Goal: Task Accomplishment & Management: Complete application form

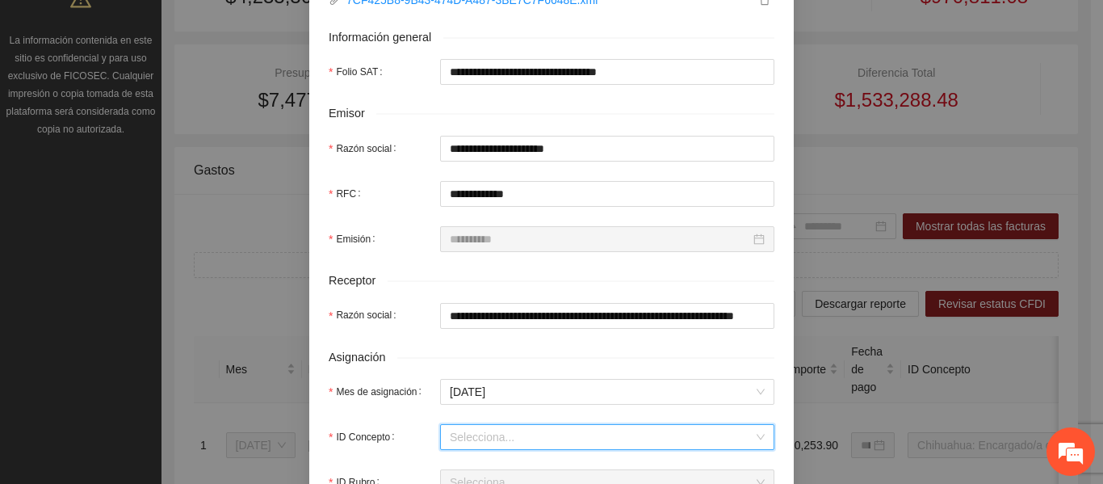
scroll to position [296, 0]
click at [475, 424] on div "Selecciona..." at bounding box center [607, 437] width 334 height 26
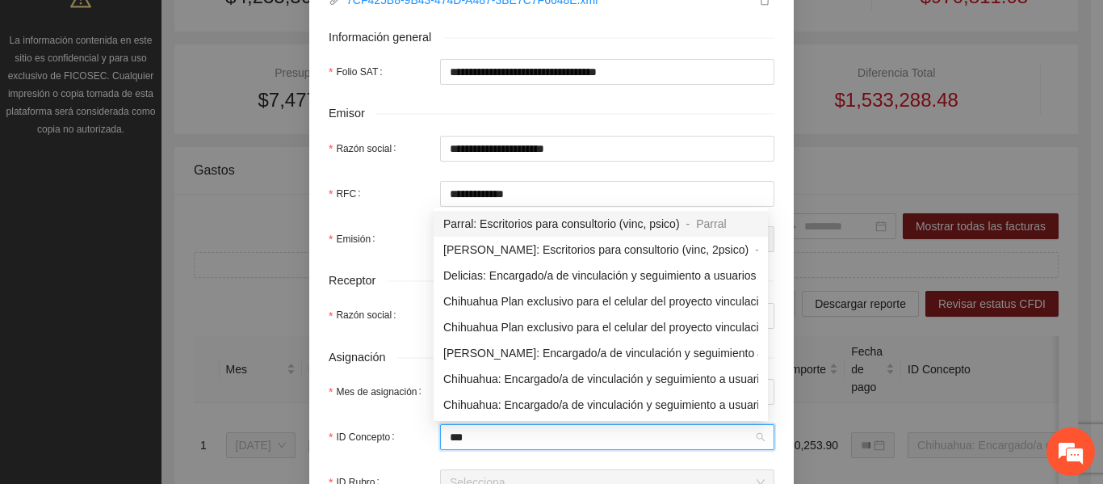
type input "****"
click at [561, 406] on span "Chihuahua: Encargado/a de vinculación y seguimiento a usuarios 02" at bounding box center [615, 404] width 344 height 13
type input "*"
type input "*********"
type input "*"
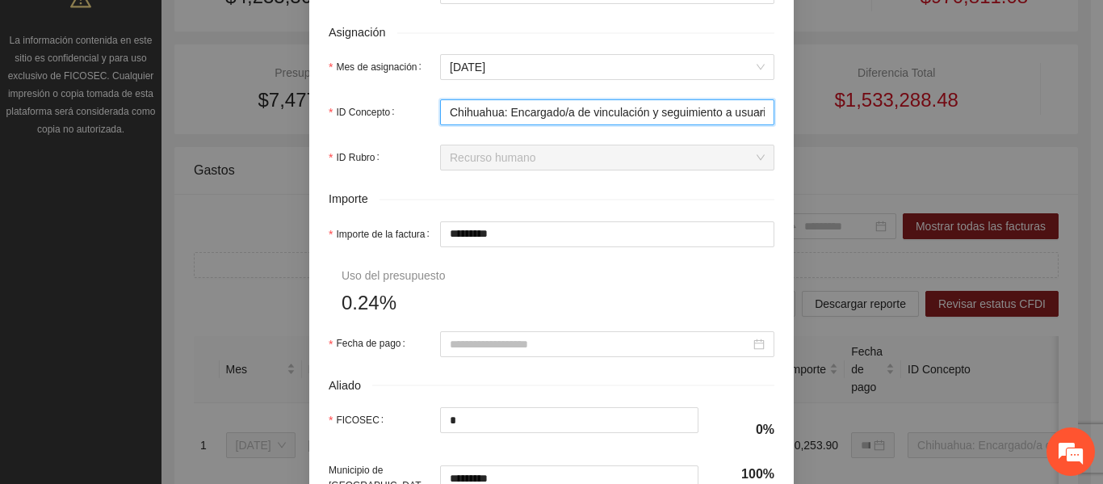
scroll to position [622, 0]
click at [472, 340] on input "Fecha de pago" at bounding box center [600, 342] width 300 height 18
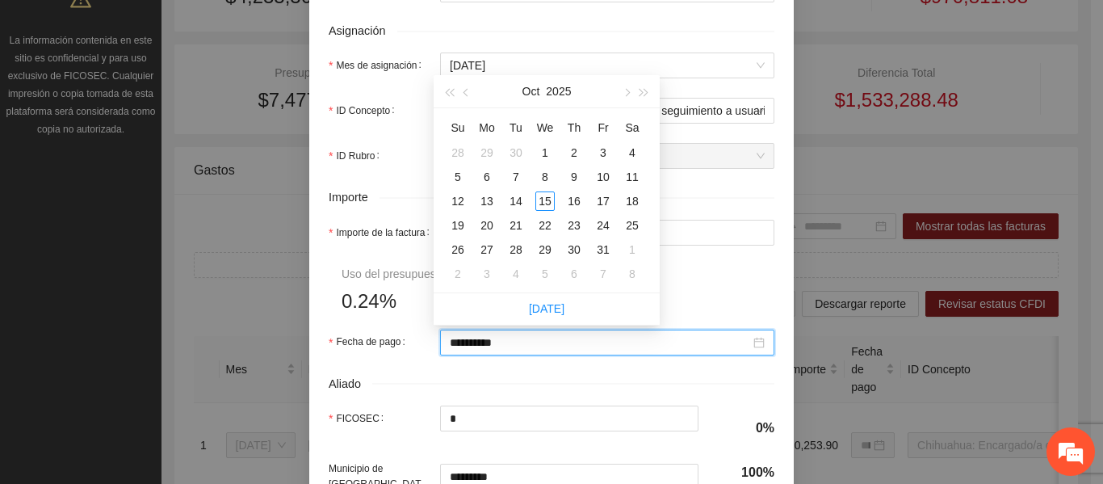
type input "**********"
click at [463, 84] on button "button" at bounding box center [467, 91] width 18 height 32
type input "**********"
click at [516, 249] on div "30" at bounding box center [515, 249] width 19 height 19
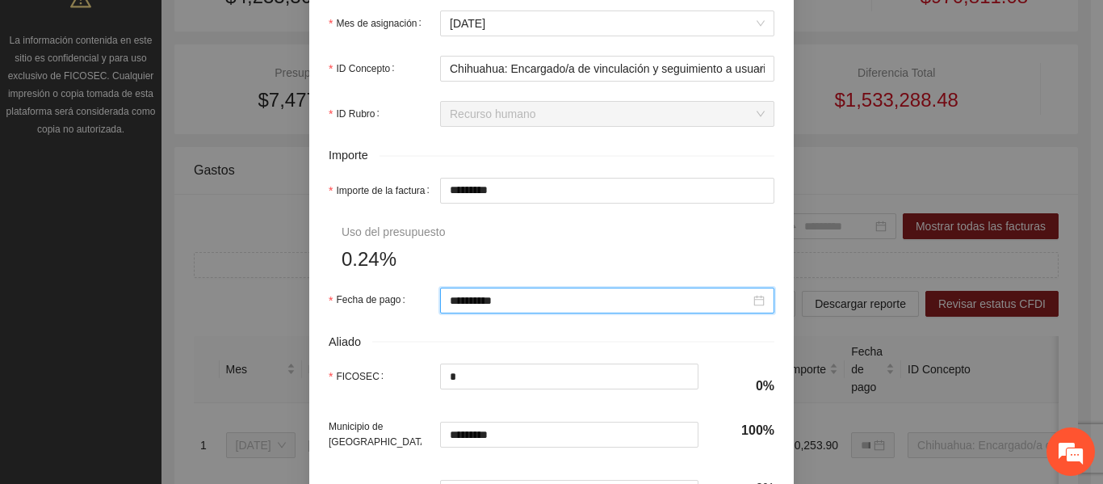
scroll to position [858, 0]
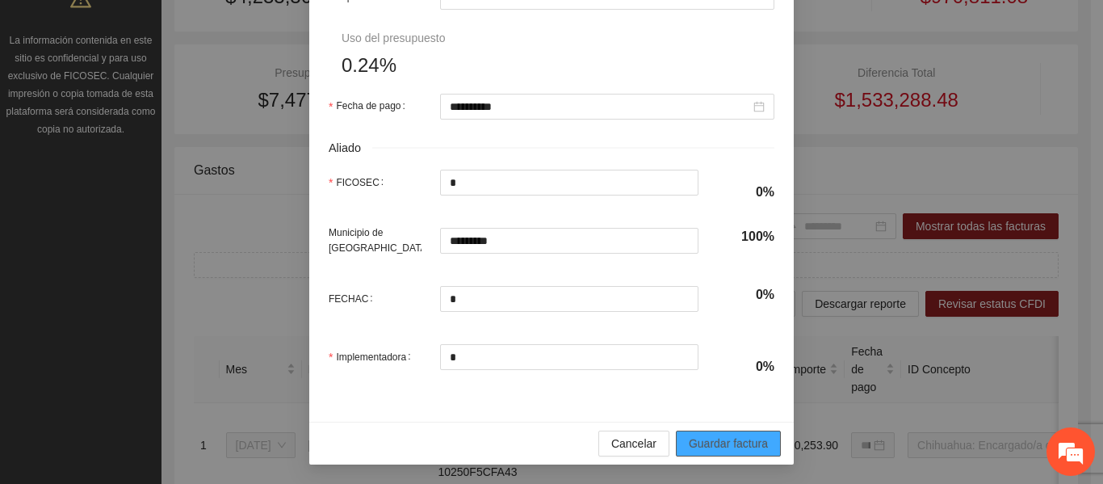
click at [704, 438] on span "Guardar factura" at bounding box center [728, 443] width 79 height 18
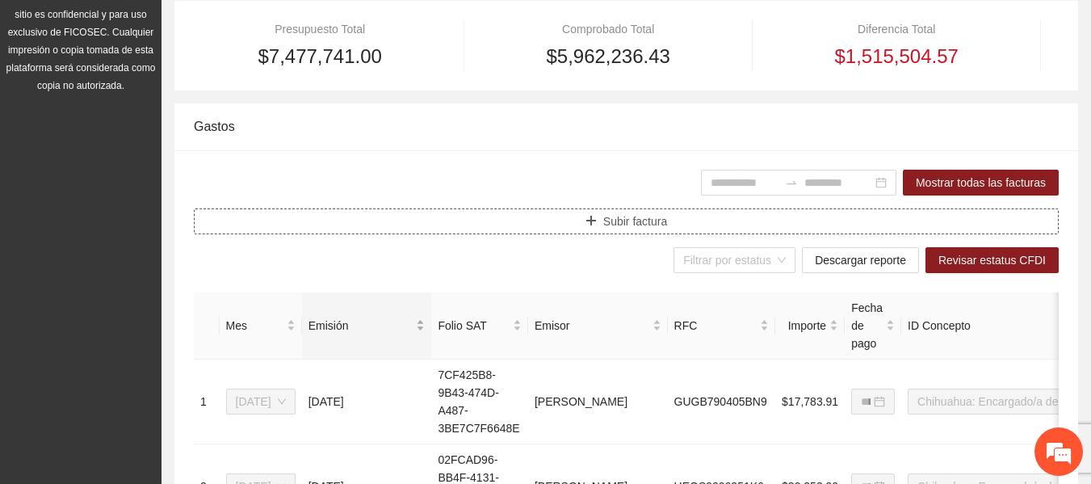
scroll to position [404, 0]
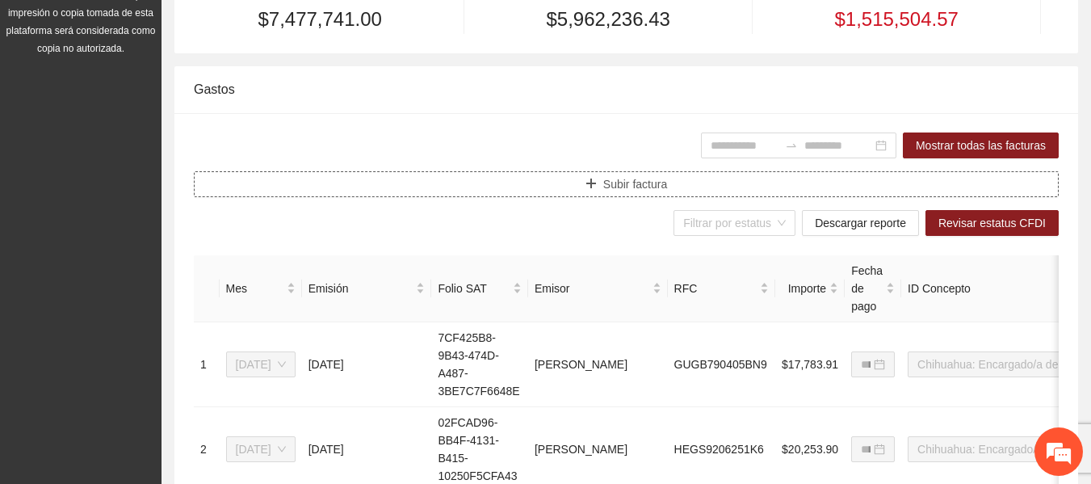
click at [639, 179] on span "Subir factura" at bounding box center [635, 184] width 64 height 18
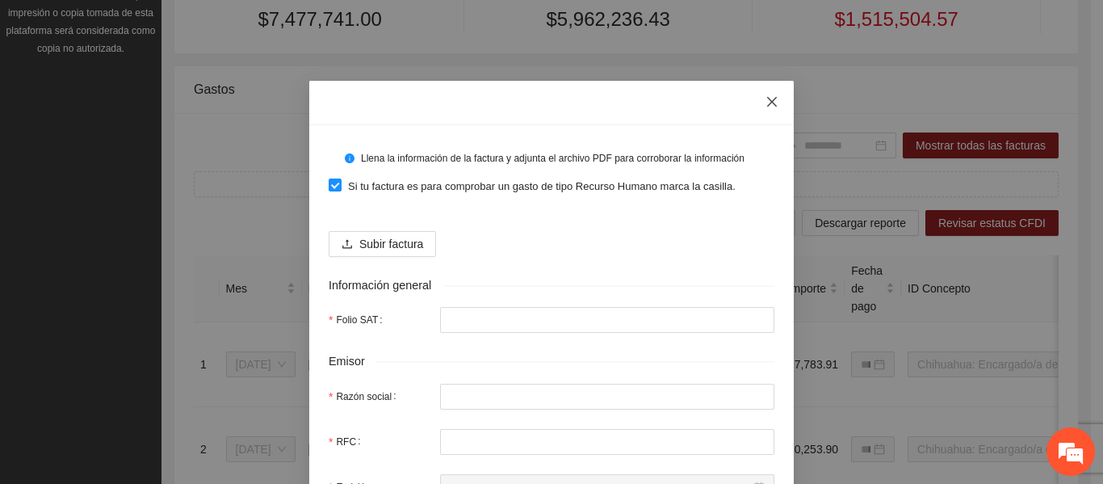
click at [772, 98] on icon "close" at bounding box center [771, 101] width 13 height 13
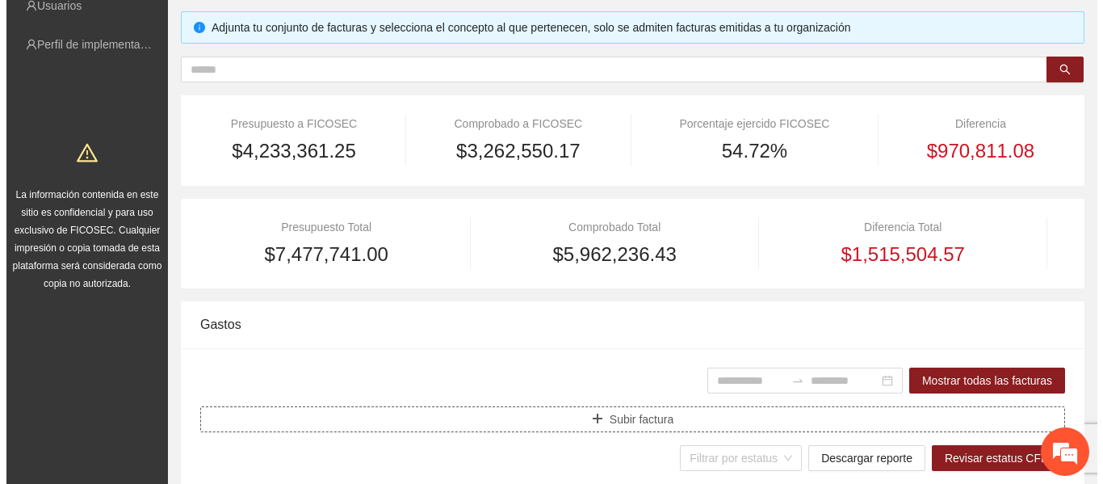
scroll to position [81, 0]
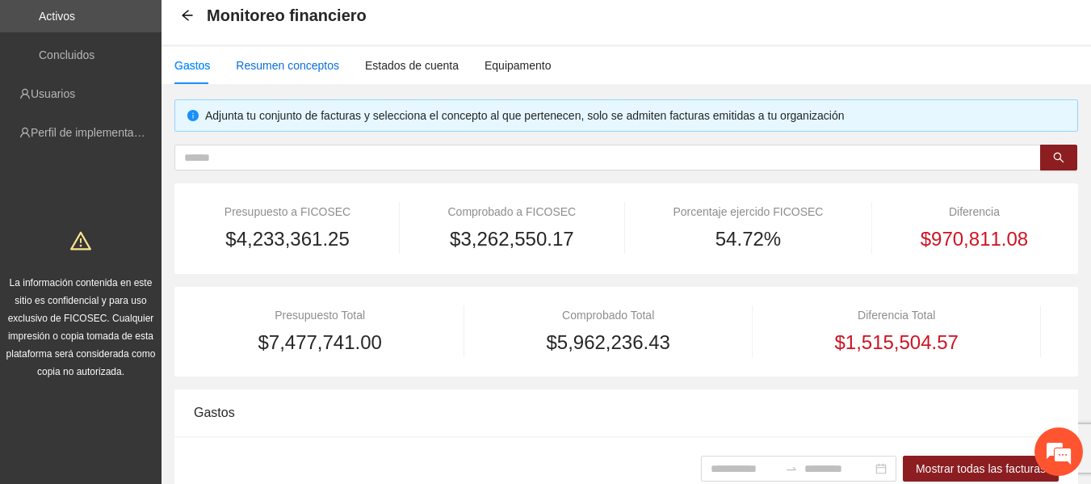
click at [251, 65] on div "Resumen conceptos" at bounding box center [287, 66] width 103 height 18
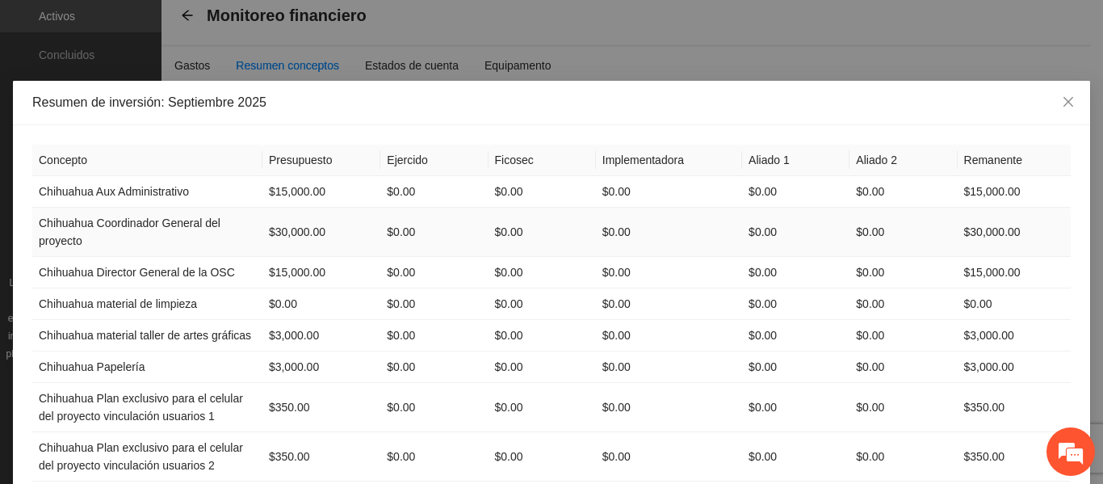
click at [291, 233] on td "$30,000.00" at bounding box center [321, 231] width 118 height 49
click at [287, 266] on td "$15,000.00" at bounding box center [321, 272] width 118 height 31
click at [285, 300] on td "$0.00" at bounding box center [321, 303] width 118 height 31
click at [284, 333] on td "$3,000.00" at bounding box center [321, 335] width 118 height 31
click at [283, 365] on td "$3,000.00" at bounding box center [321, 366] width 118 height 31
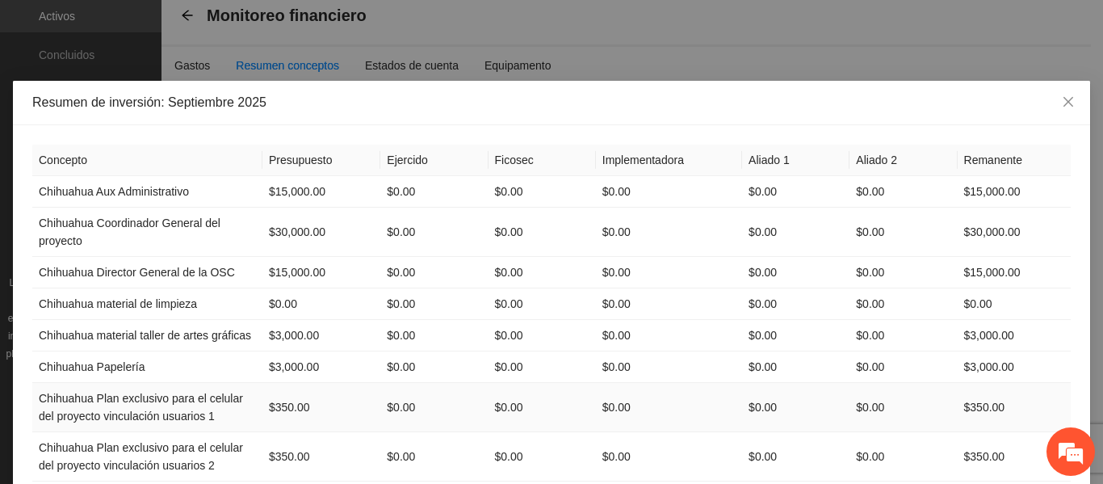
click at [287, 401] on td "$350.00" at bounding box center [321, 407] width 118 height 49
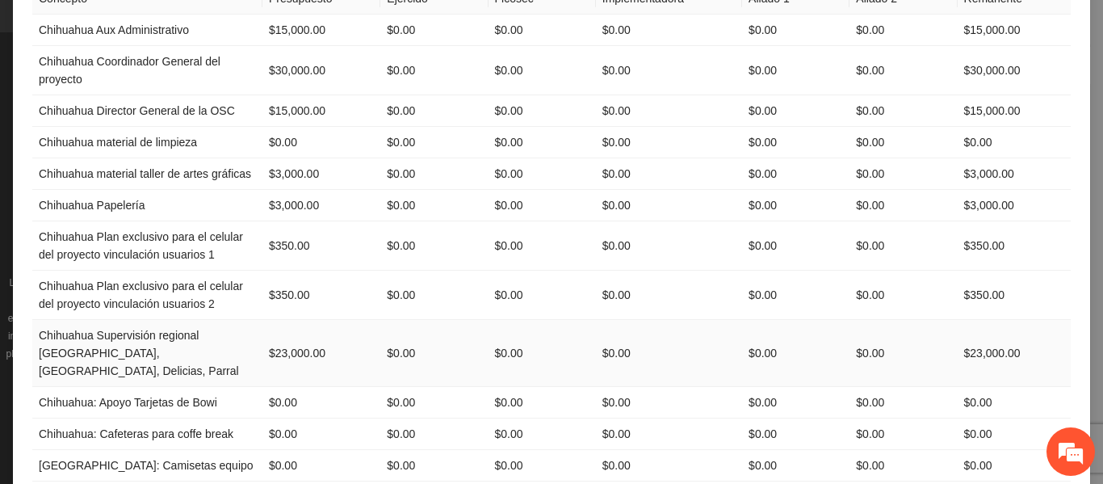
scroll to position [323, 0]
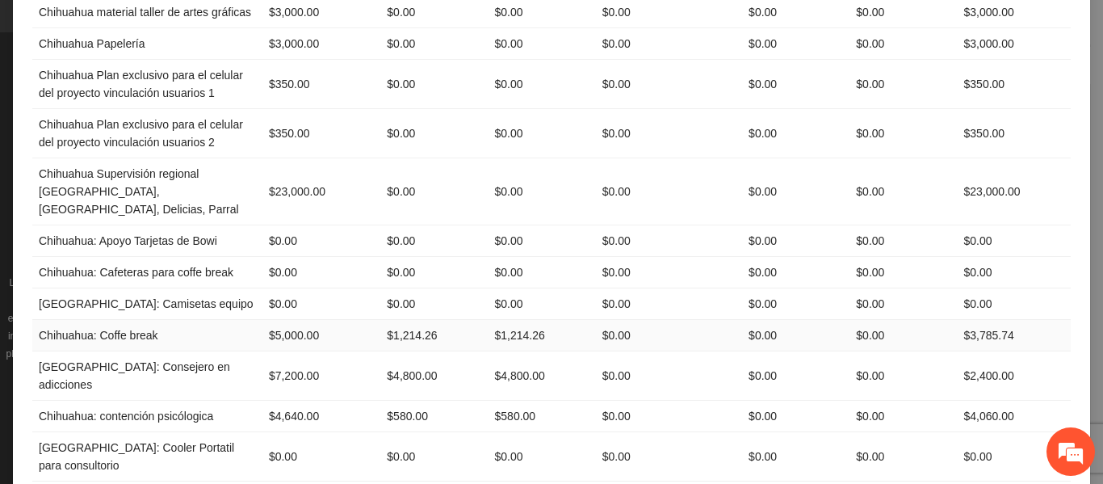
click at [294, 320] on td "$5,000.00" at bounding box center [321, 335] width 118 height 31
click at [288, 351] on td "$7,200.00" at bounding box center [321, 375] width 118 height 49
click at [285, 400] on td "$4,640.00" at bounding box center [321, 415] width 118 height 31
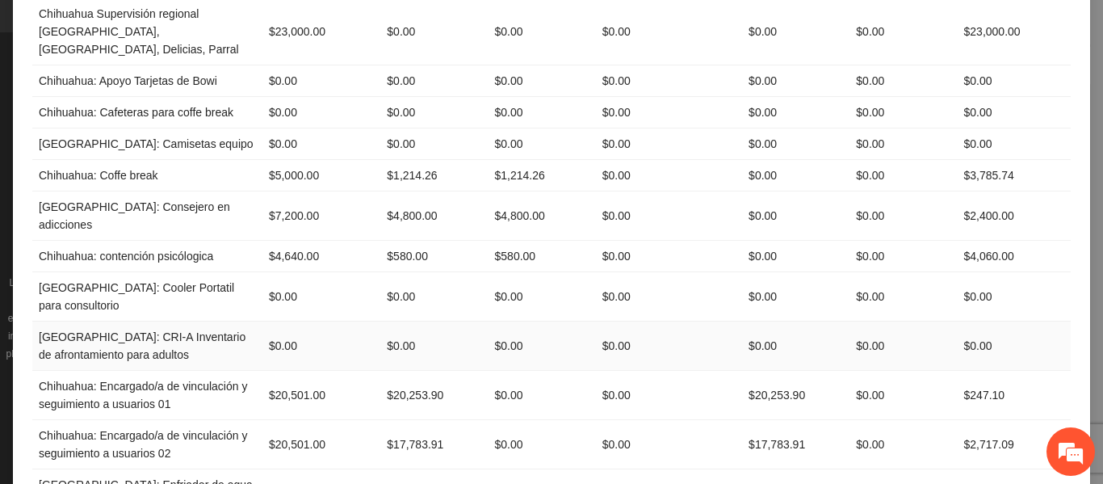
scroll to position [484, 0]
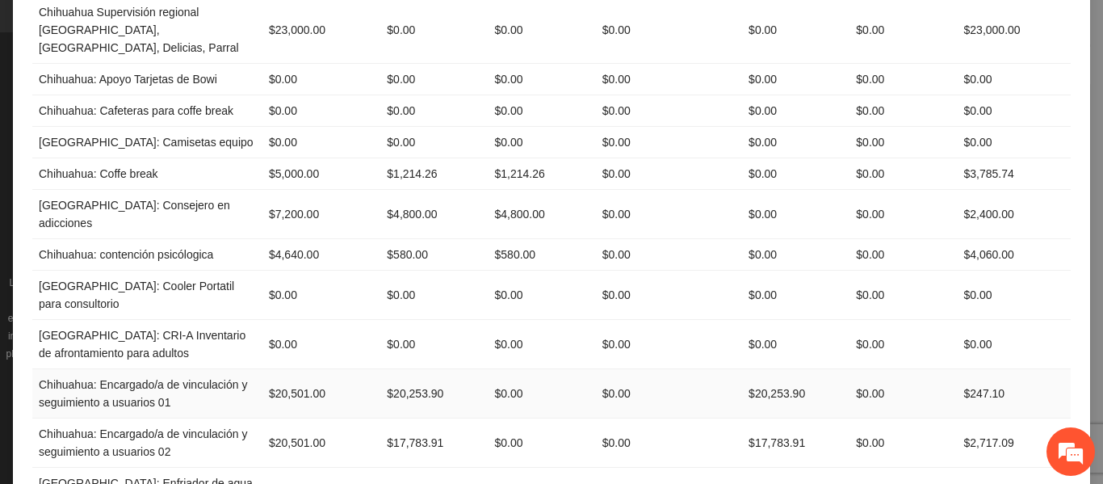
click at [297, 369] on td "$20,501.00" at bounding box center [321, 393] width 118 height 49
click at [286, 418] on td "$20,501.00" at bounding box center [321, 442] width 118 height 49
click at [288, 467] on td "$0.00" at bounding box center [321, 491] width 118 height 49
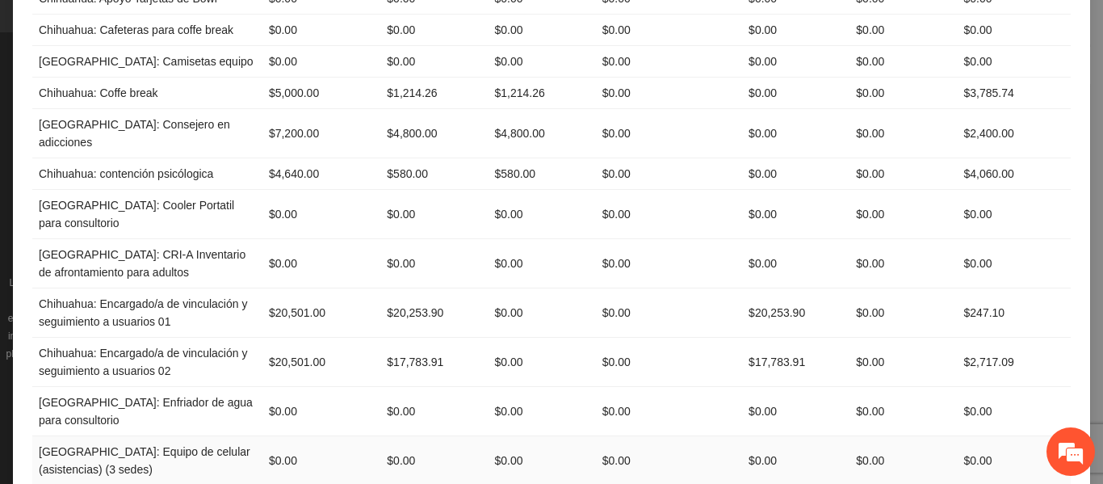
click at [282, 436] on td "$0.00" at bounding box center [321, 460] width 118 height 49
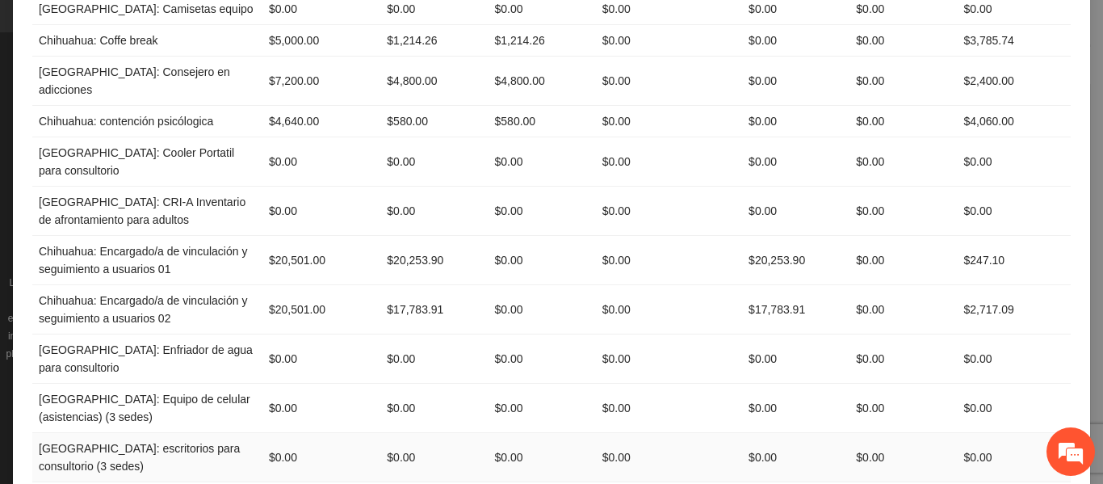
scroll to position [646, 0]
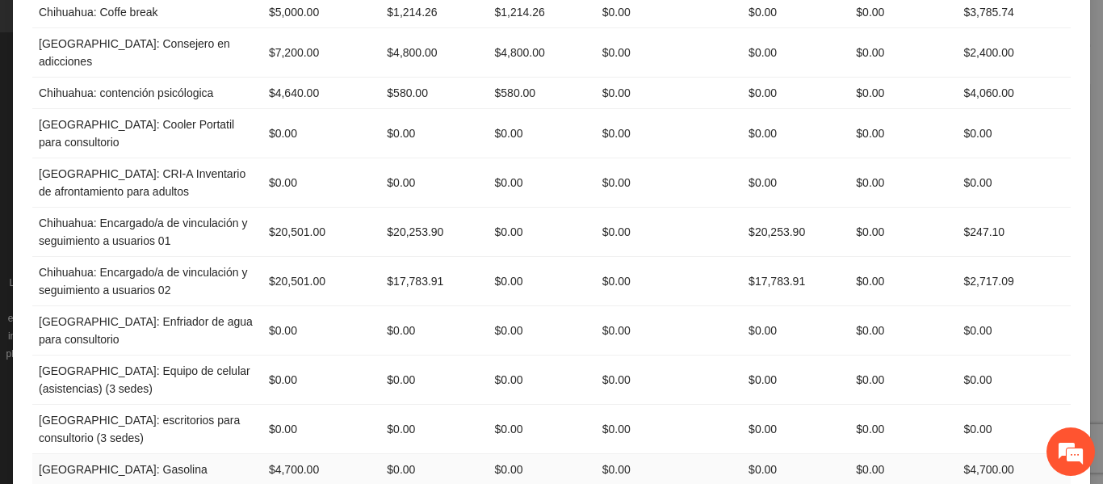
click at [287, 454] on td "$4,700.00" at bounding box center [321, 469] width 118 height 31
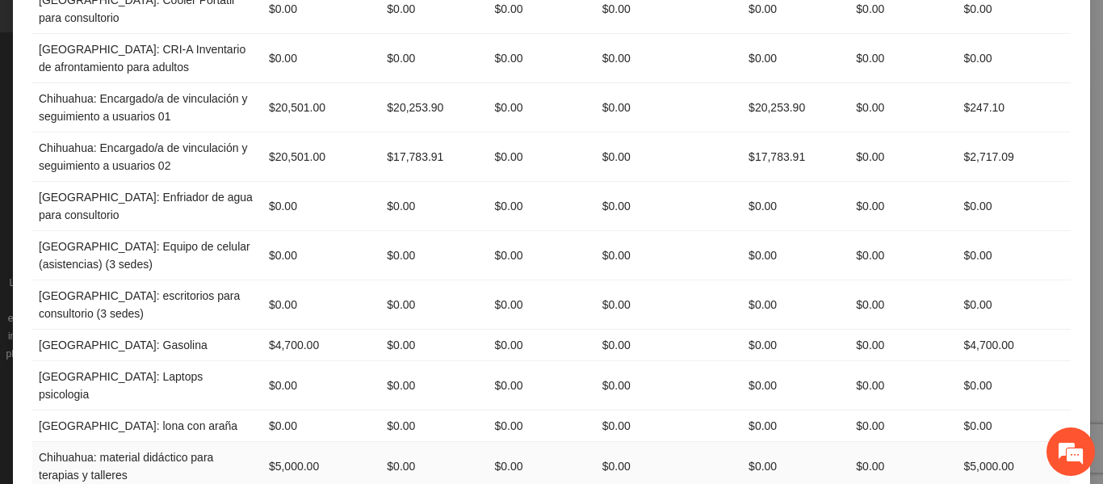
scroll to position [807, 0]
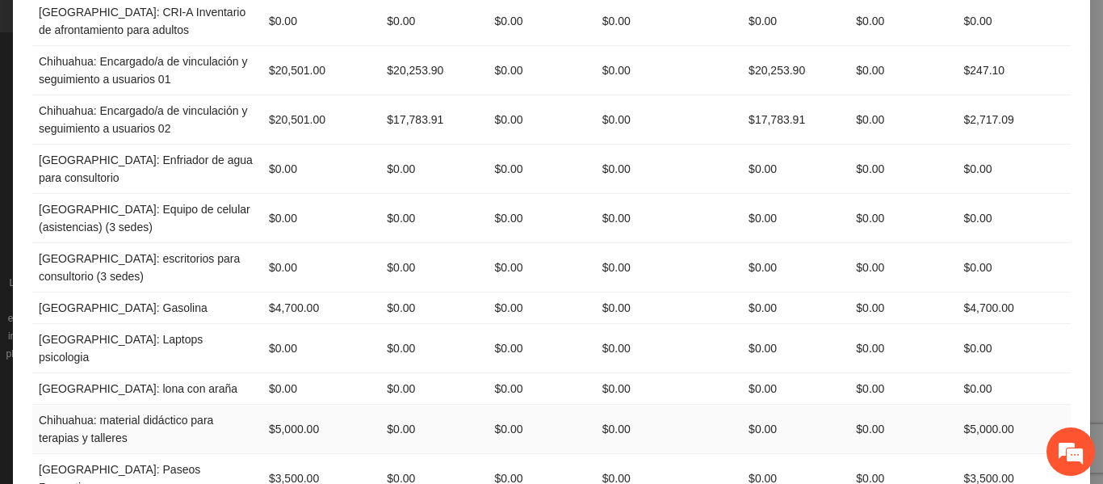
click at [284, 404] on td "$5,000.00" at bounding box center [321, 428] width 118 height 49
click at [291, 454] on td "$3,500.00" at bounding box center [321, 478] width 118 height 49
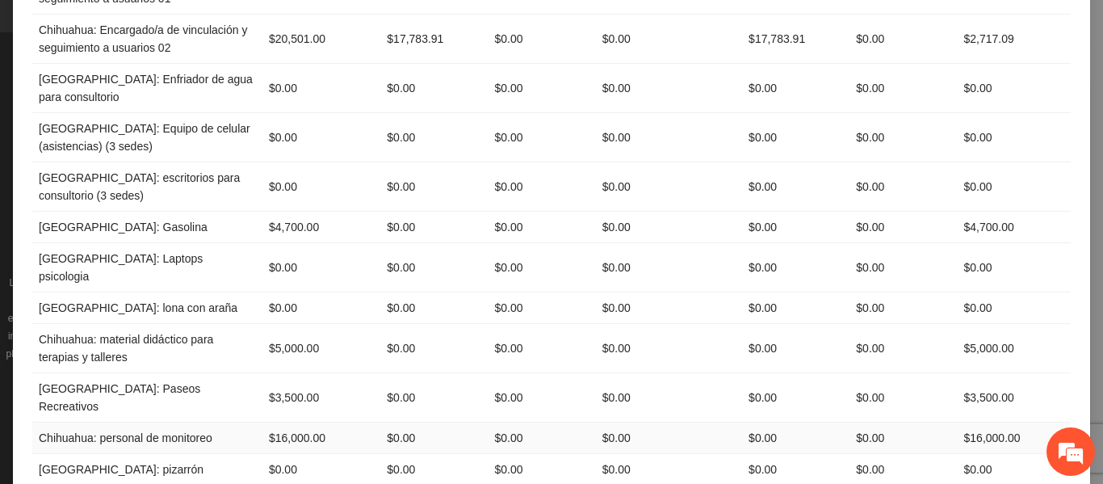
click at [300, 422] on td "$16,000.00" at bounding box center [321, 437] width 118 height 31
click at [282, 454] on td "$0.00" at bounding box center [321, 469] width 118 height 31
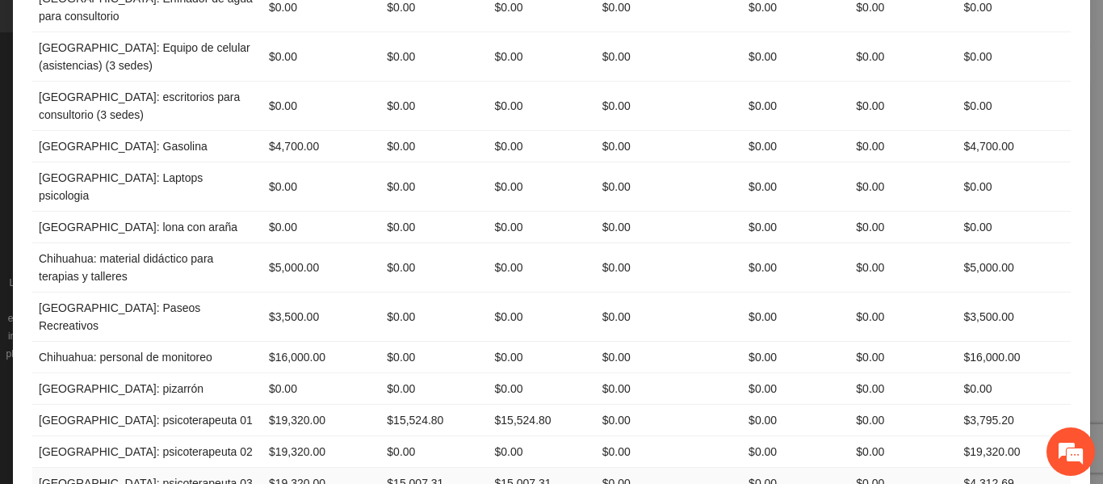
click at [291, 467] on td "$19,320.00" at bounding box center [321, 482] width 118 height 31
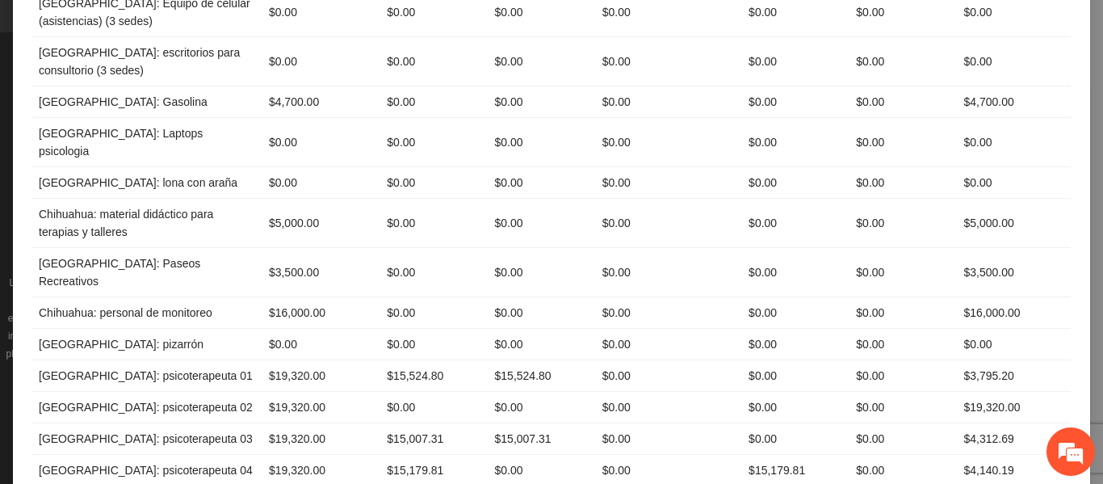
scroll to position [1049, 0]
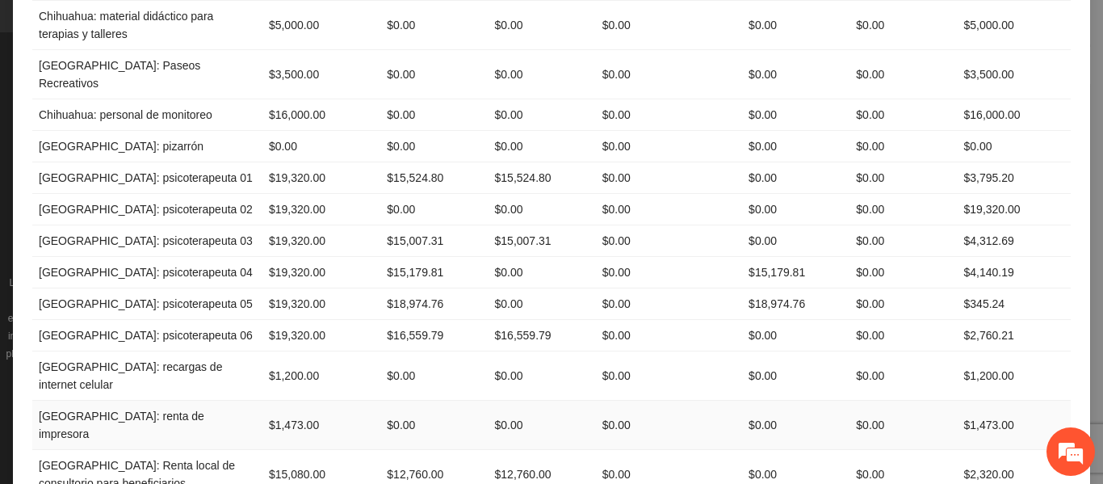
click at [295, 400] on td "$1,473.00" at bounding box center [321, 424] width 118 height 49
click at [291, 400] on td "$1,473.00" at bounding box center [321, 424] width 118 height 49
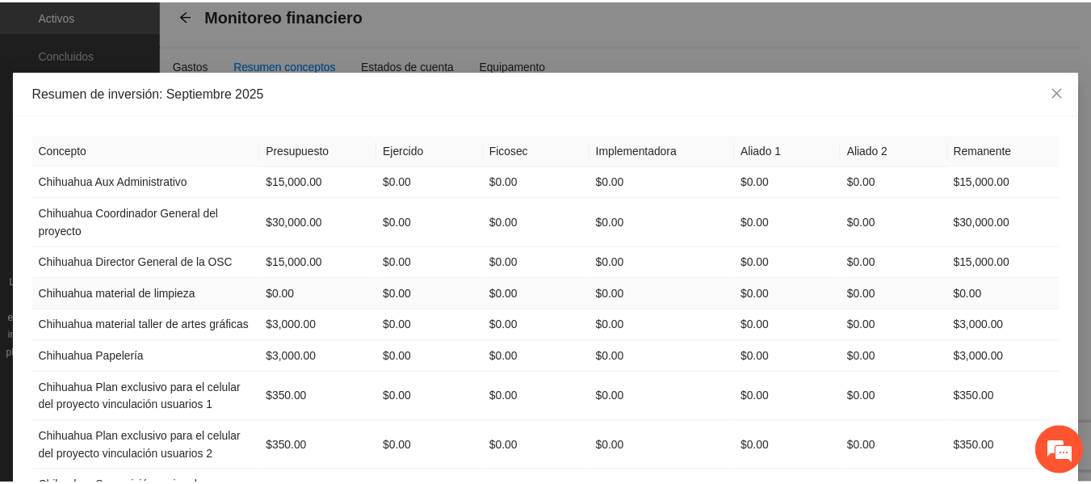
scroll to position [0, 0]
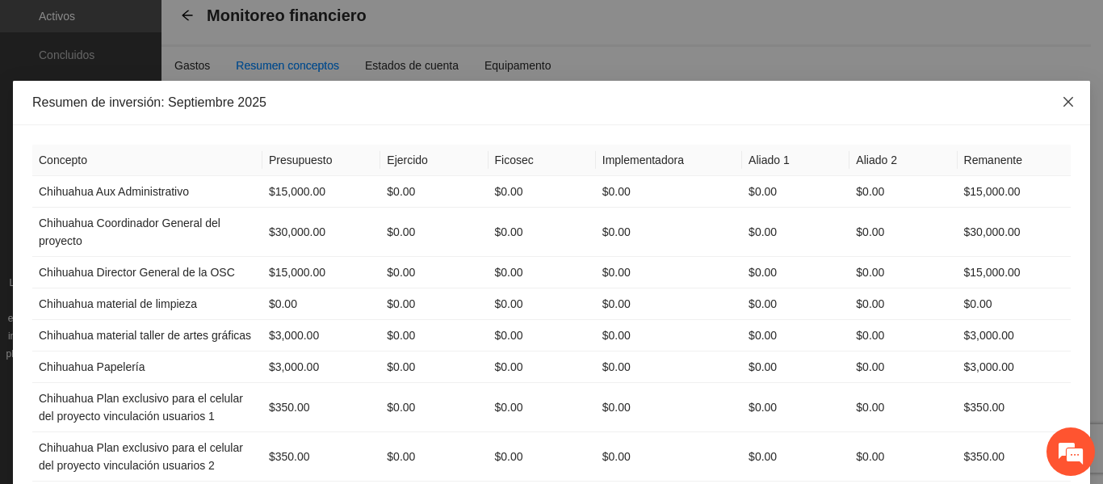
click at [1064, 95] on span "Close" at bounding box center [1068, 103] width 44 height 44
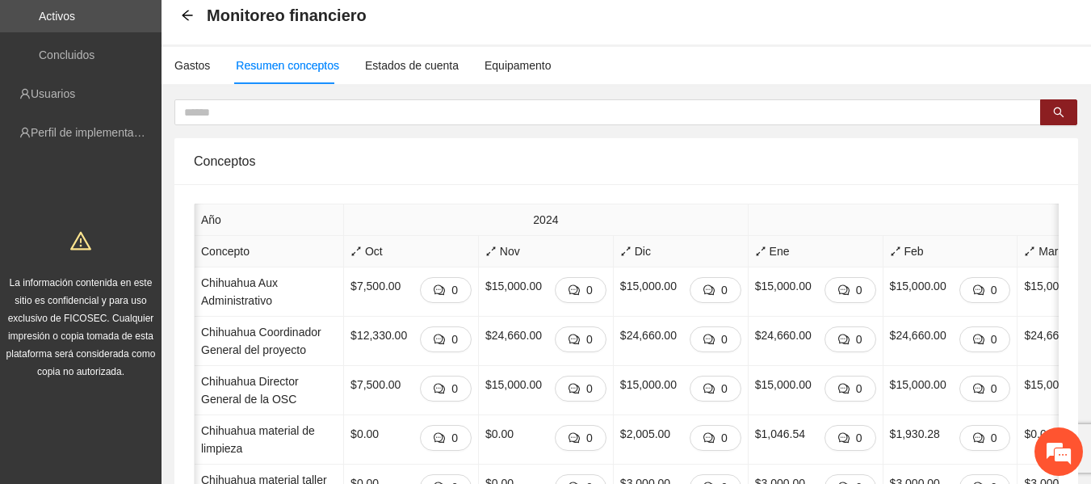
click at [173, 65] on div "Gastos Resumen conceptos Estados de cuenta Equipamento" at bounding box center [356, 65] width 390 height 37
click at [187, 66] on div "Gastos" at bounding box center [192, 66] width 36 height 18
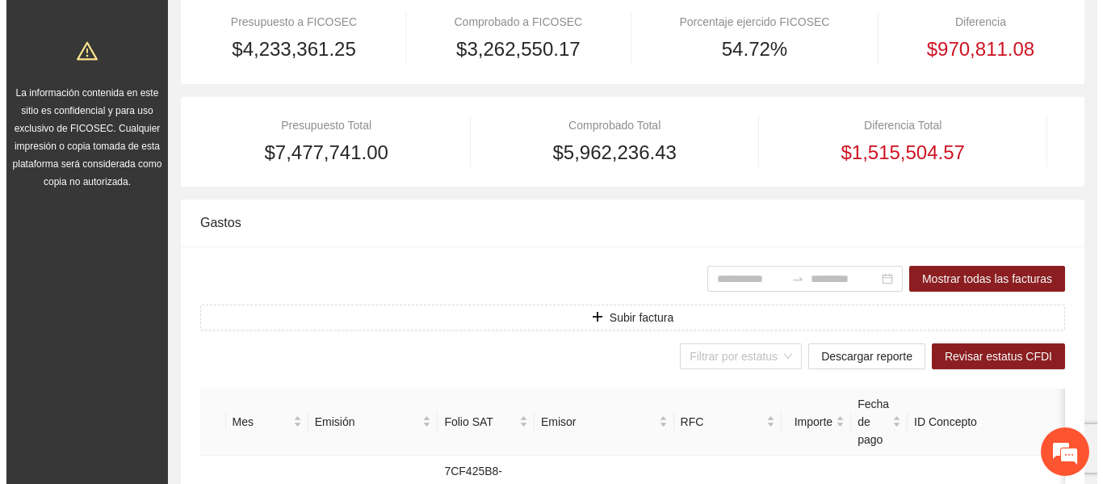
scroll to position [242, 0]
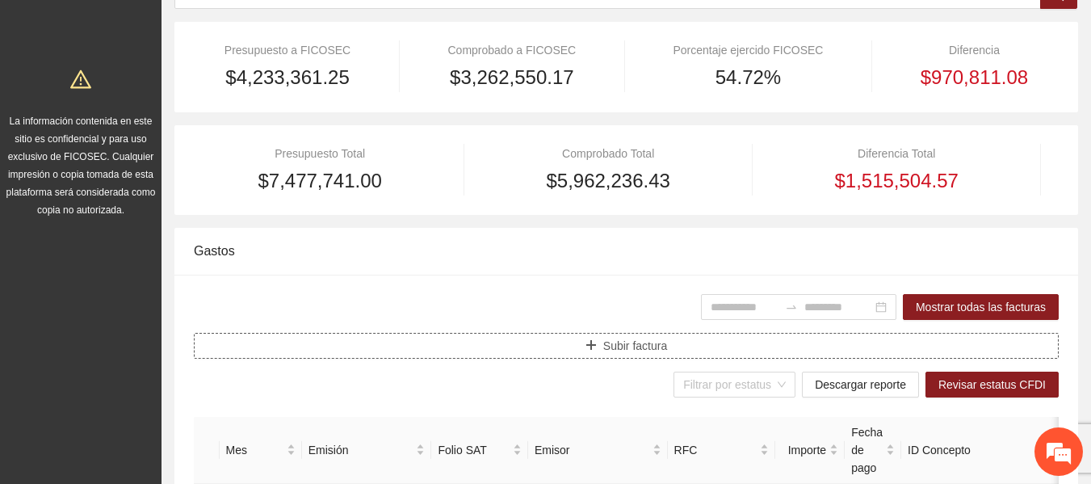
click at [563, 337] on button "Subir factura" at bounding box center [626, 346] width 865 height 26
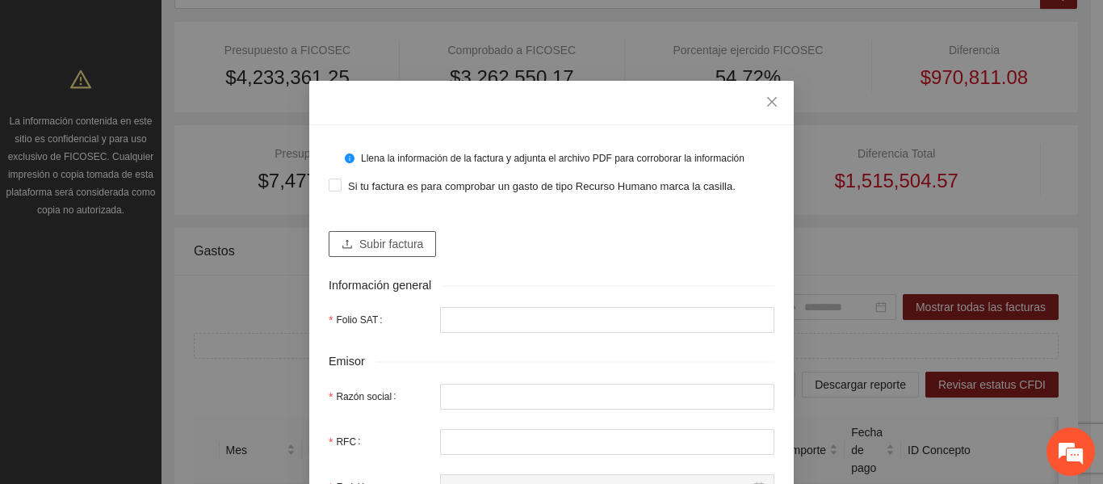
click at [359, 245] on span "Subir factura" at bounding box center [391, 244] width 64 height 18
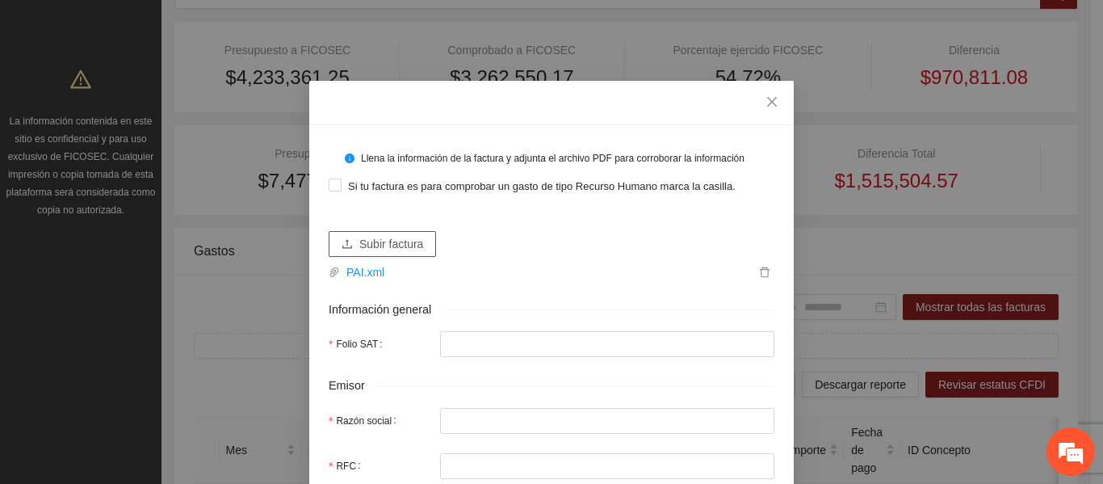
type input "**********"
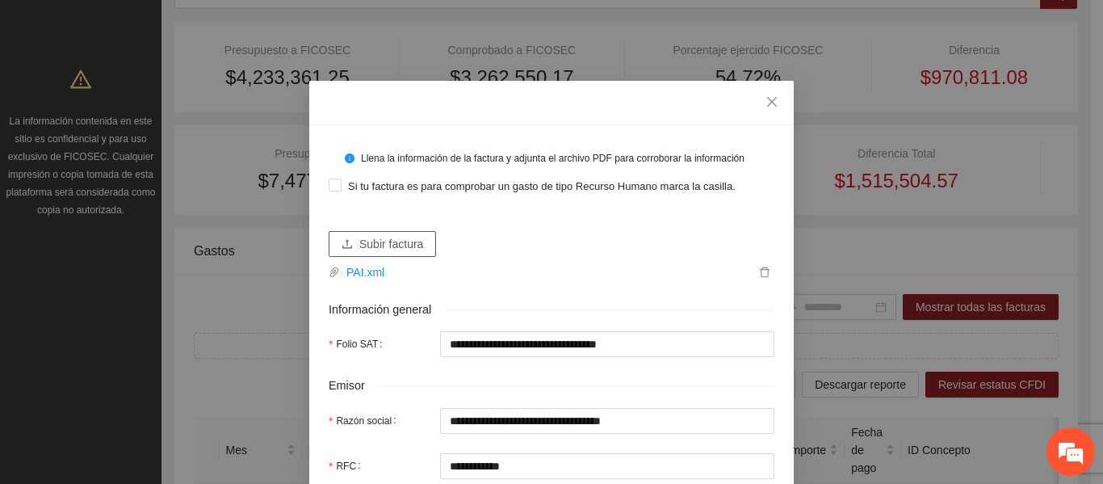
click at [387, 245] on span "Subir factura" at bounding box center [391, 244] width 64 height 18
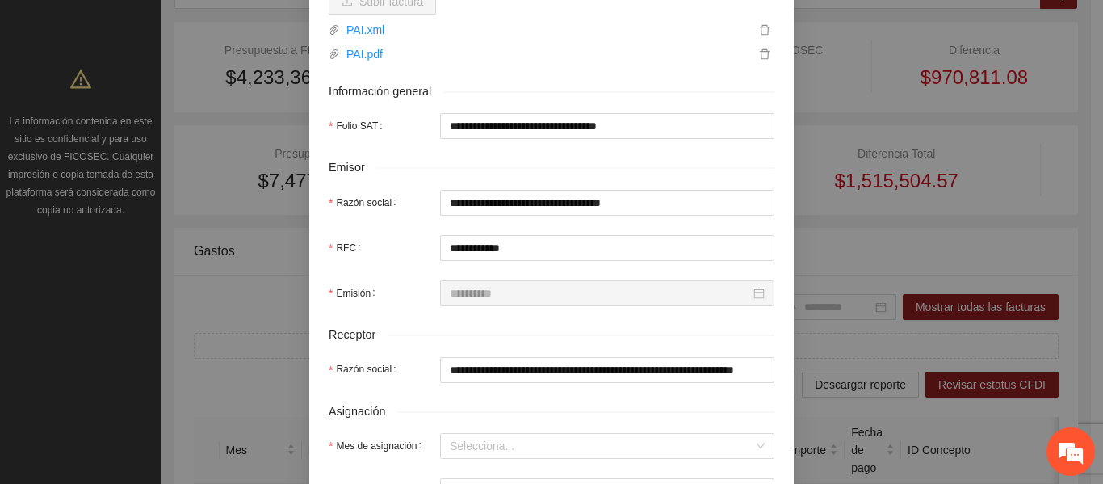
scroll to position [404, 0]
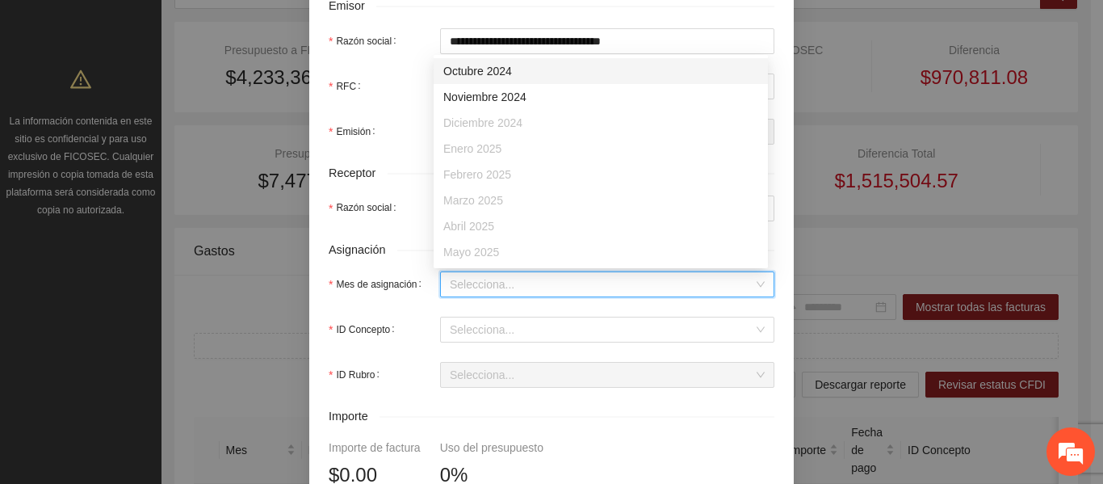
click at [470, 292] on input "Mes de asignación" at bounding box center [602, 284] width 304 height 24
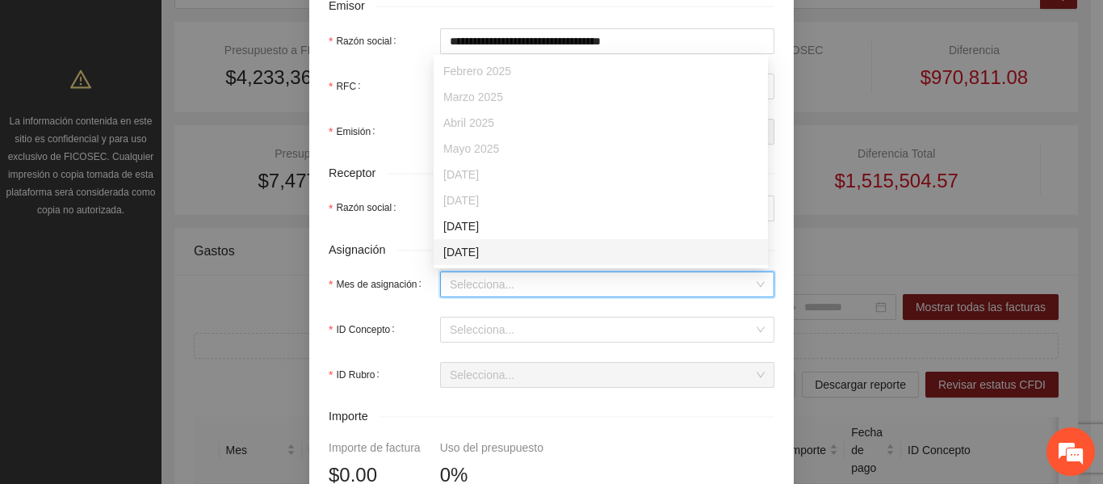
click at [479, 255] on div "[DATE]" at bounding box center [600, 252] width 315 height 18
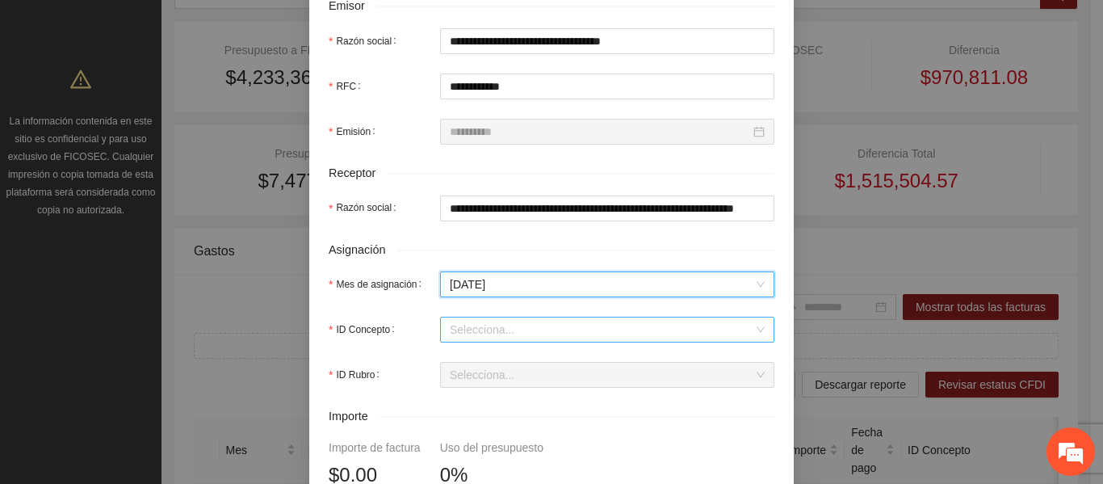
click at [507, 326] on input "ID Concepto" at bounding box center [602, 329] width 304 height 24
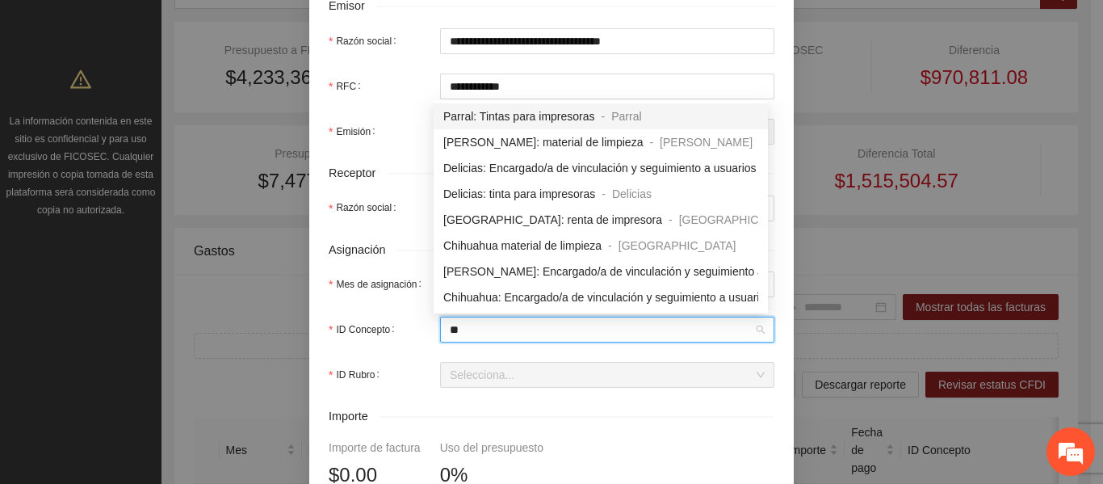
type input "***"
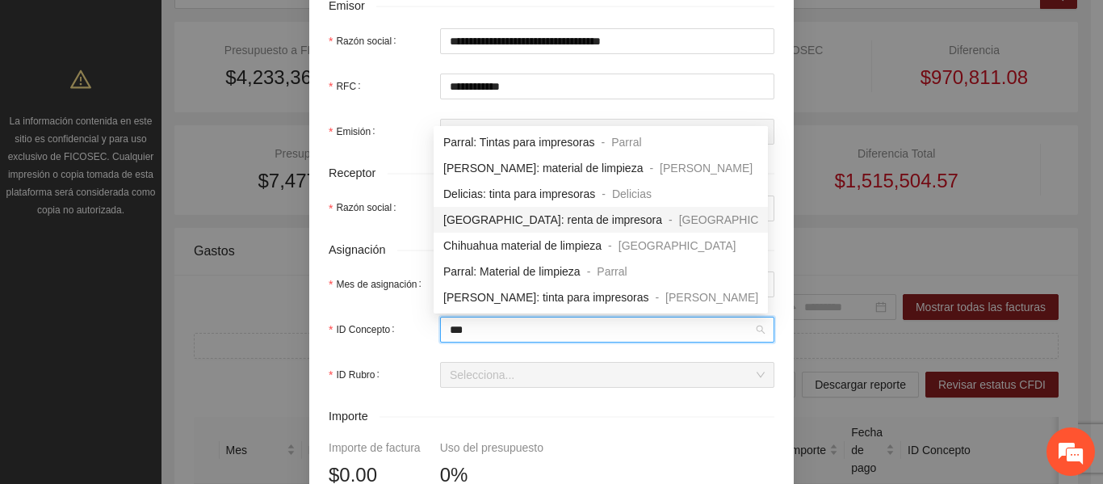
click at [535, 222] on span "[GEOGRAPHIC_DATA]: renta de impresora" at bounding box center [552, 219] width 219 height 13
type input "*"
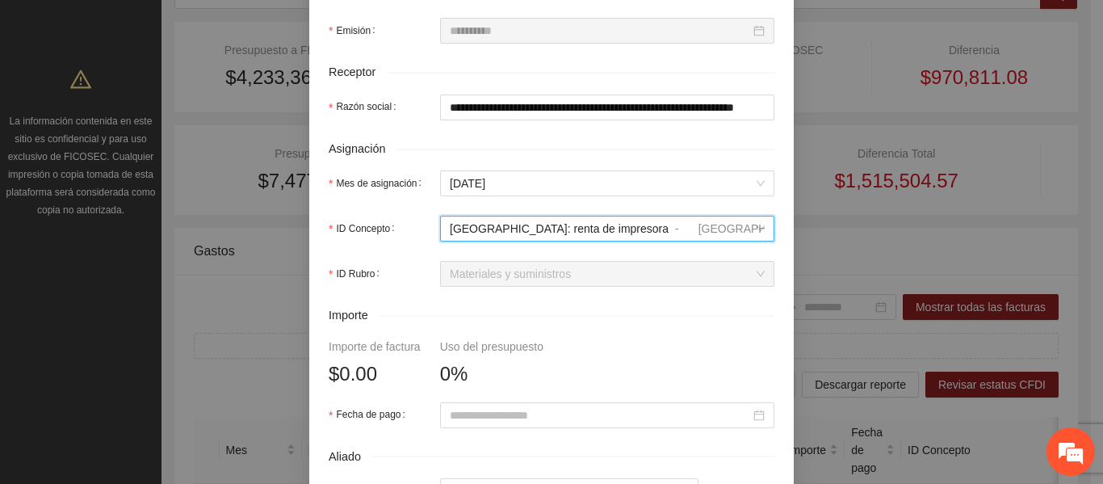
scroll to position [646, 0]
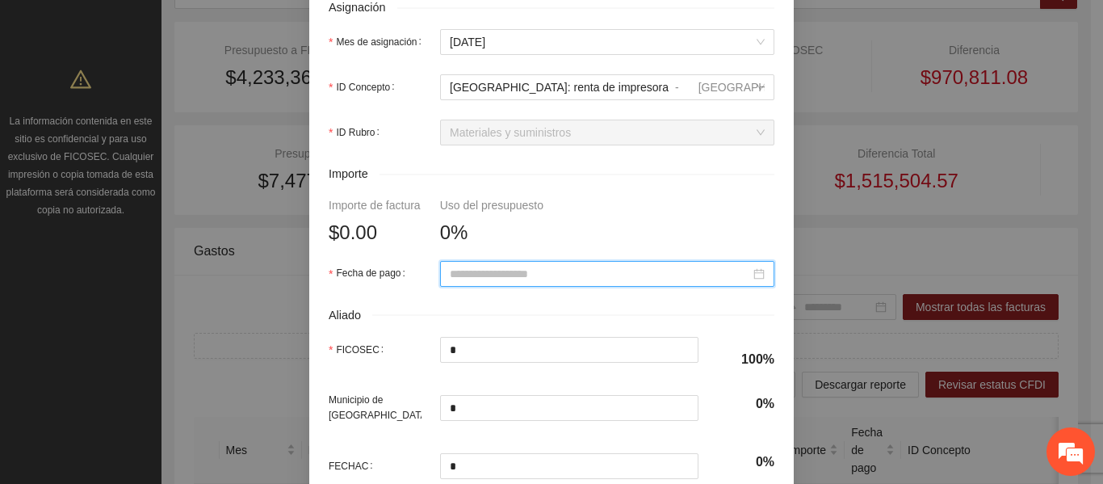
click at [461, 281] on input "Fecha de pago" at bounding box center [600, 274] width 300 height 18
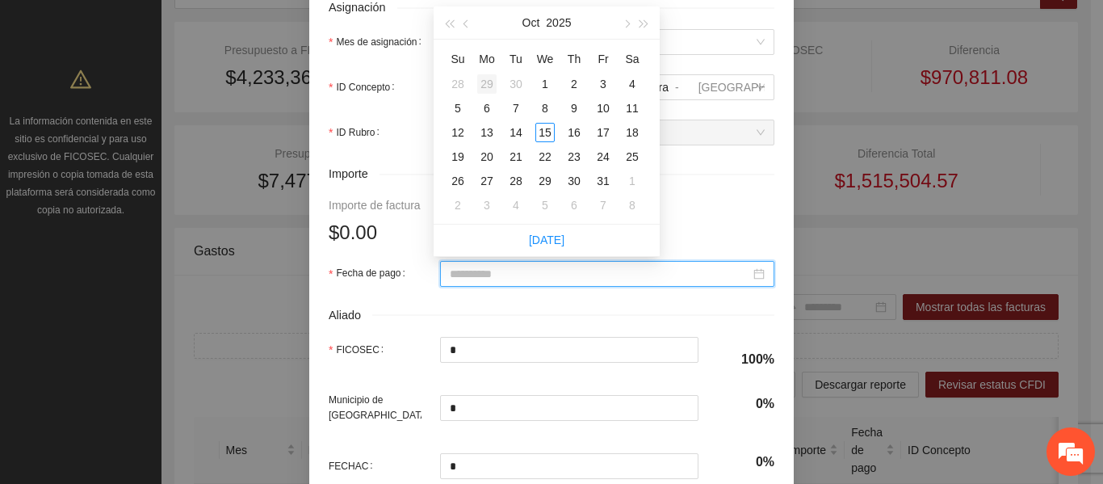
type input "**********"
click at [467, 26] on span "button" at bounding box center [467, 24] width 8 height 8
type input "**********"
click at [515, 182] on div "30" at bounding box center [515, 180] width 19 height 19
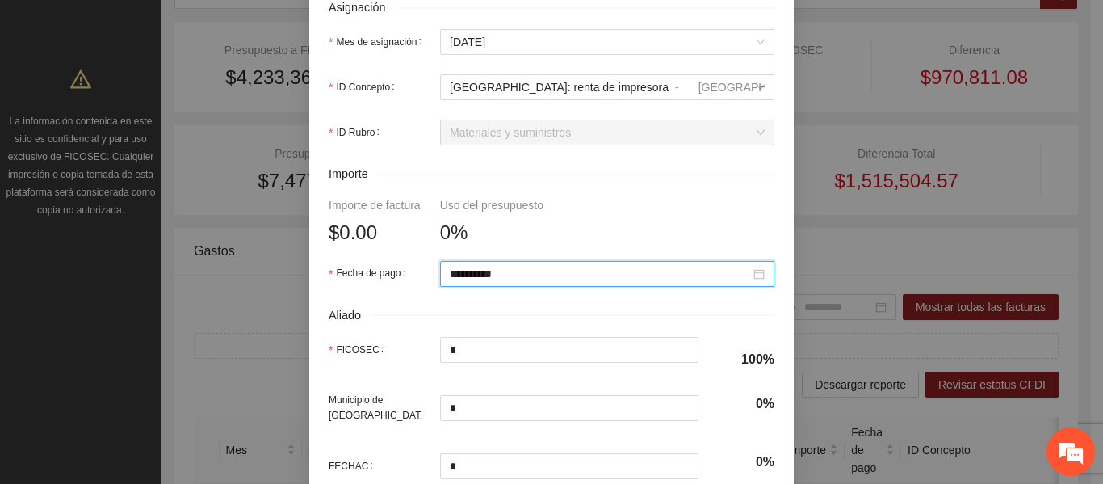
click at [497, 312] on div "Aliado" at bounding box center [552, 315] width 446 height 19
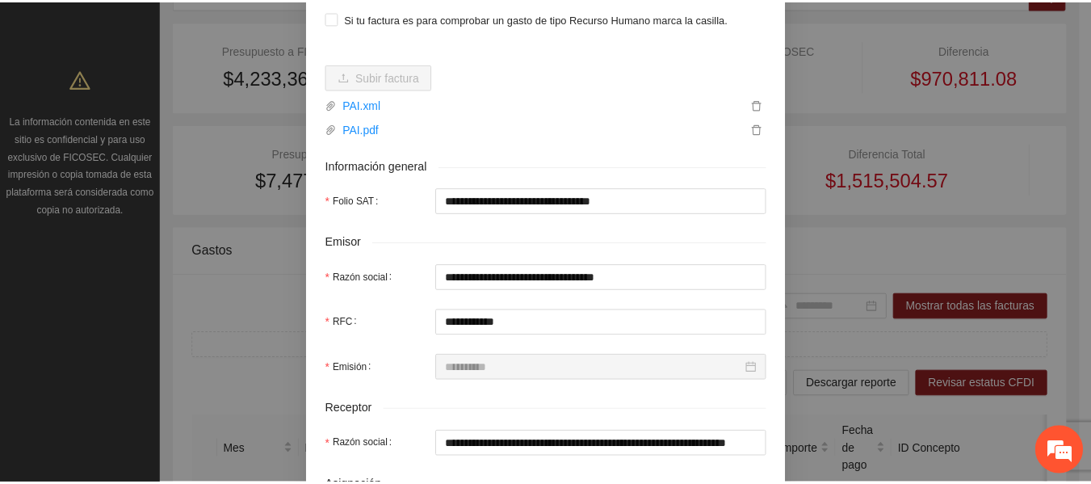
scroll to position [0, 0]
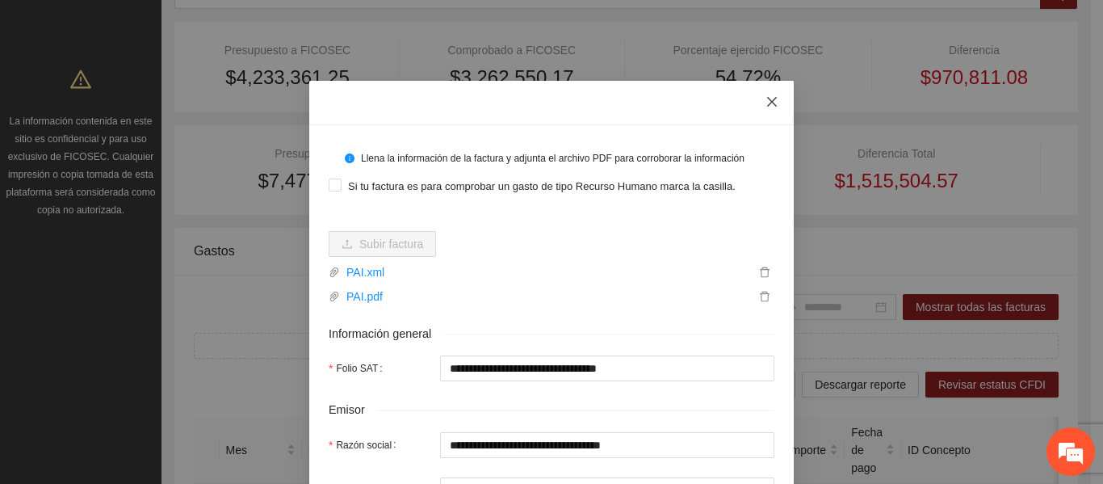
click at [767, 105] on icon "close" at bounding box center [771, 101] width 13 height 13
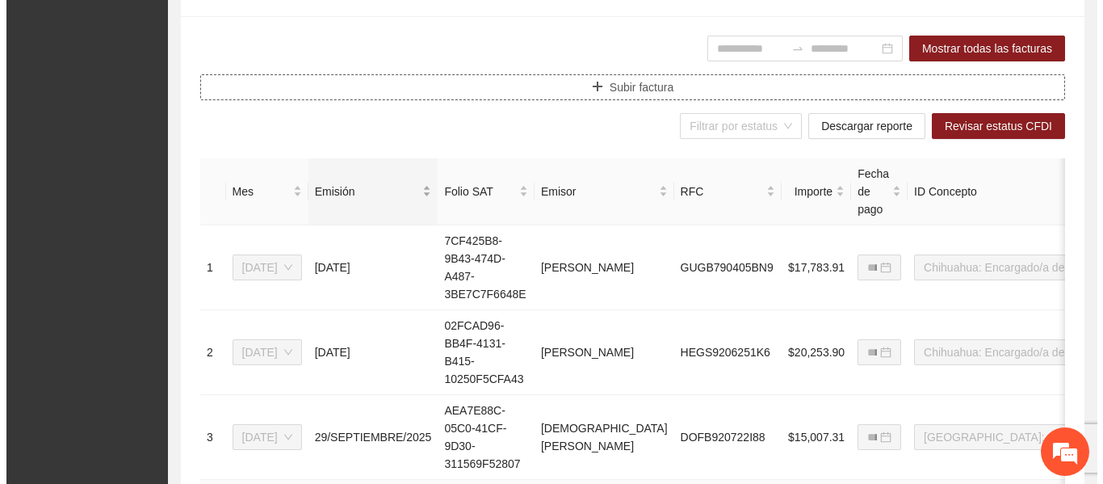
scroll to position [323, 0]
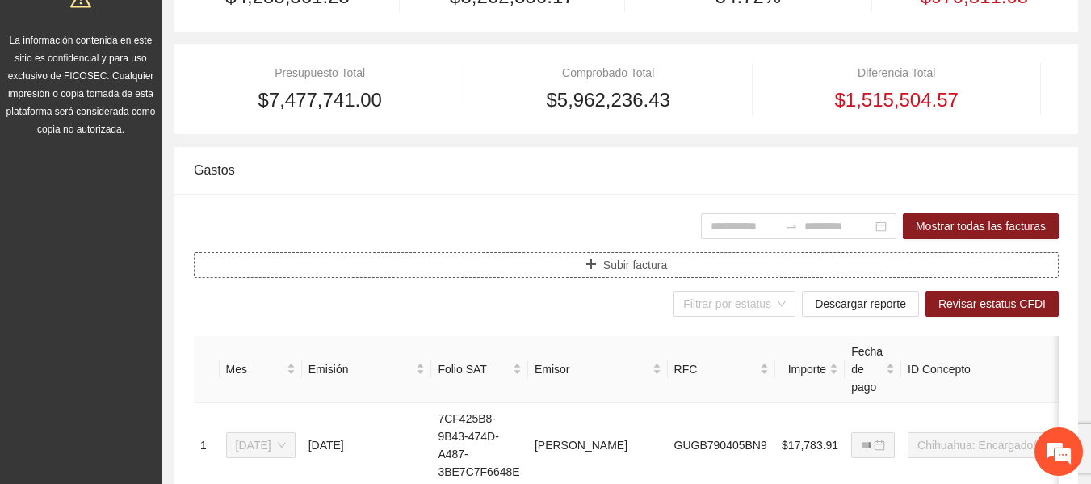
click at [547, 267] on button "Subir factura" at bounding box center [626, 265] width 865 height 26
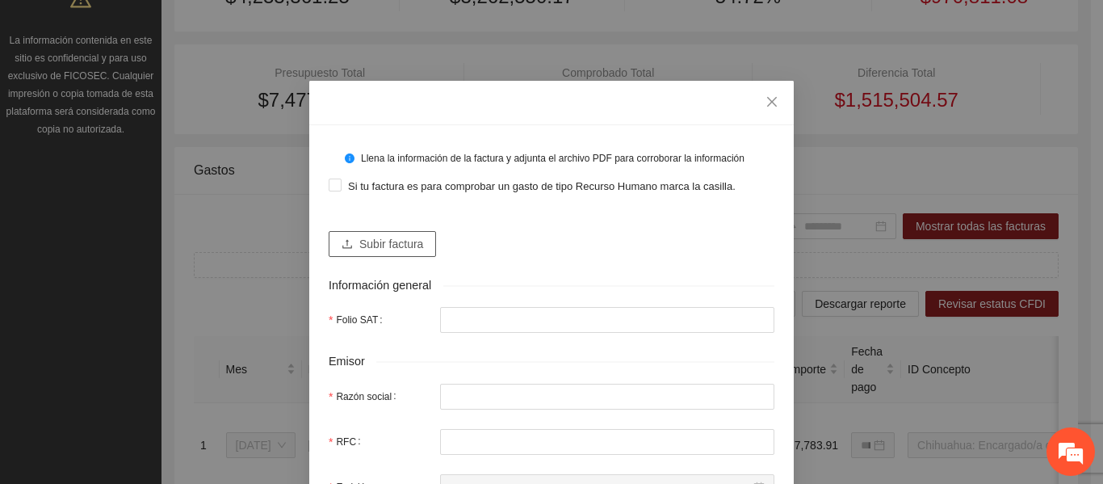
click at [362, 239] on span "Subir factura" at bounding box center [391, 244] width 64 height 18
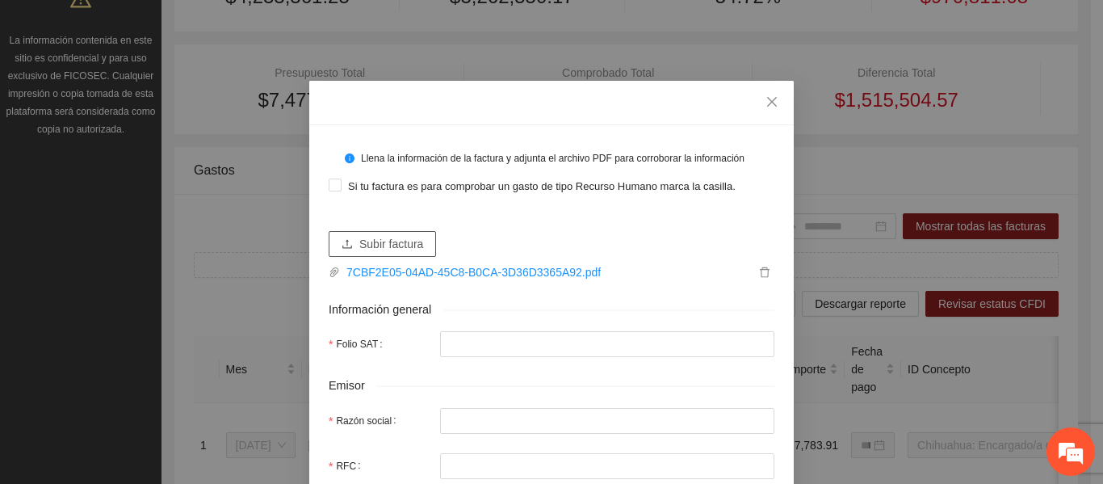
click at [398, 246] on span "Subir factura" at bounding box center [391, 244] width 64 height 18
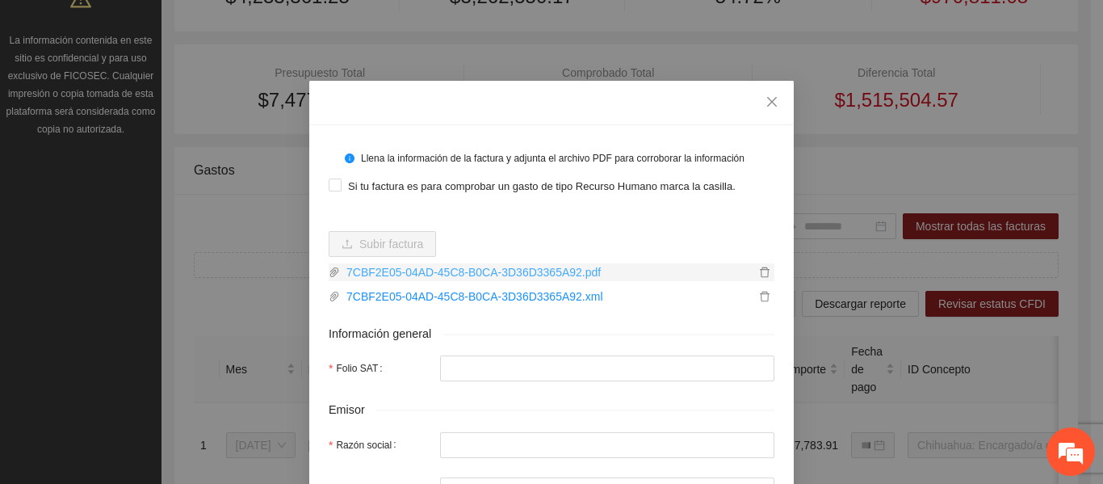
type input "**********"
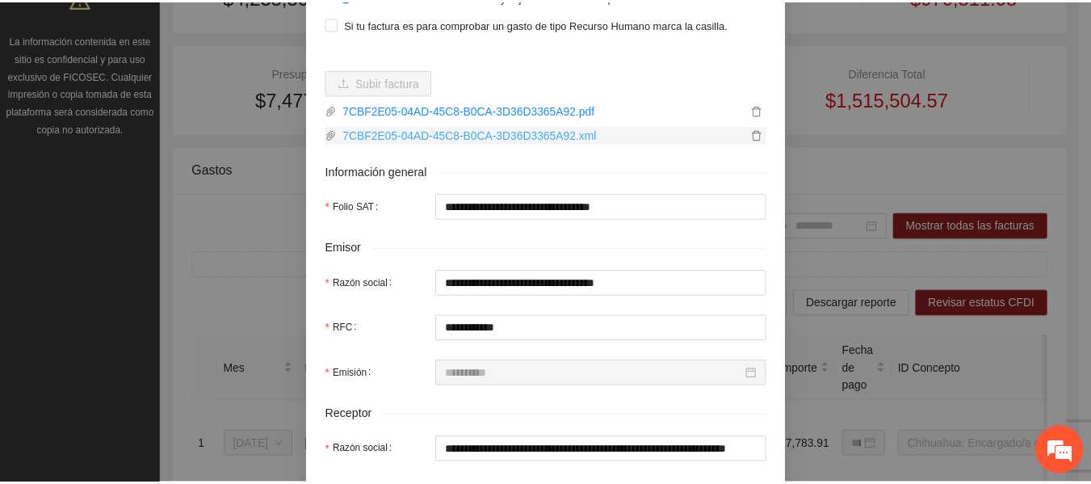
scroll to position [0, 0]
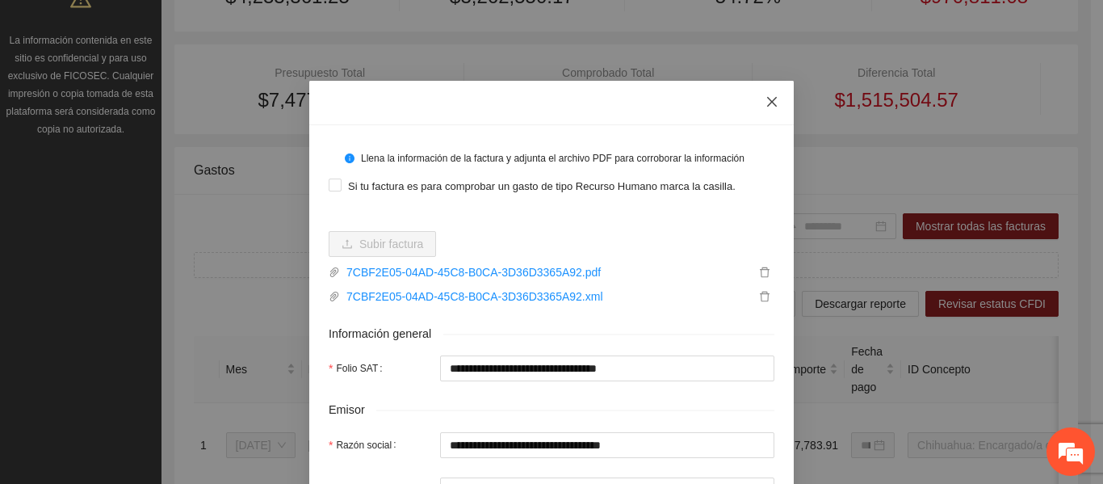
click at [767, 102] on icon "close" at bounding box center [772, 102] width 10 height 10
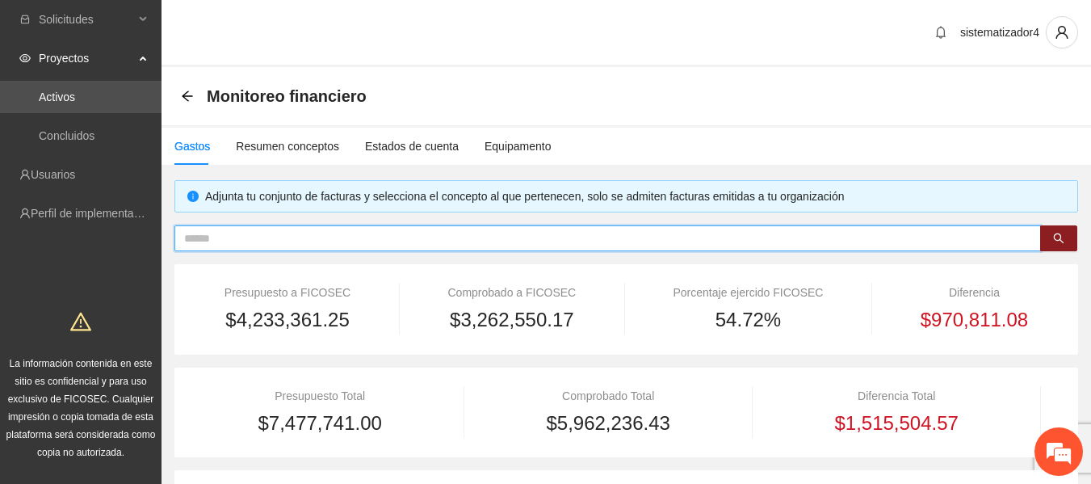
click at [272, 235] on input "text" at bounding box center [601, 238] width 834 height 18
paste input "**********"
type input "**********"
click at [1031, 239] on span "**********" at bounding box center [607, 238] width 866 height 26
click at [1024, 239] on icon "close-circle" at bounding box center [1026, 238] width 10 height 10
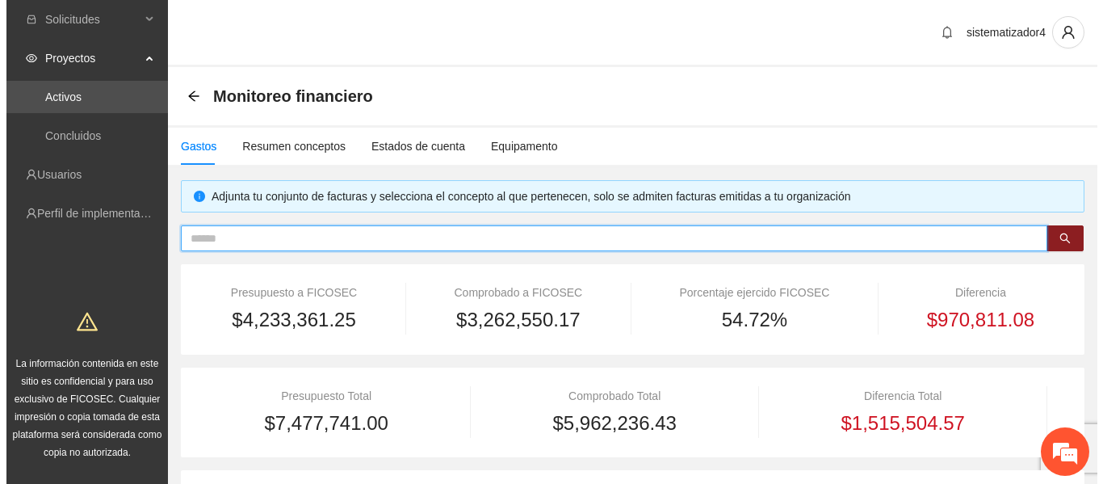
scroll to position [161, 0]
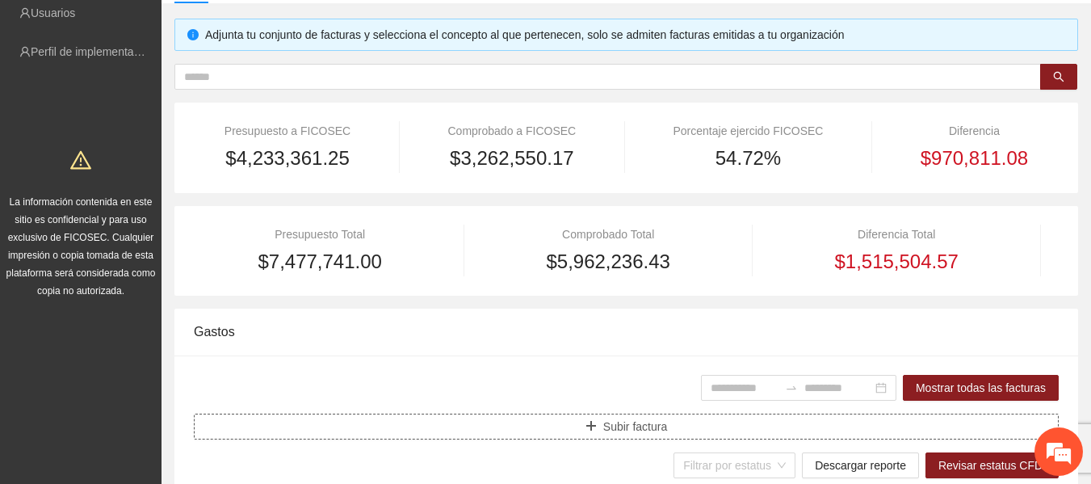
click at [622, 426] on span "Subir factura" at bounding box center [635, 426] width 64 height 18
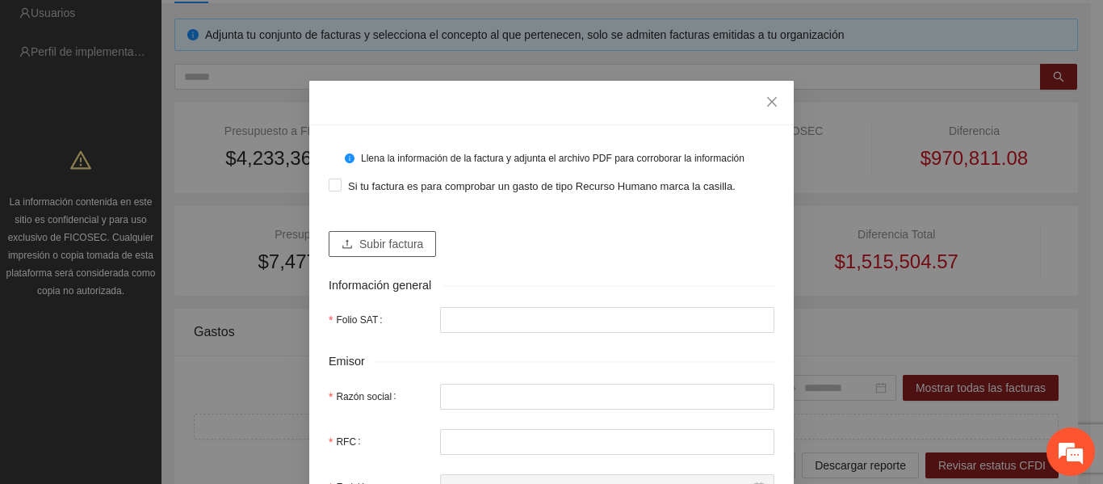
click at [410, 242] on span "Subir factura" at bounding box center [391, 244] width 64 height 18
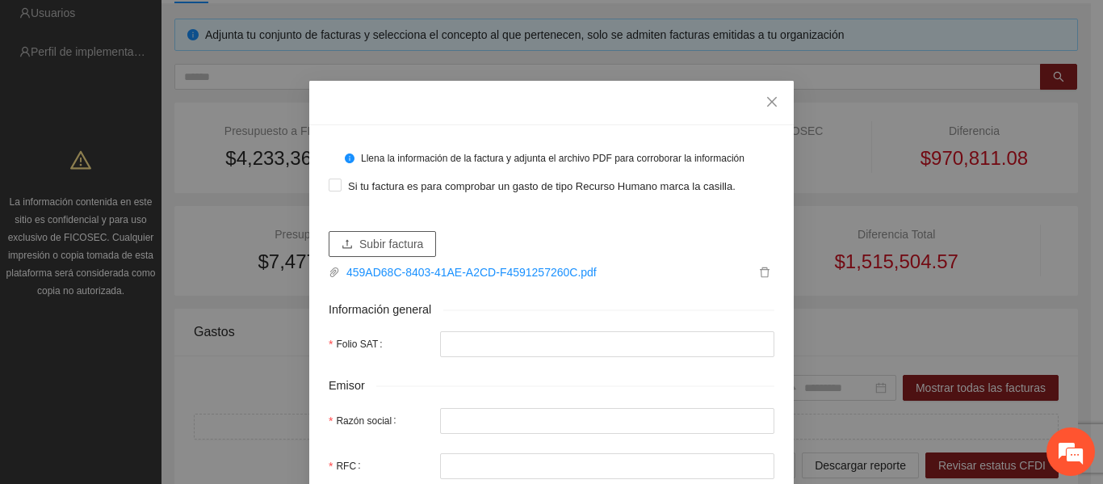
click at [394, 240] on span "Subir factura" at bounding box center [391, 244] width 64 height 18
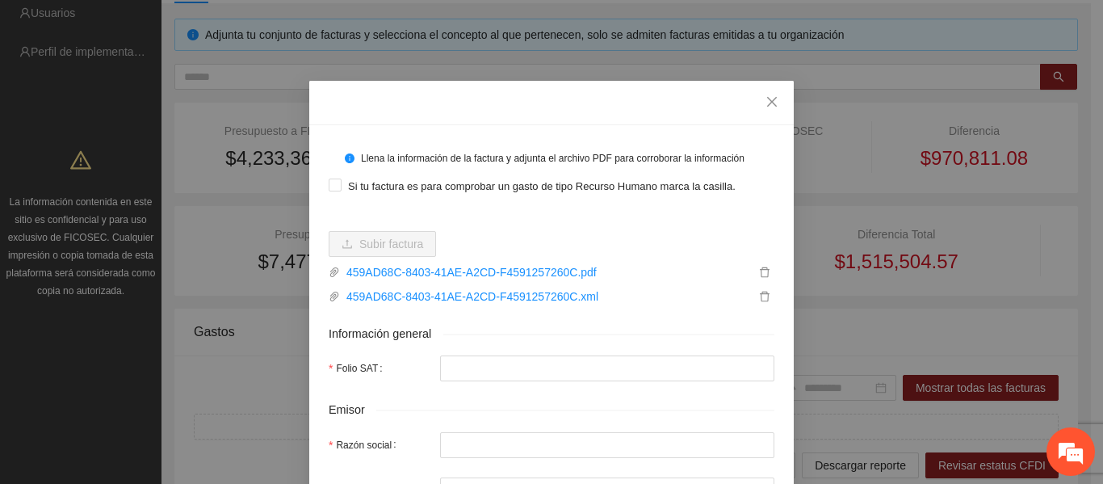
type input "**********"
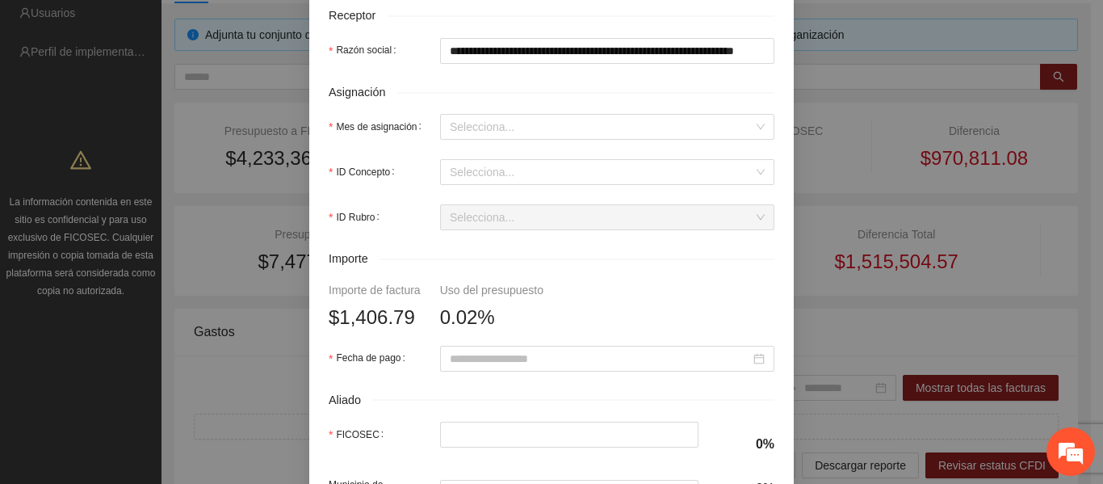
scroll to position [565, 0]
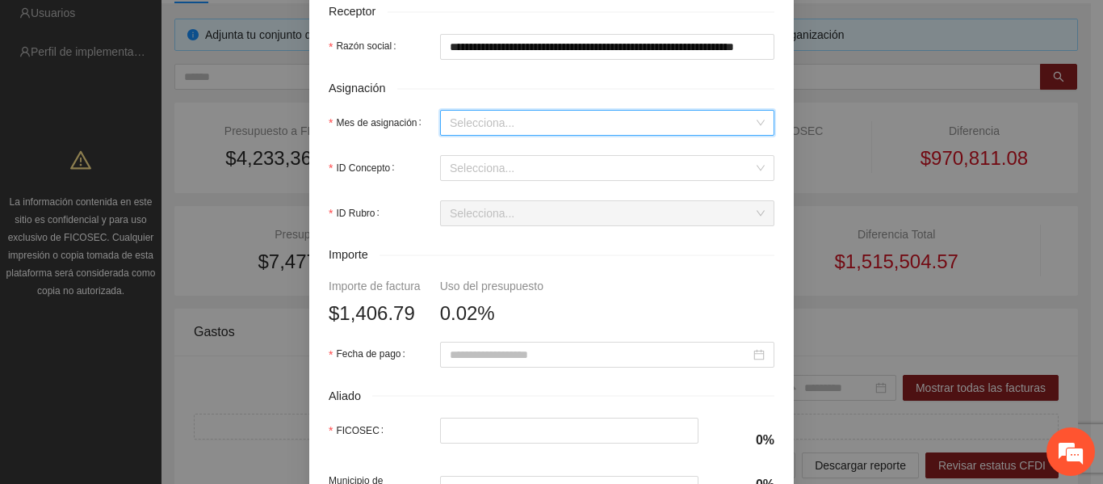
click at [478, 124] on input "Mes de asignación" at bounding box center [602, 123] width 304 height 24
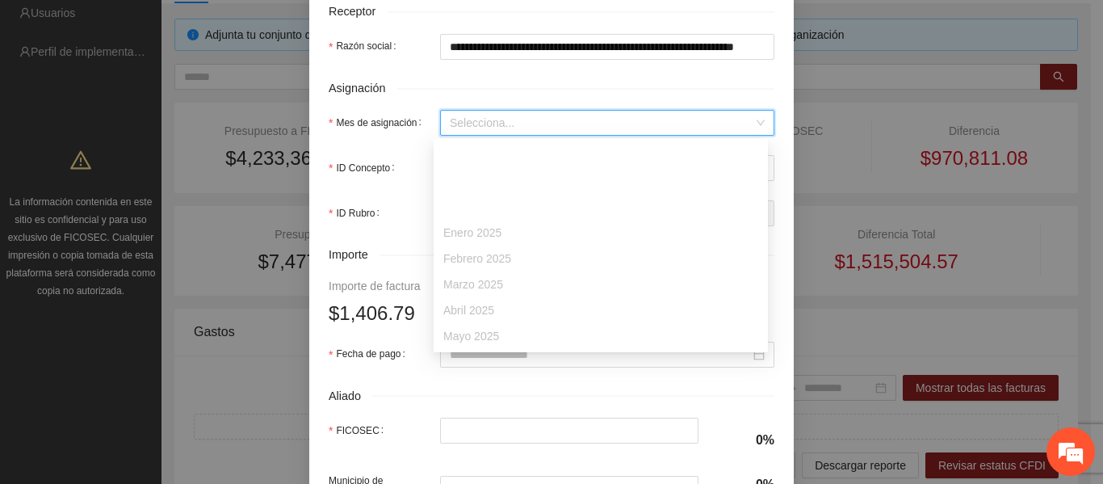
scroll to position [103, 0]
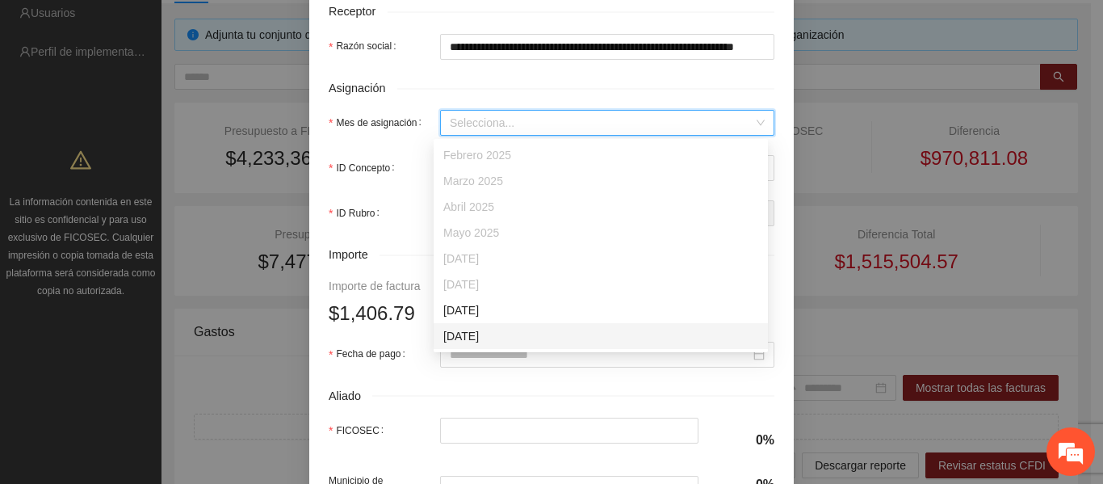
click at [485, 329] on div "[DATE]" at bounding box center [600, 336] width 315 height 18
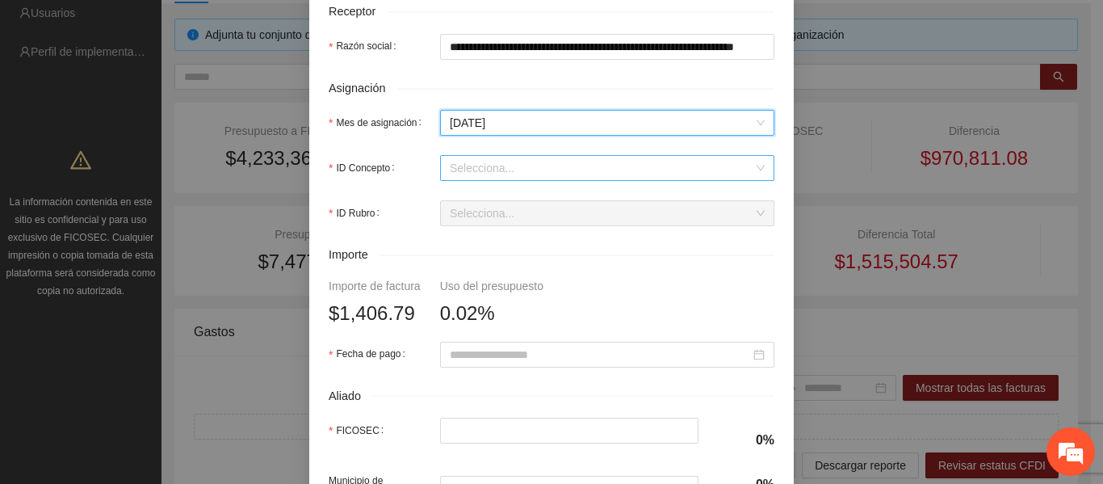
click at [467, 181] on div "Selecciona..." at bounding box center [607, 168] width 334 height 26
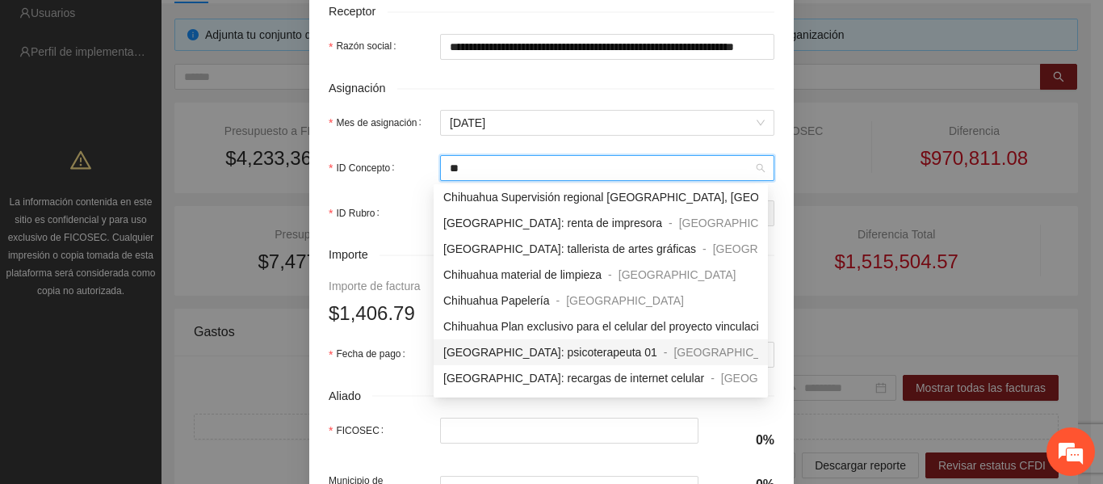
scroll to position [242, 0]
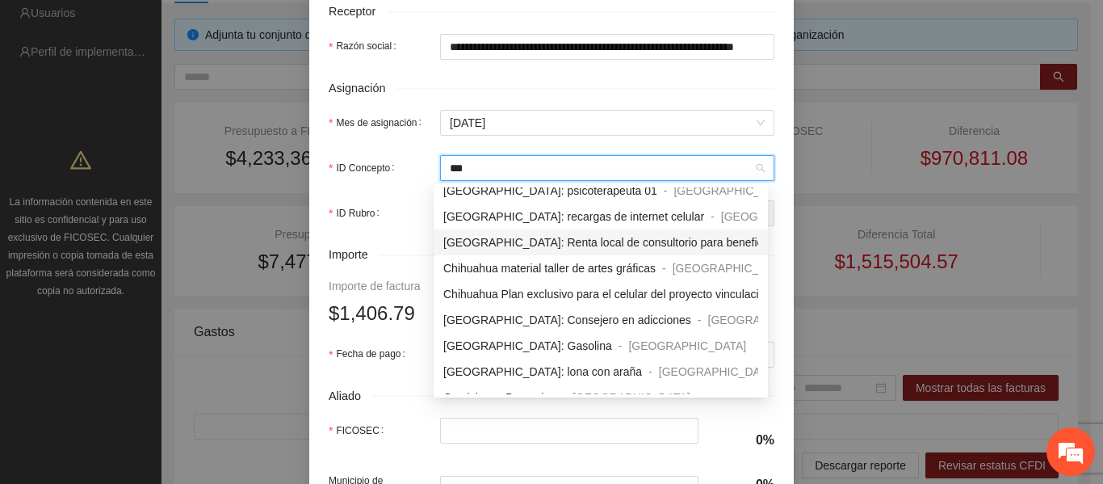
click at [509, 167] on input "***" at bounding box center [602, 168] width 304 height 24
click at [556, 169] on input "***" at bounding box center [602, 168] width 304 height 24
click at [626, 165] on input "***" at bounding box center [602, 168] width 304 height 24
drag, startPoint x: 492, startPoint y: 163, endPoint x: 397, endPoint y: 165, distance: 95.3
click at [397, 165] on div "ID Concepto ***** Selecciona..." at bounding box center [552, 168] width 446 height 26
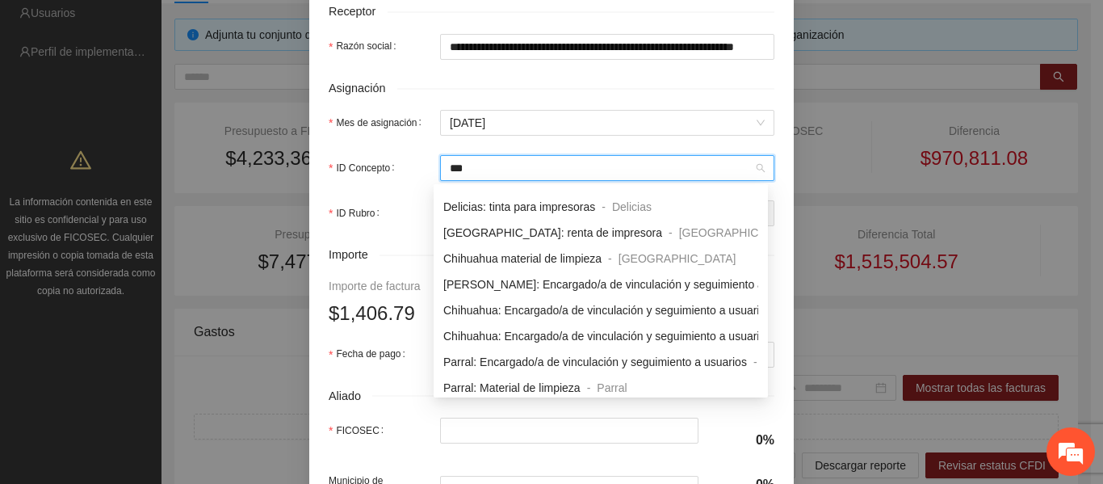
scroll to position [0, 0]
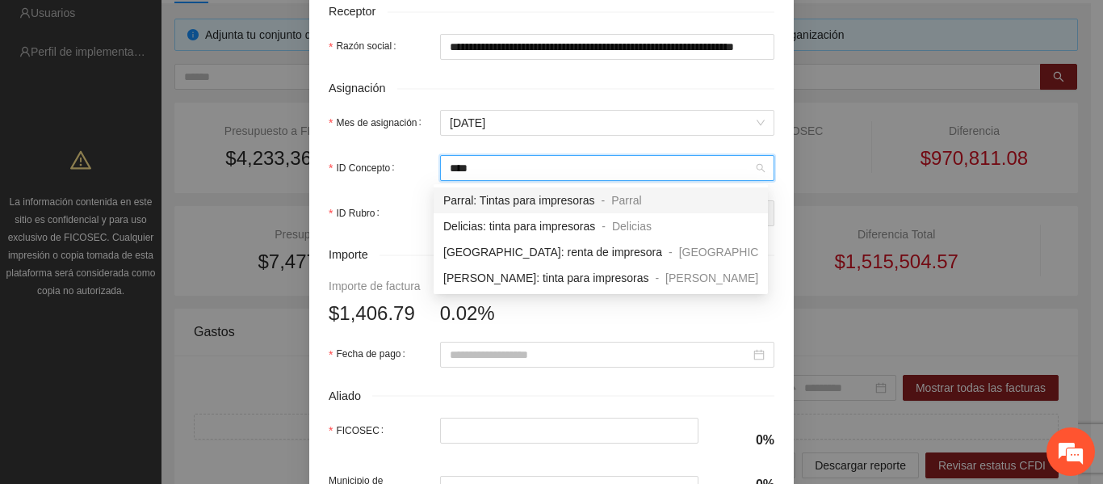
type input "*****"
click at [530, 251] on span "[GEOGRAPHIC_DATA]: renta de impresora" at bounding box center [552, 251] width 219 height 13
type input "********"
type input "*"
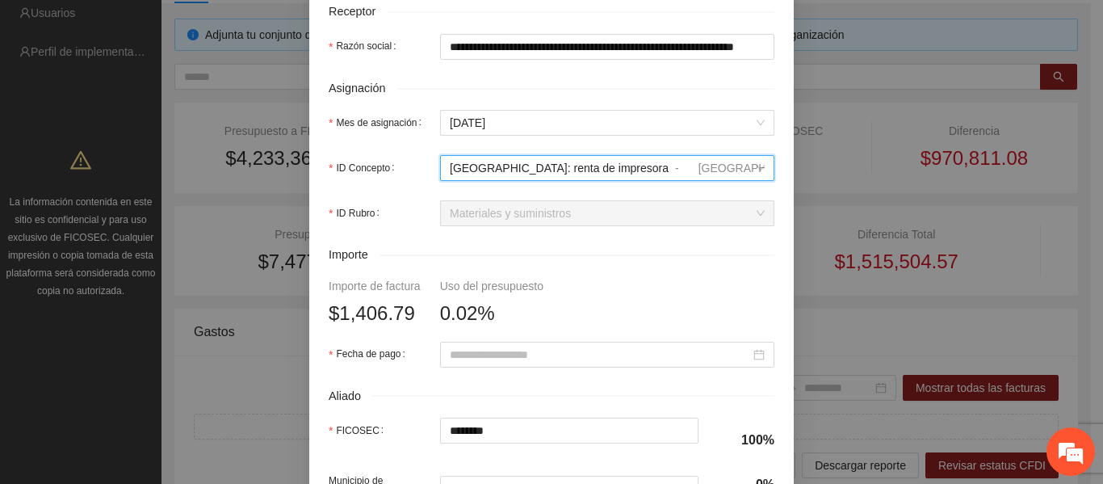
click at [395, 253] on div "Importe" at bounding box center [552, 254] width 446 height 19
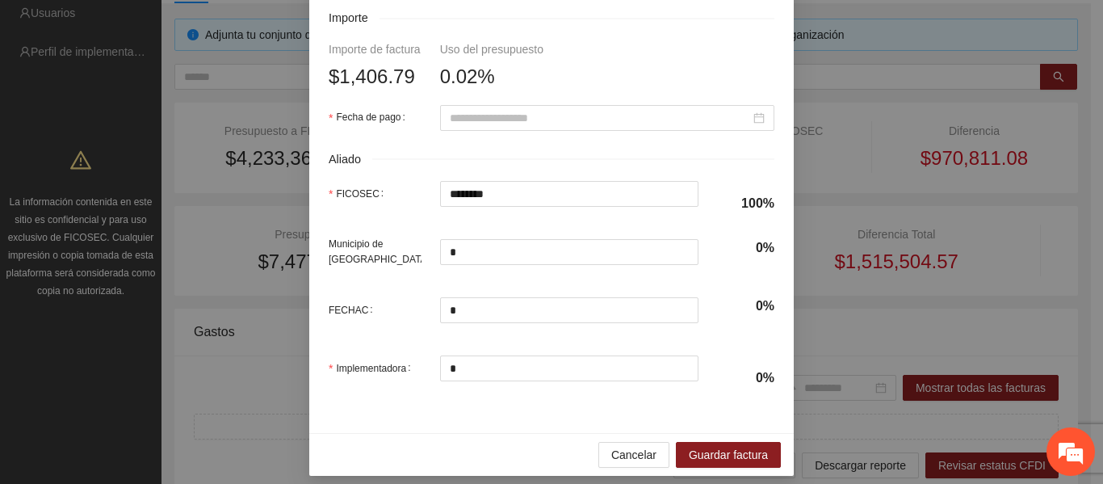
scroll to position [807, 0]
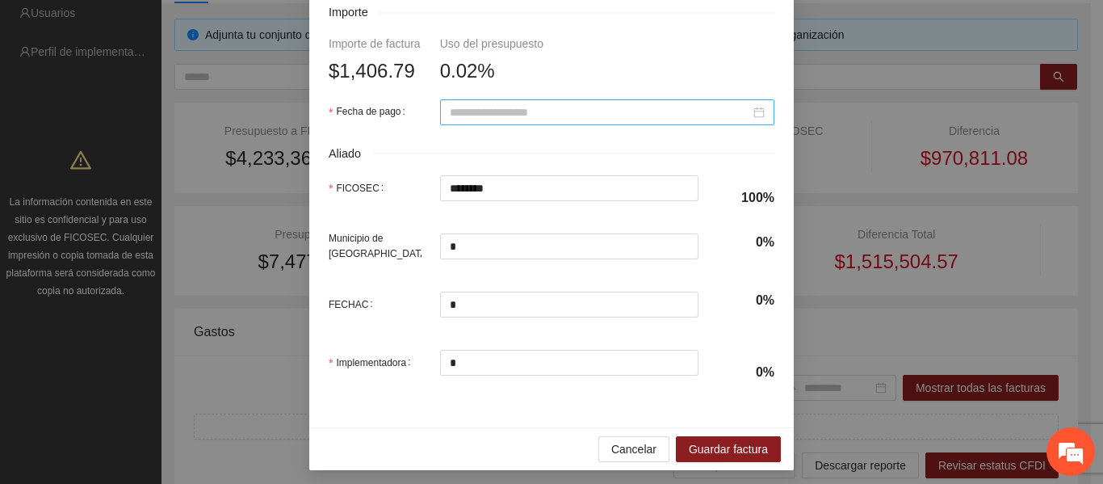
click at [522, 113] on input "Fecha de pago" at bounding box center [600, 112] width 300 height 18
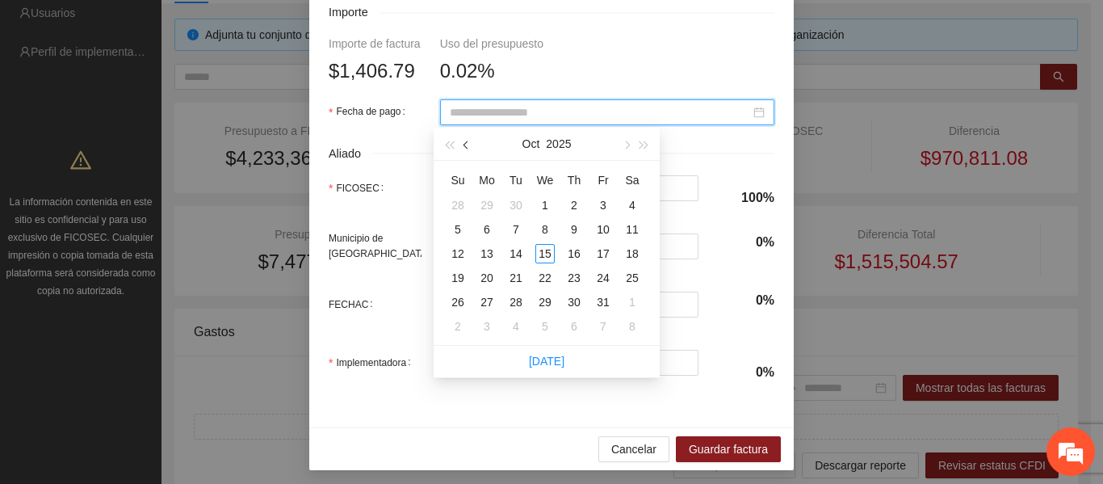
click at [466, 149] on button "button" at bounding box center [467, 144] width 18 height 32
type input "**********"
click at [520, 300] on div "30" at bounding box center [515, 301] width 19 height 19
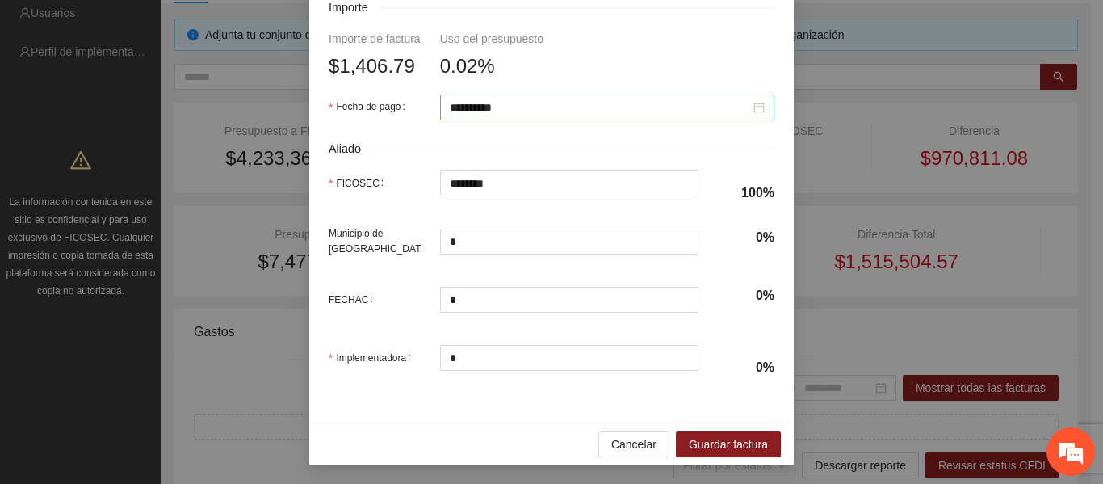
scroll to position [813, 0]
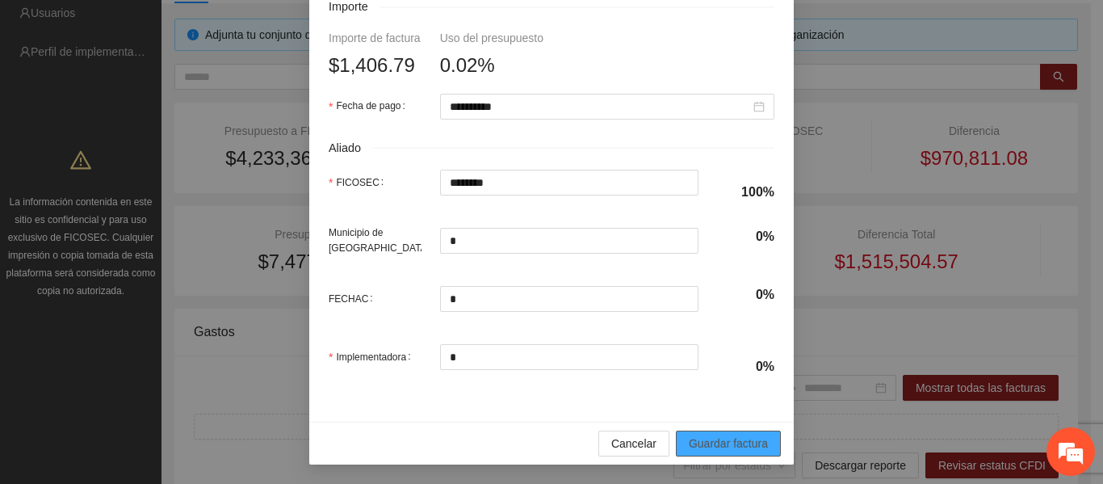
drag, startPoint x: 688, startPoint y: 444, endPoint x: 391, endPoint y: 245, distance: 357.8
click at [731, 447] on span "Guardar factura" at bounding box center [728, 443] width 79 height 18
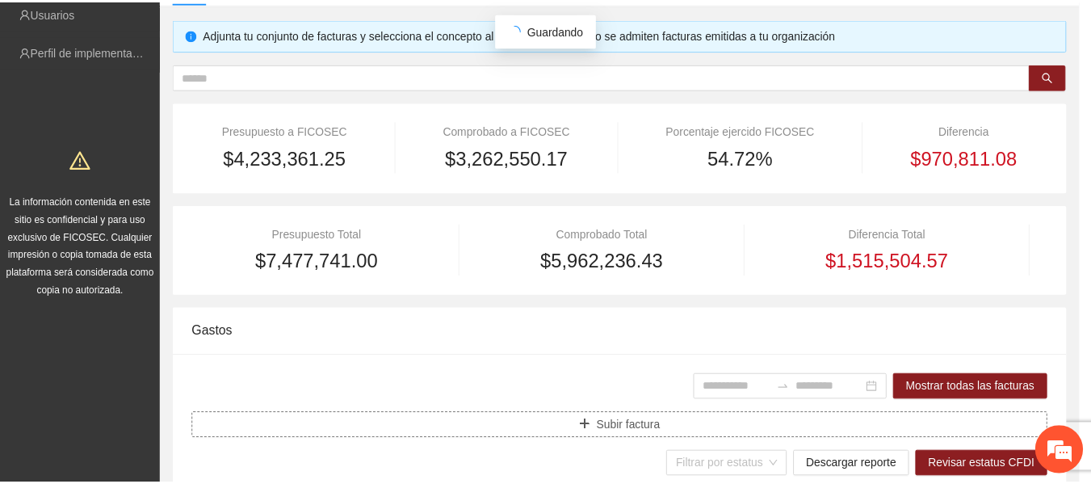
scroll to position [0, 0]
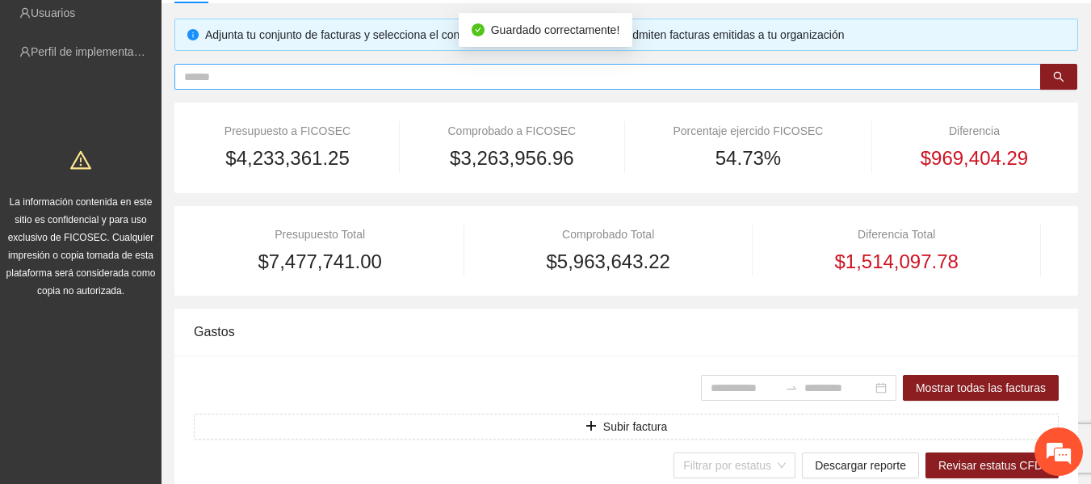
type input "**********"
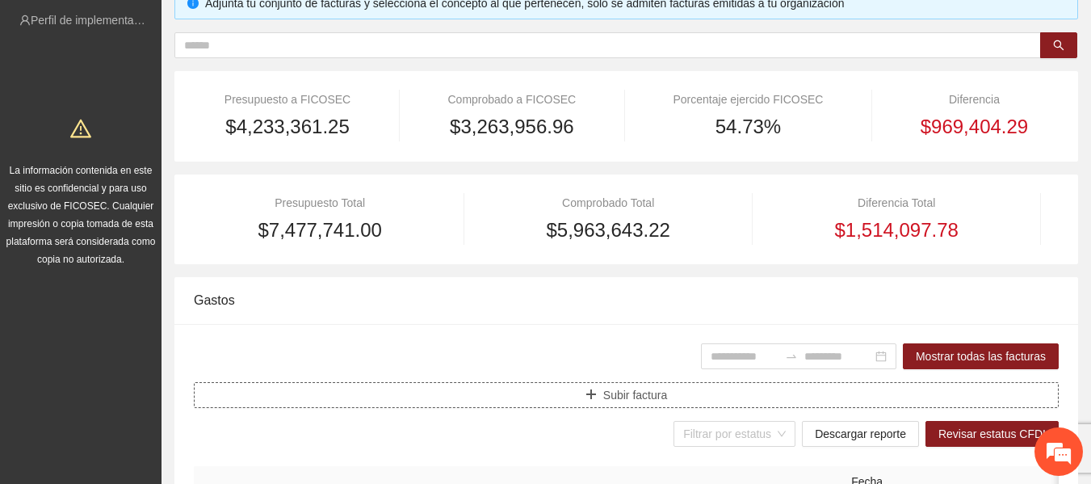
scroll to position [323, 0]
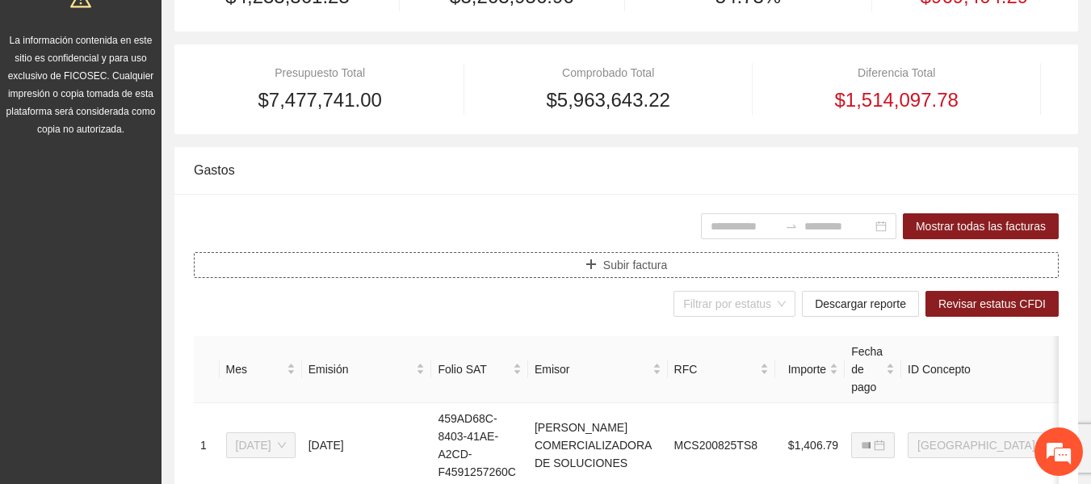
click at [639, 261] on span "Subir factura" at bounding box center [635, 265] width 64 height 18
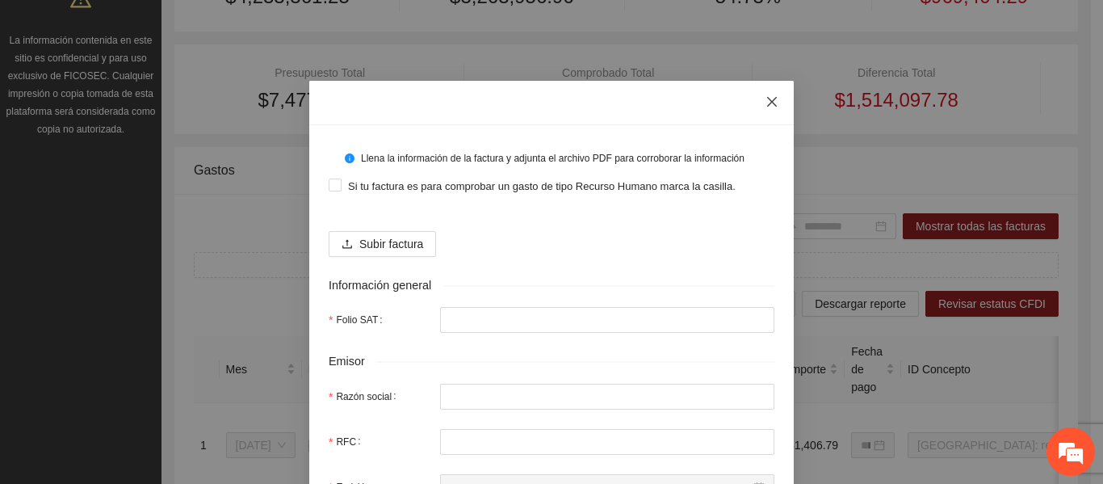
click at [767, 104] on icon "close" at bounding box center [772, 102] width 10 height 10
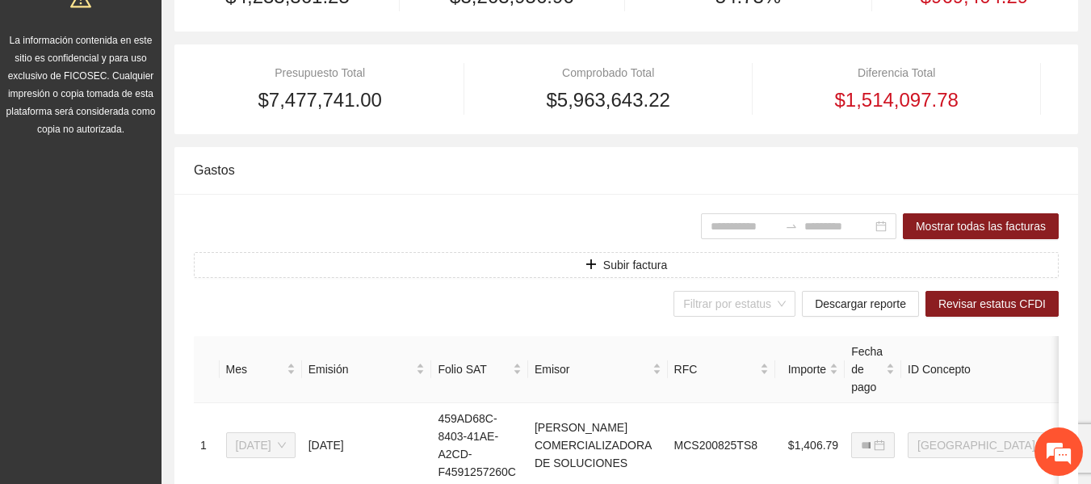
click at [593, 168] on div "Gastos" at bounding box center [626, 170] width 865 height 46
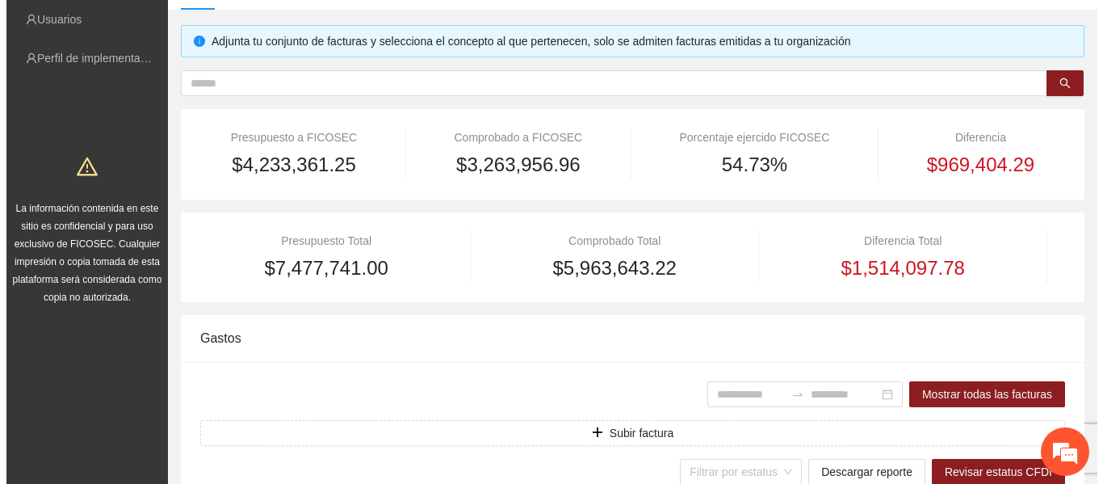
scroll to position [81, 0]
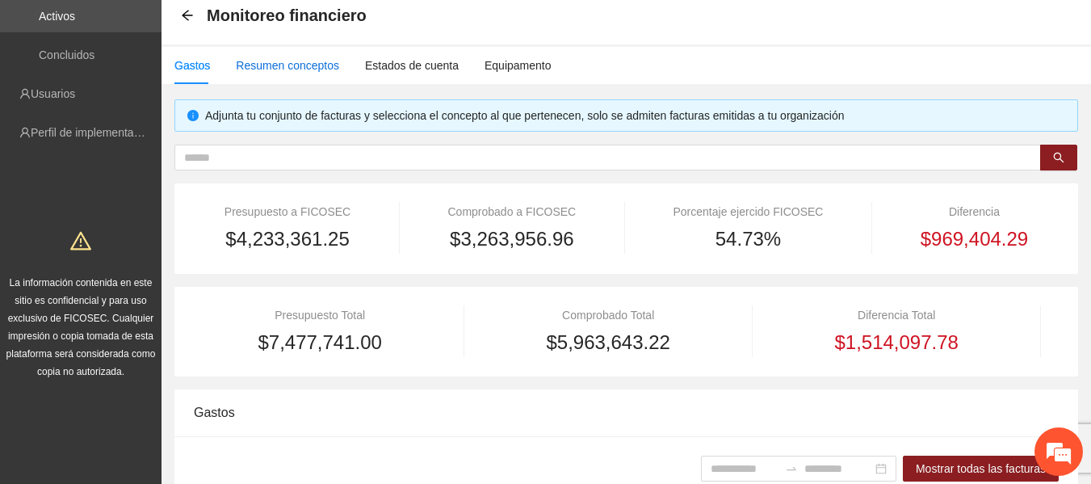
click at [301, 70] on div "Resumen conceptos" at bounding box center [287, 66] width 103 height 18
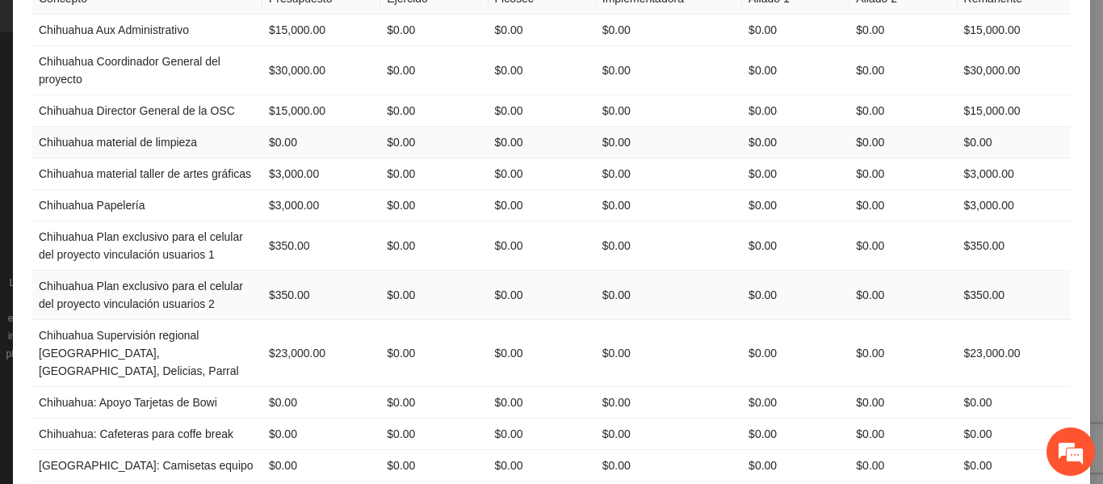
scroll to position [0, 0]
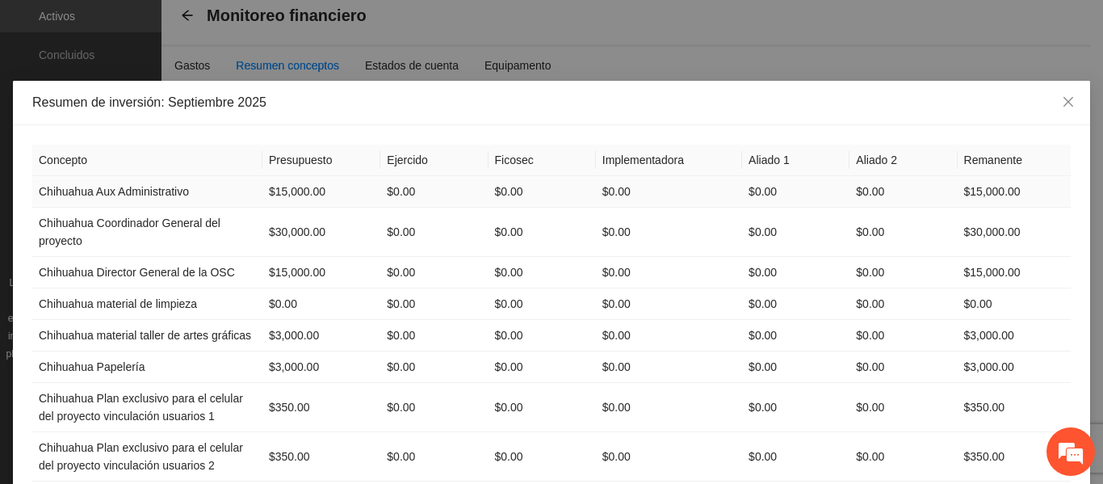
click at [267, 185] on td "$15,000.00" at bounding box center [321, 191] width 118 height 31
click at [307, 193] on td "$15,000.00" at bounding box center [321, 191] width 118 height 31
click at [396, 184] on td "$0.00" at bounding box center [433, 191] width 107 height 31
drag, startPoint x: 271, startPoint y: 228, endPoint x: 351, endPoint y: 231, distance: 80.0
click at [351, 231] on td "$30,000.00" at bounding box center [321, 231] width 118 height 49
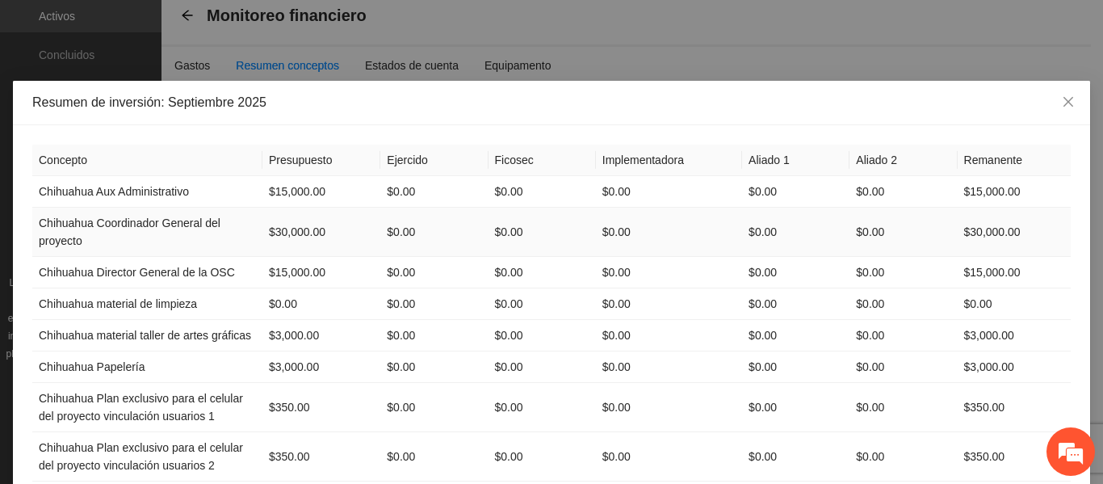
click at [417, 229] on td "$0.00" at bounding box center [433, 231] width 107 height 49
drag, startPoint x: 260, startPoint y: 191, endPoint x: 325, endPoint y: 191, distance: 64.6
click at [325, 191] on td "$15,000.00" at bounding box center [321, 191] width 118 height 31
drag, startPoint x: 384, startPoint y: 187, endPoint x: 258, endPoint y: 235, distance: 134.6
click at [384, 188] on td "$0.00" at bounding box center [433, 191] width 107 height 31
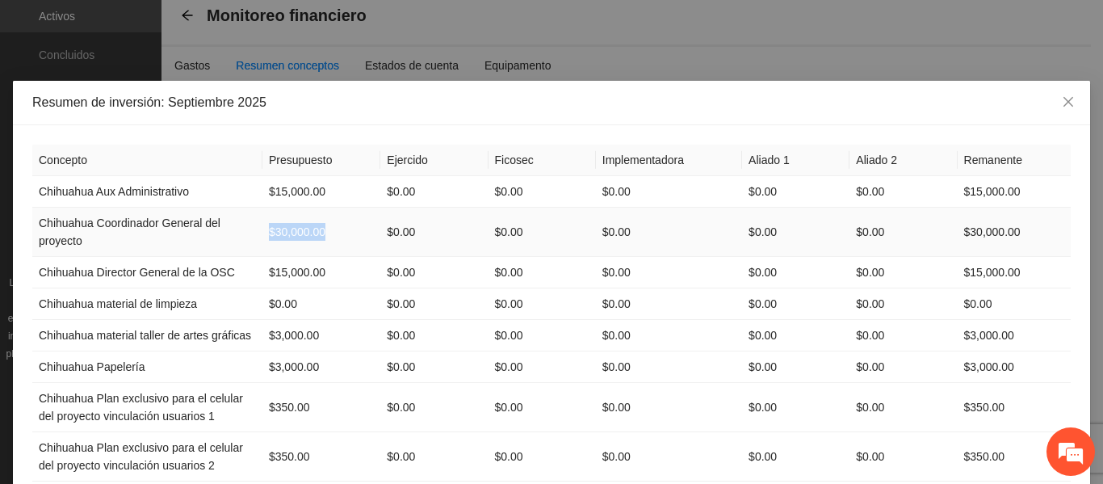
drag, startPoint x: 258, startPoint y: 235, endPoint x: 323, endPoint y: 238, distance: 64.7
click at [323, 238] on td "$30,000.00" at bounding box center [321, 231] width 118 height 49
click at [299, 194] on td "$15,000.00" at bounding box center [321, 191] width 118 height 31
click at [287, 271] on td "$15,000.00" at bounding box center [321, 272] width 118 height 31
drag, startPoint x: 323, startPoint y: 270, endPoint x: 256, endPoint y: 270, distance: 67.0
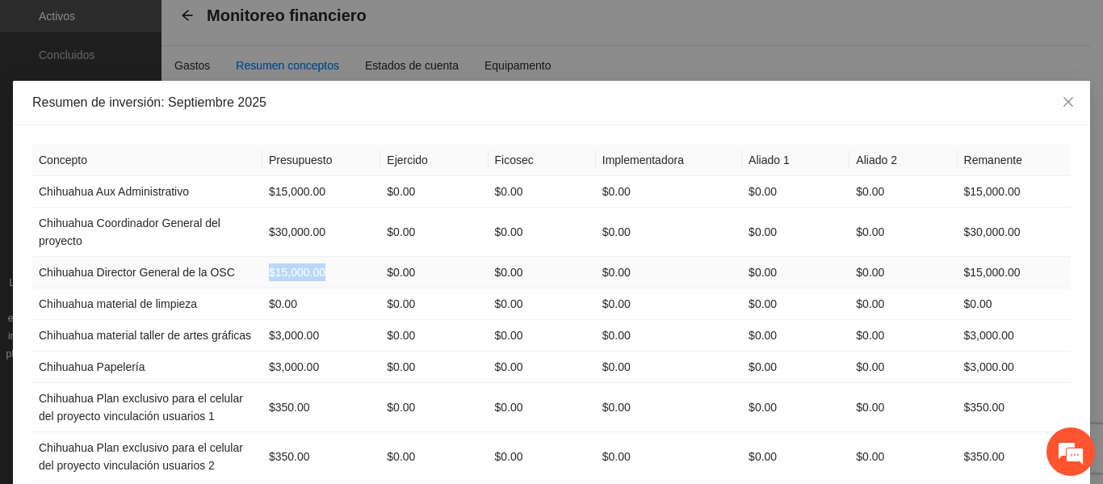
click at [256, 270] on tr "Chihuahua Director General de la OSC $15,000.00 $0.00 $0.00 $0.00 $0.00 $0.00 $…" at bounding box center [551, 272] width 1038 height 31
click at [290, 193] on td "$15,000.00" at bounding box center [321, 191] width 118 height 31
click at [297, 238] on td "$30,000.00" at bounding box center [321, 231] width 118 height 49
click at [290, 275] on td "$15,000.00" at bounding box center [321, 272] width 118 height 31
click at [281, 305] on td "$0.00" at bounding box center [321, 303] width 118 height 31
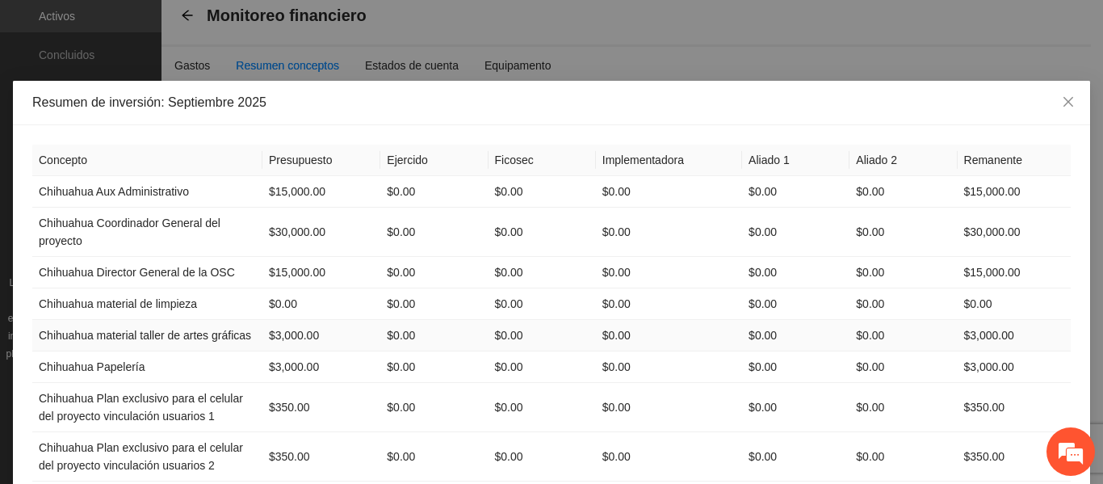
click at [304, 337] on td "$3,000.00" at bounding box center [321, 335] width 118 height 31
click at [283, 365] on td "$3,000.00" at bounding box center [321, 366] width 118 height 31
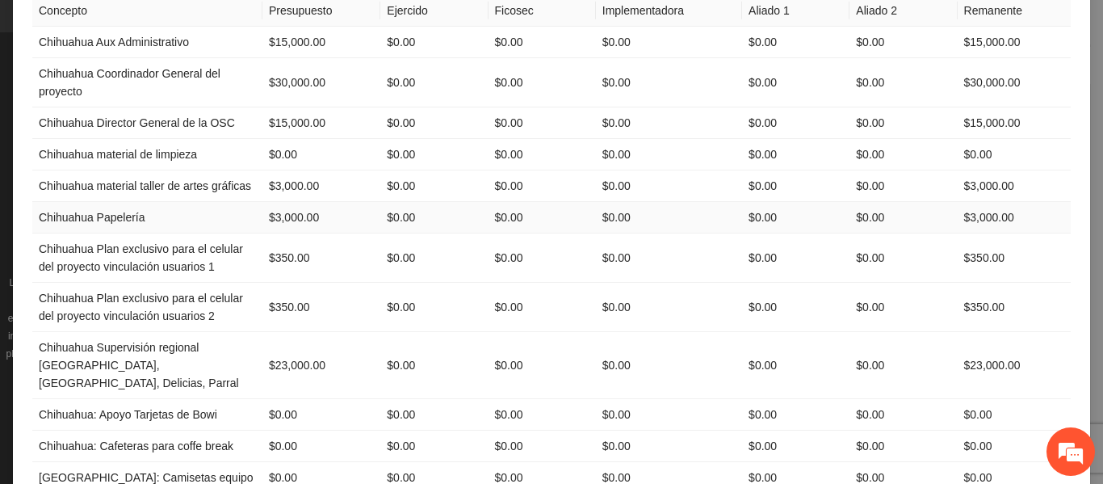
scroll to position [161, 0]
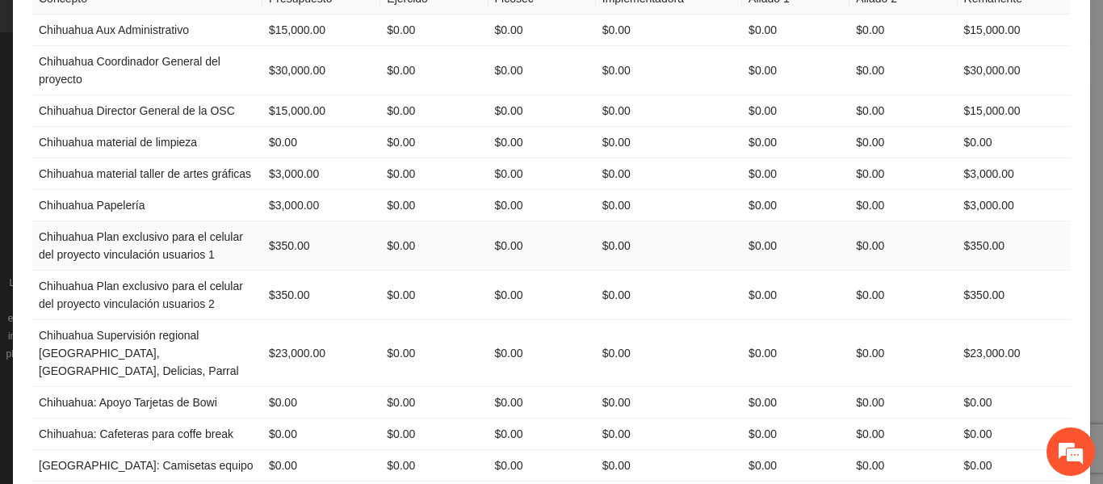
click at [287, 246] on td "$350.00" at bounding box center [321, 245] width 118 height 49
click at [288, 300] on td "$350.00" at bounding box center [321, 294] width 118 height 49
drag, startPoint x: 324, startPoint y: 338, endPoint x: 268, endPoint y: 339, distance: 55.7
click at [268, 339] on td "$23,000.00" at bounding box center [321, 353] width 118 height 67
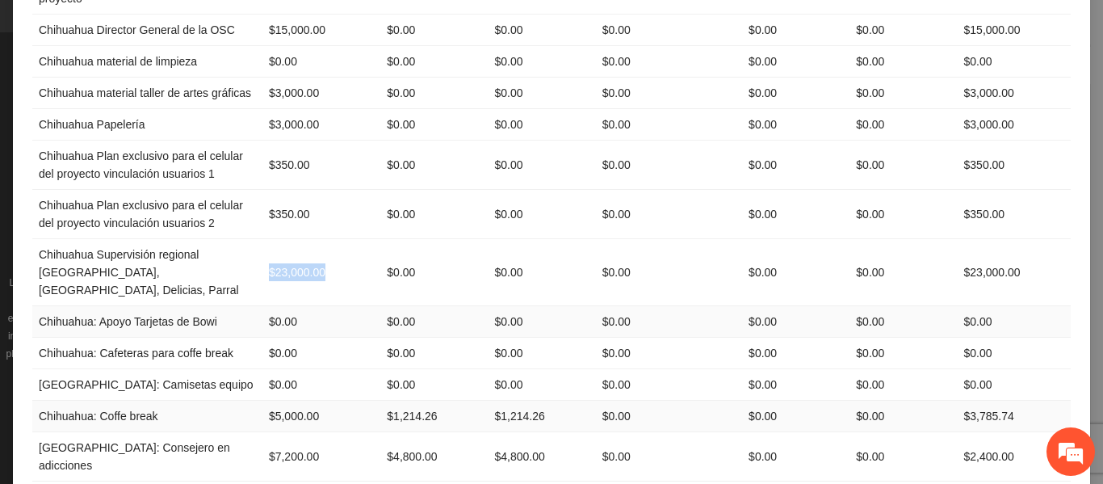
scroll to position [404, 0]
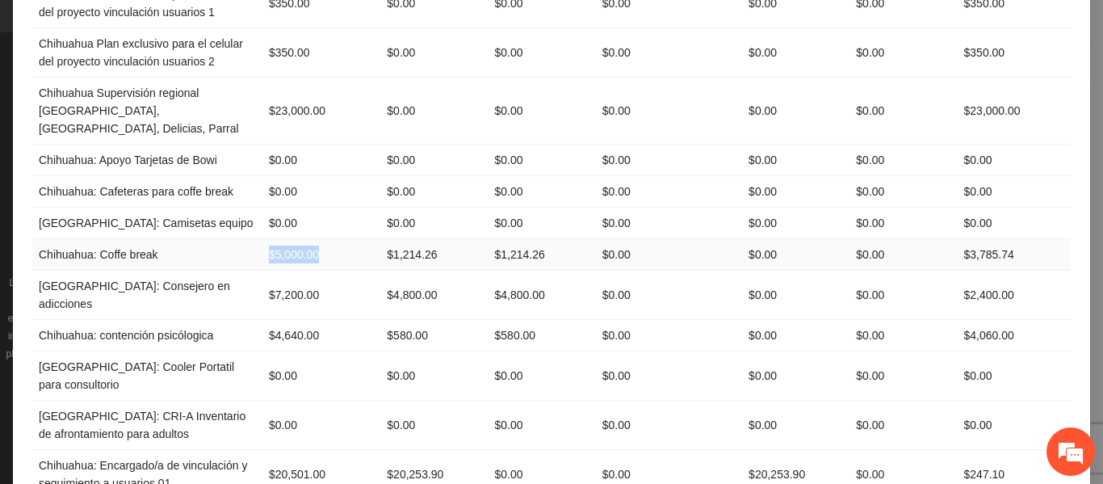
drag, startPoint x: 262, startPoint y: 235, endPoint x: 327, endPoint y: 235, distance: 65.4
click at [327, 239] on td "$5,000.00" at bounding box center [321, 254] width 118 height 31
drag, startPoint x: 258, startPoint y: 270, endPoint x: 329, endPoint y: 267, distance: 71.1
click at [329, 270] on tr "[GEOGRAPHIC_DATA]: Consejero en adicciones $7,200.00 $4,800.00 $4,800.00 $0.00 …" at bounding box center [551, 294] width 1038 height 49
drag, startPoint x: 291, startPoint y: 300, endPoint x: 319, endPoint y: 299, distance: 27.5
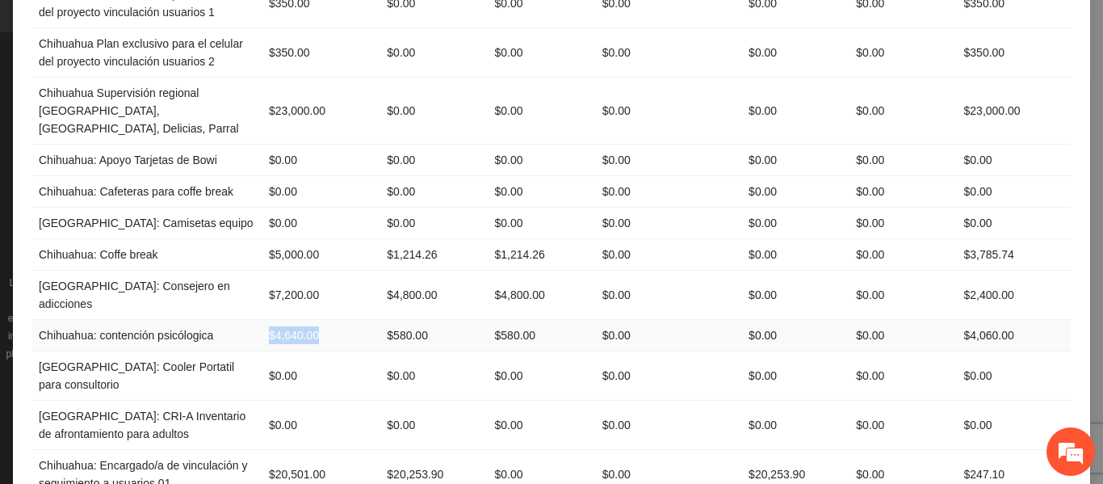
click at [319, 320] on td "$4,640.00" at bounding box center [321, 335] width 118 height 31
click at [271, 351] on td "$0.00" at bounding box center [321, 375] width 118 height 49
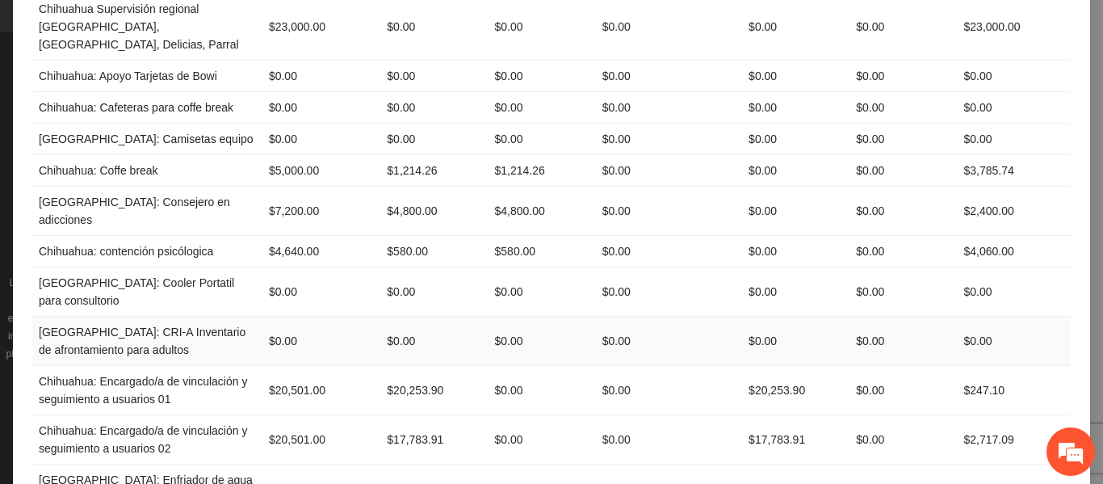
scroll to position [565, 0]
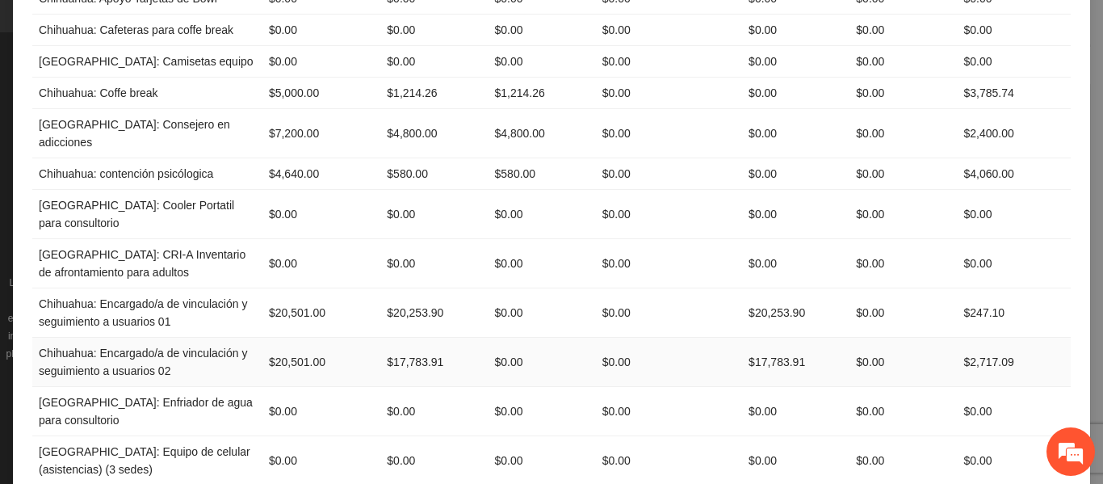
click at [249, 337] on td "Chihuahua: Encargado/a de vinculación y seguimiento a usuarios 02" at bounding box center [147, 361] width 230 height 49
drag, startPoint x: 260, startPoint y: 307, endPoint x: 331, endPoint y: 311, distance: 71.2
click at [331, 337] on td "$20,501.00" at bounding box center [321, 361] width 118 height 49
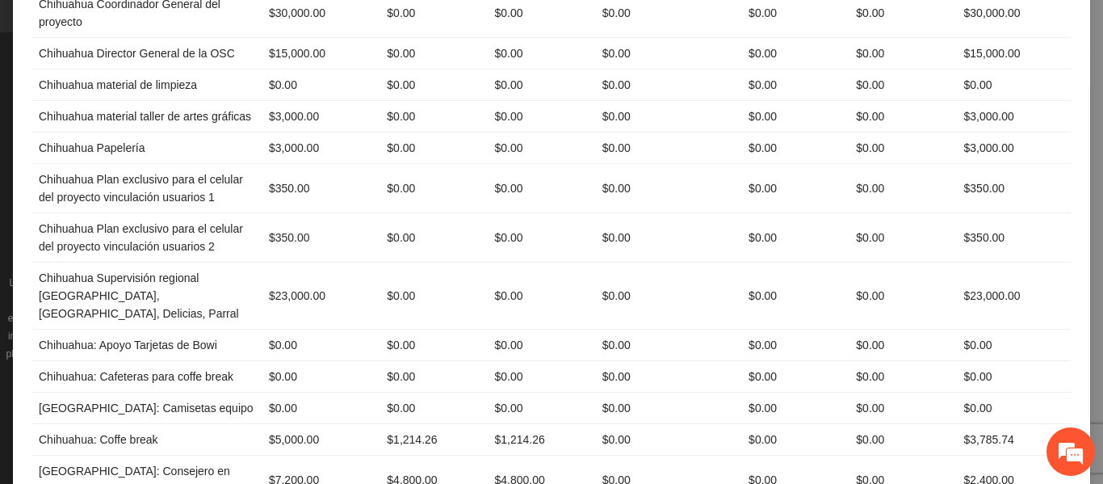
scroll to position [0, 0]
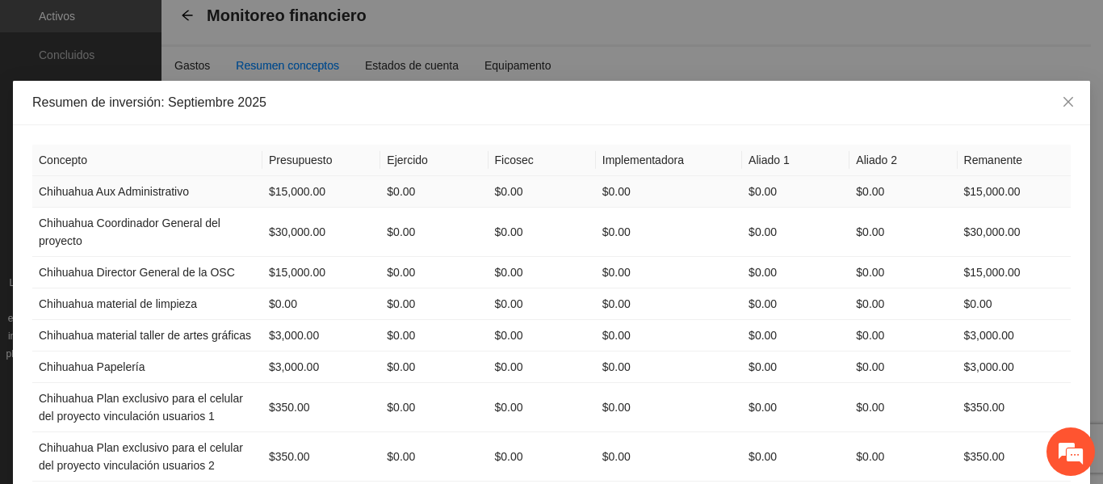
click at [407, 187] on td "$0.00" at bounding box center [433, 191] width 107 height 31
click at [271, 403] on td "$350.00" at bounding box center [321, 407] width 118 height 49
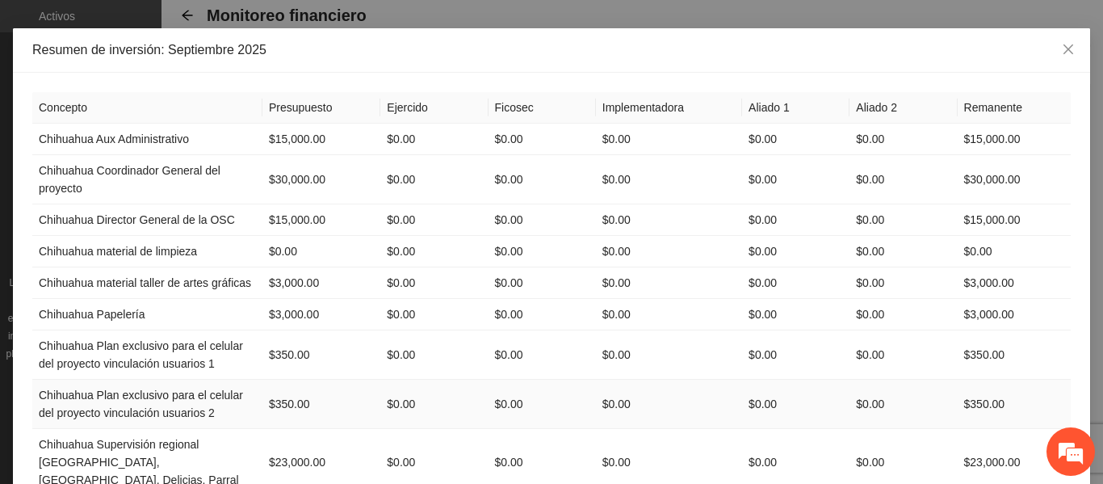
scroll to position [81, 0]
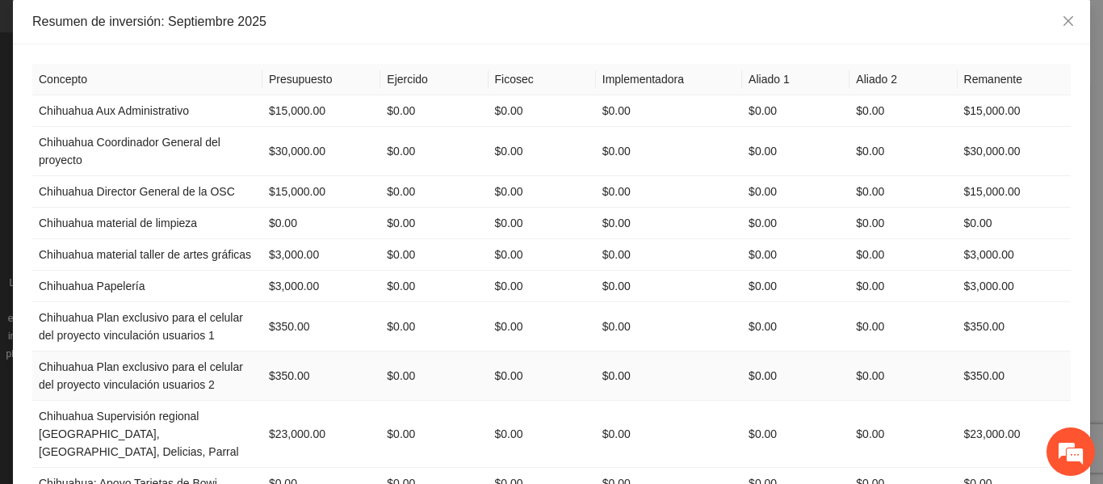
click at [293, 369] on td "$350.00" at bounding box center [321, 375] width 118 height 49
click at [269, 419] on td "$23,000.00" at bounding box center [321, 433] width 118 height 67
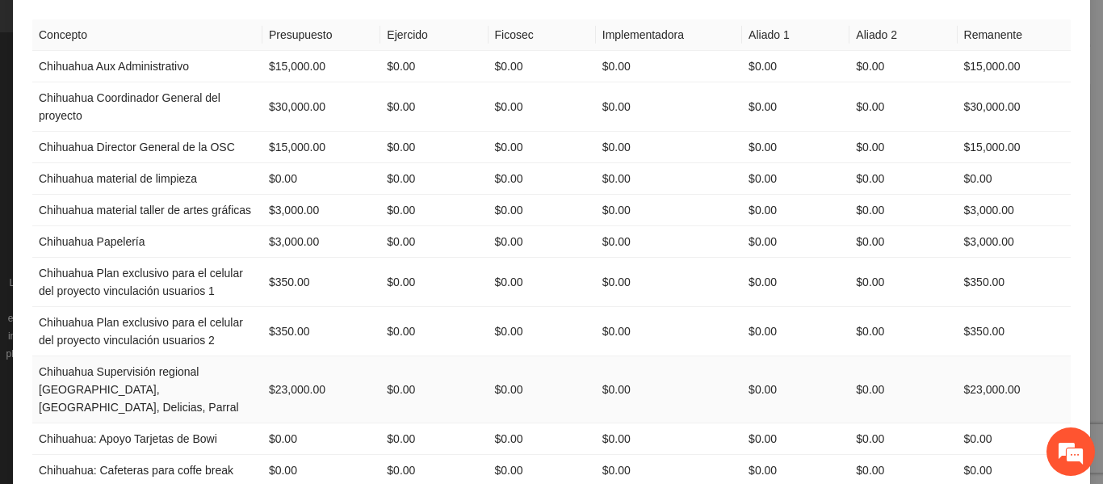
scroll to position [161, 0]
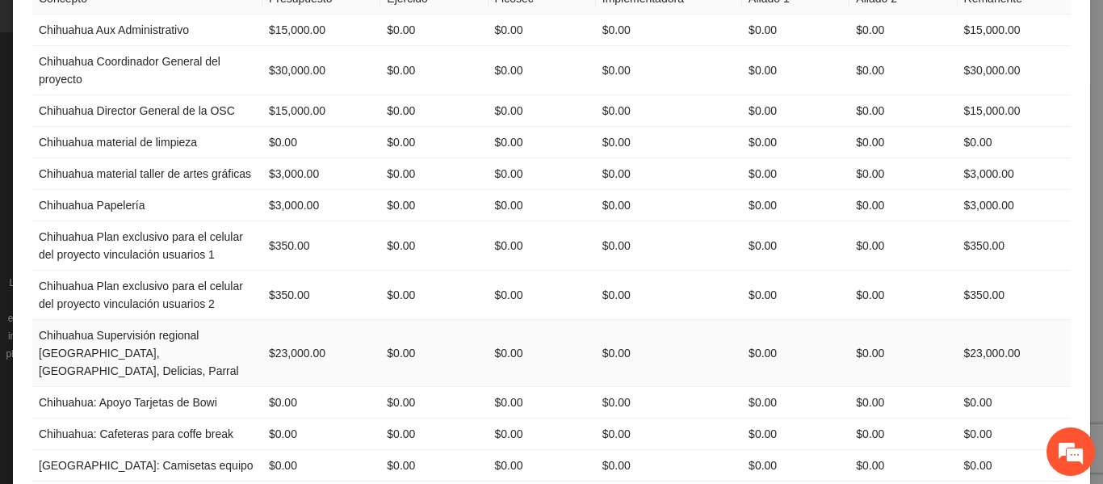
click at [297, 345] on td "$23,000.00" at bounding box center [321, 353] width 118 height 67
click at [282, 387] on td "$0.00" at bounding box center [321, 402] width 118 height 31
click at [279, 418] on td "$0.00" at bounding box center [321, 433] width 118 height 31
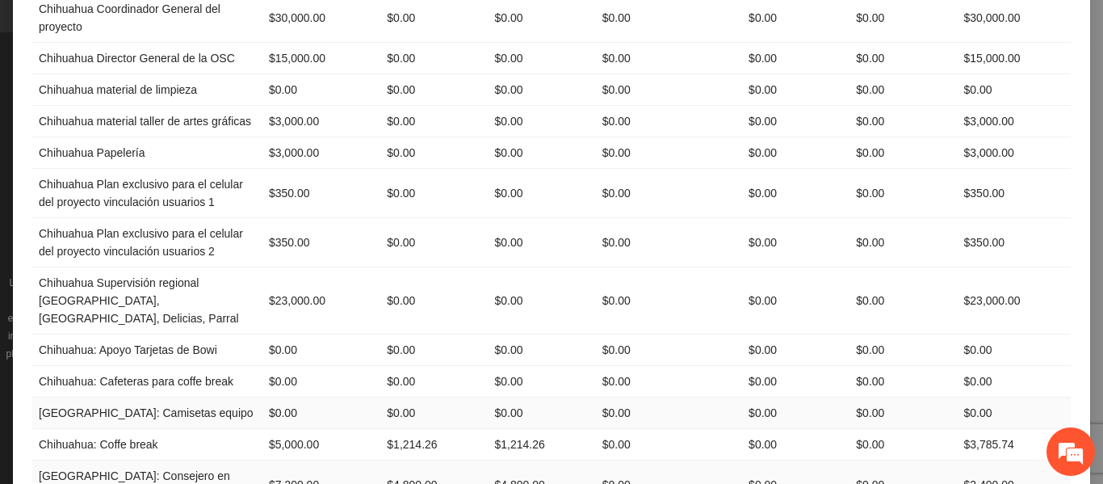
scroll to position [242, 0]
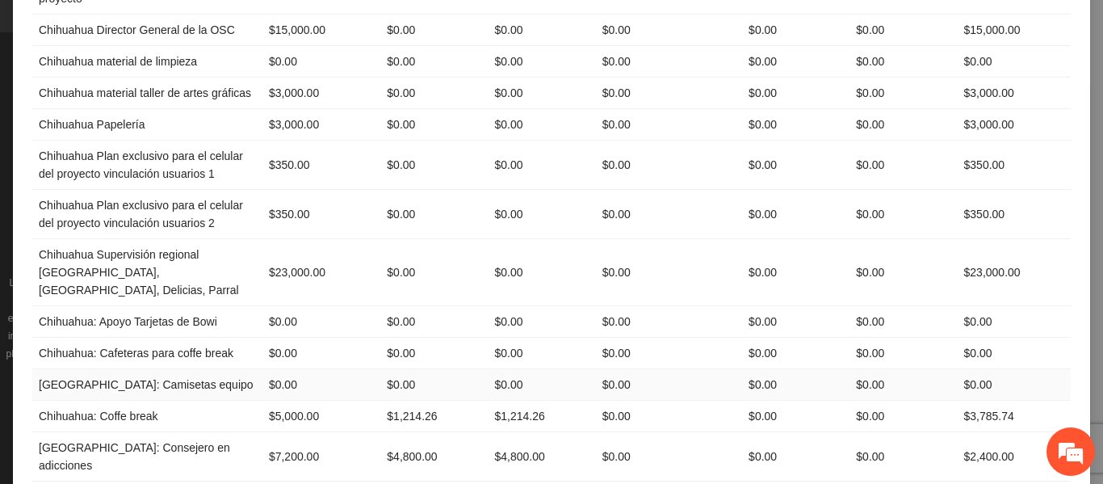
click at [282, 375] on td "$0.00" at bounding box center [321, 384] width 118 height 31
click at [287, 400] on td "$5,000.00" at bounding box center [321, 415] width 118 height 31
click at [274, 432] on td "$7,200.00" at bounding box center [321, 456] width 118 height 49
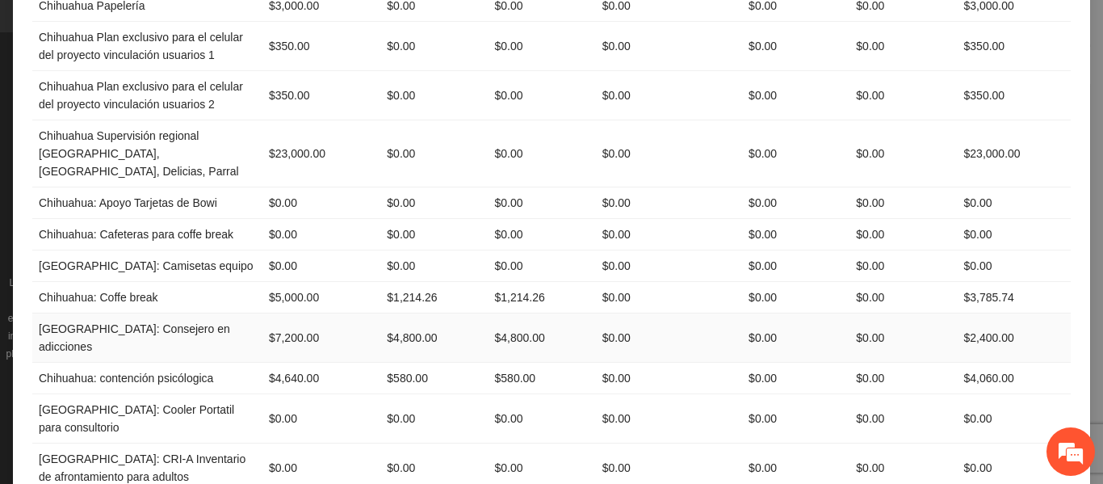
scroll to position [404, 0]
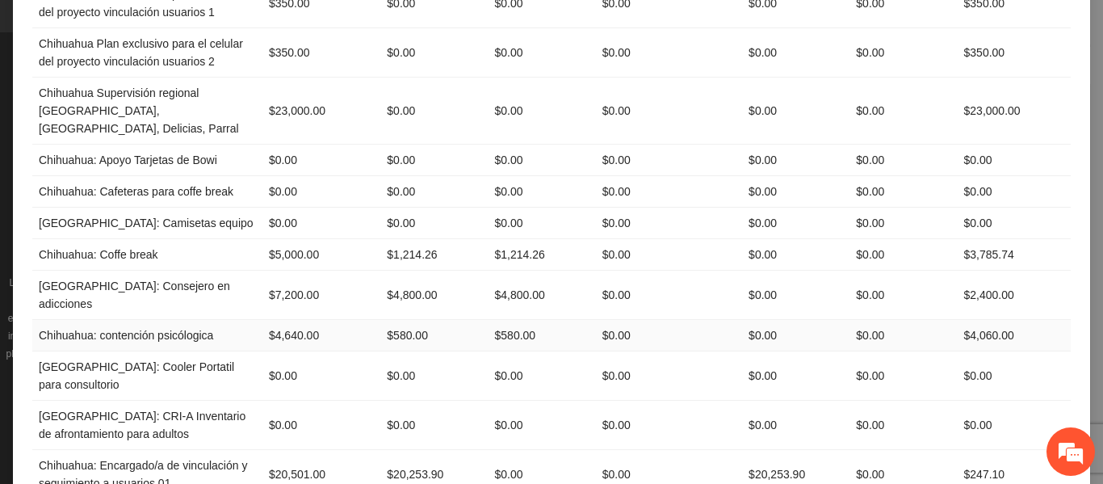
click at [299, 320] on td "$4,640.00" at bounding box center [321, 335] width 118 height 31
click at [278, 351] on td "$0.00" at bounding box center [321, 375] width 118 height 49
click at [285, 400] on td "$0.00" at bounding box center [321, 424] width 118 height 49
click at [283, 450] on td "$20,501.00" at bounding box center [321, 474] width 118 height 49
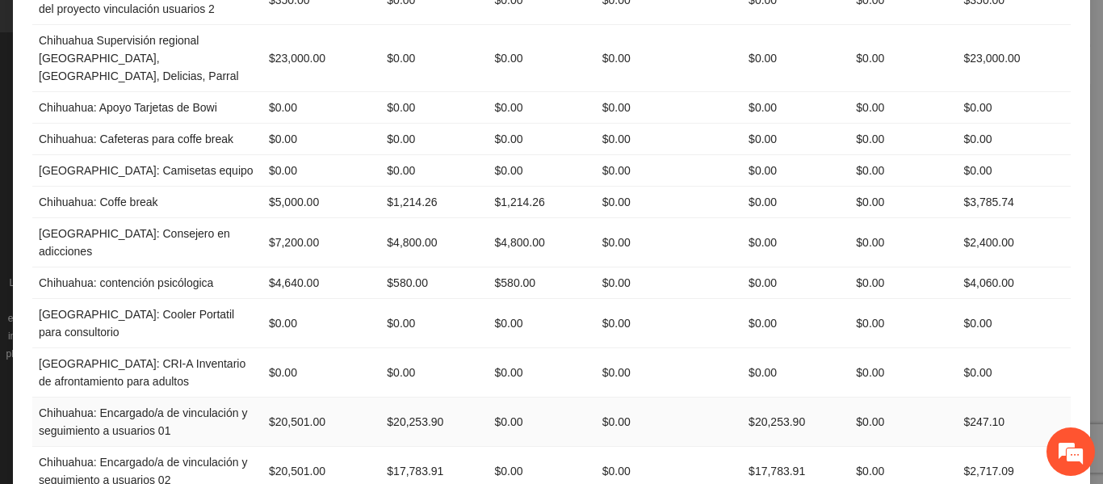
scroll to position [484, 0]
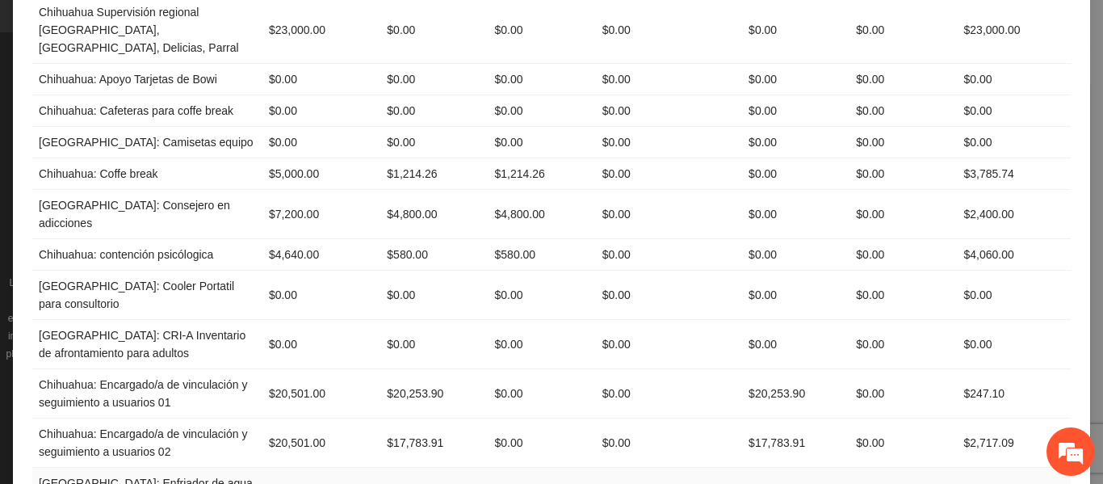
click at [279, 467] on td "$0.00" at bounding box center [321, 491] width 118 height 49
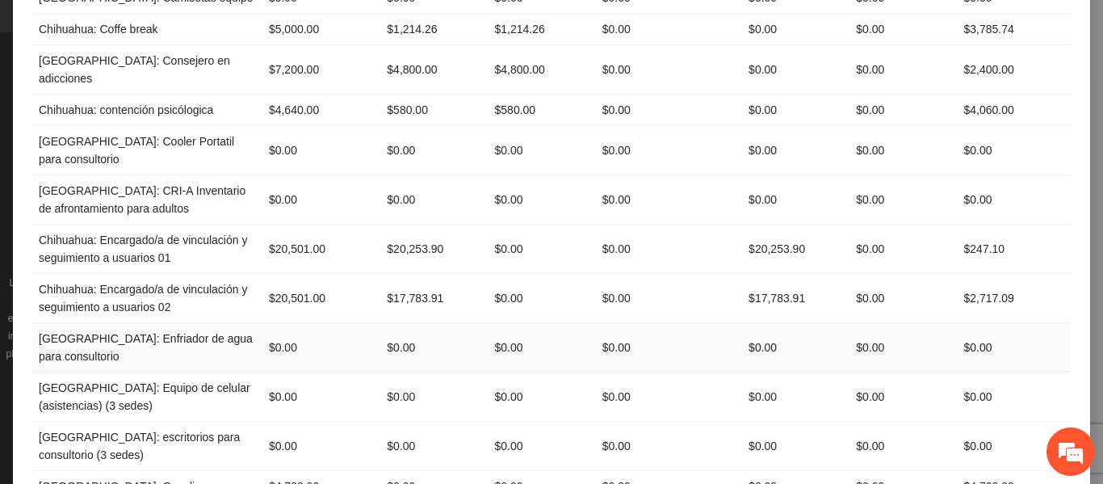
scroll to position [646, 0]
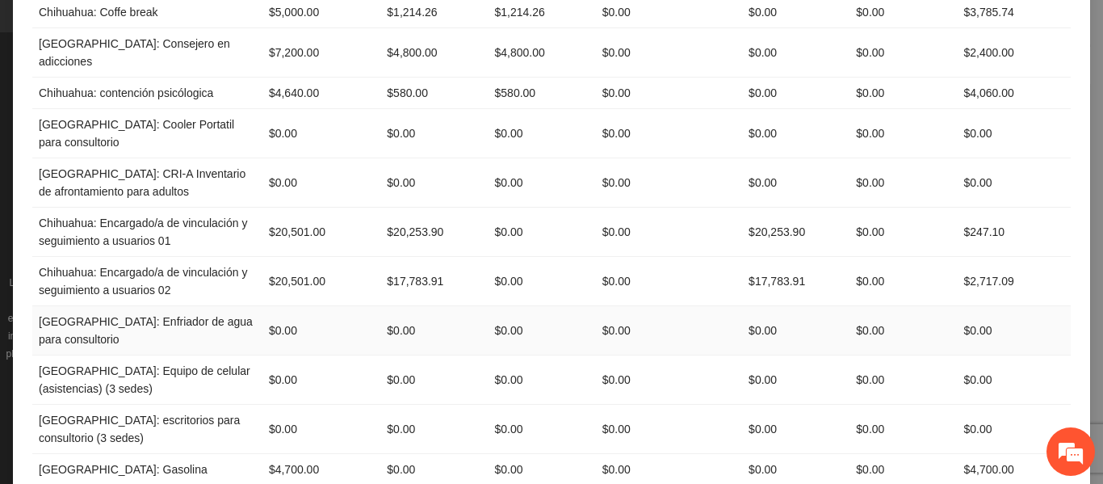
click at [266, 306] on td "$0.00" at bounding box center [321, 330] width 118 height 49
click at [279, 355] on td "$0.00" at bounding box center [321, 379] width 118 height 49
click at [274, 404] on td "$0.00" at bounding box center [321, 428] width 118 height 49
click at [291, 454] on td "$4,700.00" at bounding box center [321, 469] width 118 height 31
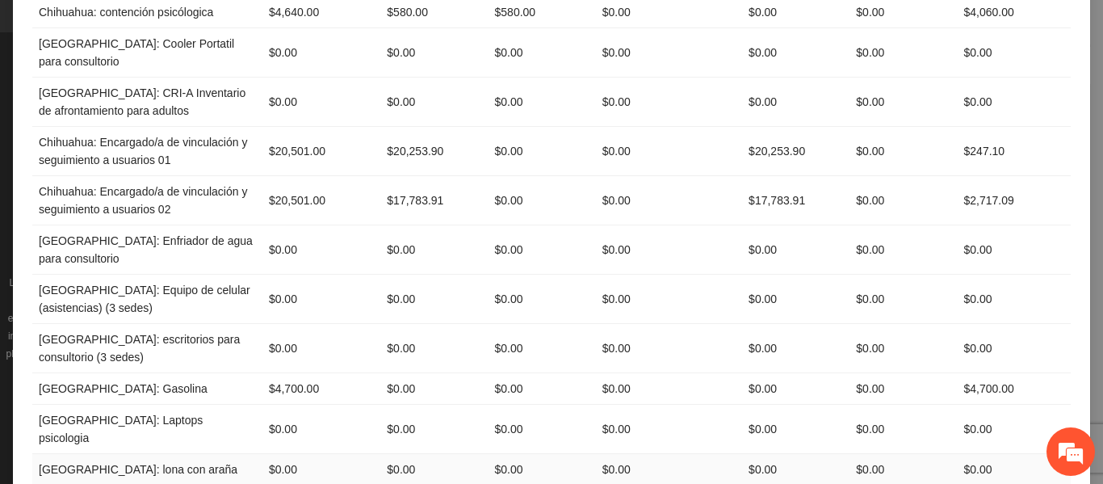
click at [279, 454] on td "$0.00" at bounding box center [321, 469] width 118 height 31
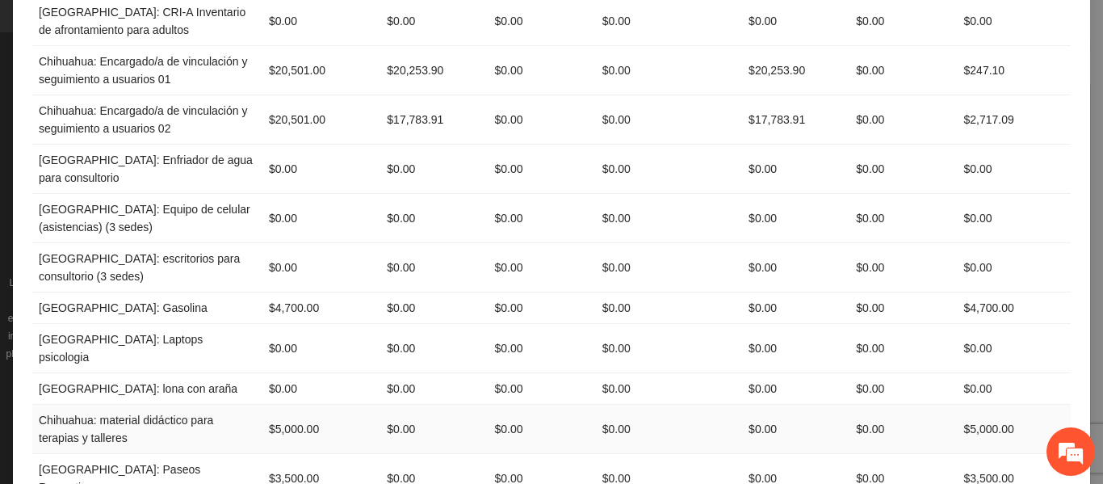
click at [299, 404] on td "$5,000.00" at bounding box center [321, 428] width 118 height 49
click at [287, 454] on td "$3,500.00" at bounding box center [321, 478] width 118 height 49
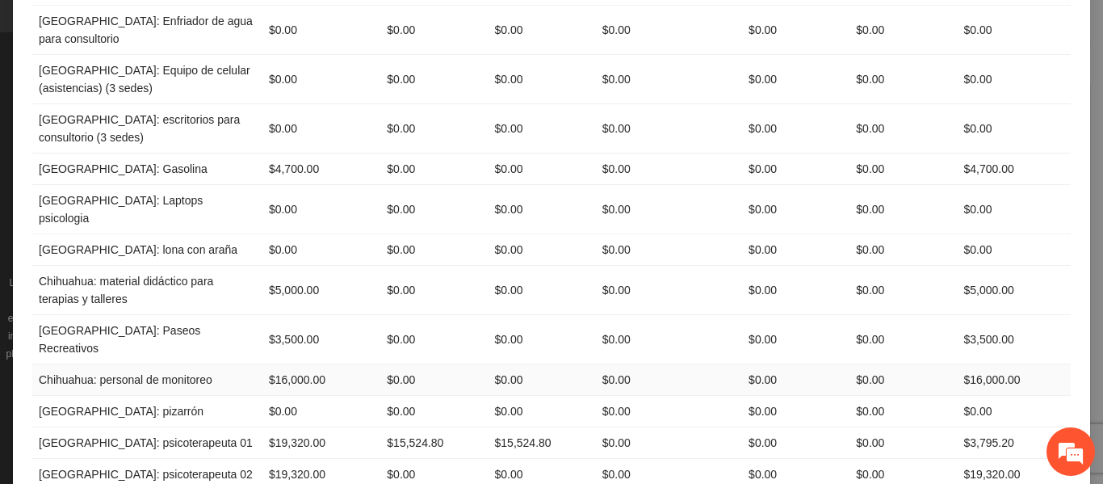
scroll to position [969, 0]
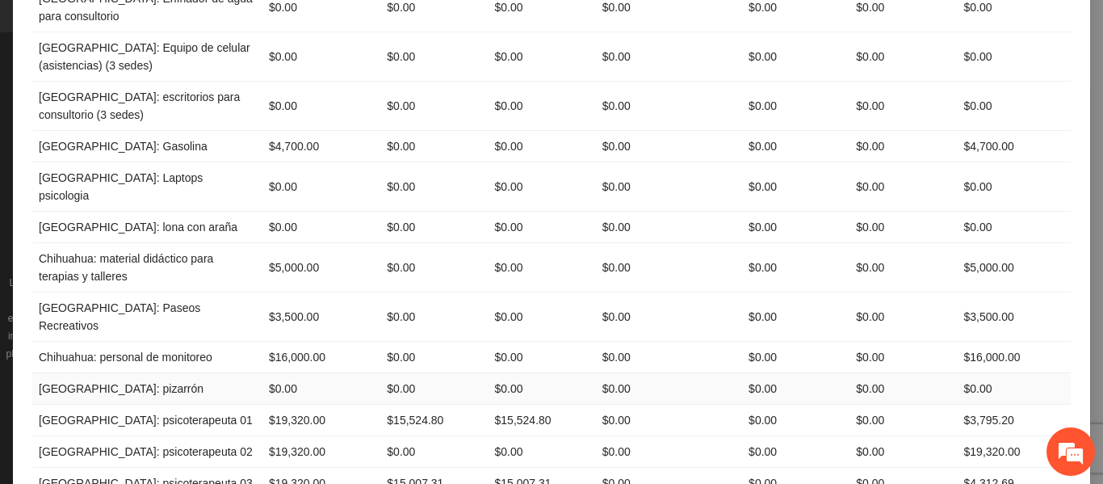
click at [280, 373] on td "$0.00" at bounding box center [321, 388] width 118 height 31
click at [284, 404] on td "$19,320.00" at bounding box center [321, 419] width 118 height 31
click at [273, 436] on td "$19,320.00" at bounding box center [321, 451] width 118 height 31
click at [285, 467] on td "$19,320.00" at bounding box center [321, 482] width 118 height 31
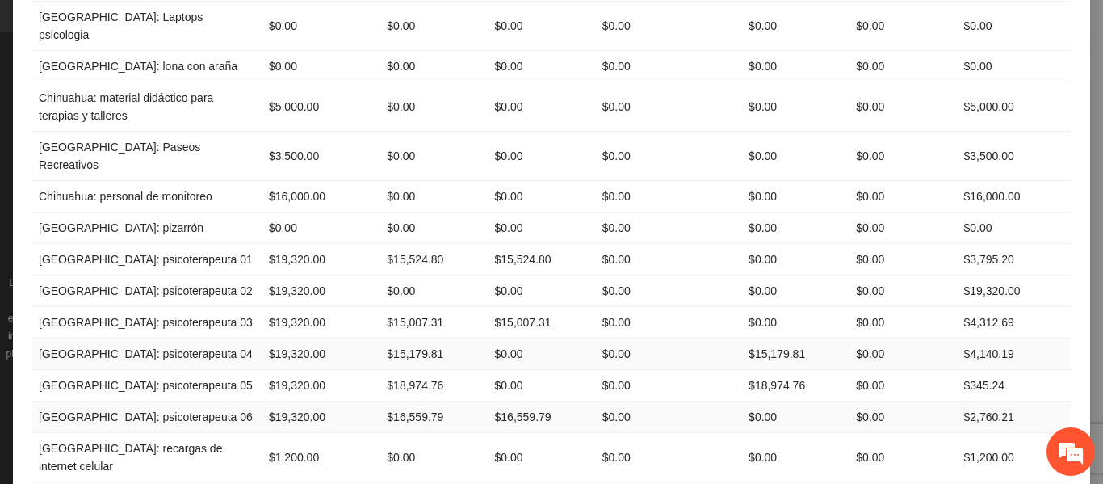
scroll to position [1130, 0]
click at [303, 400] on td "$19,320.00" at bounding box center [321, 415] width 118 height 31
click at [299, 432] on td "$1,200.00" at bounding box center [321, 456] width 118 height 49
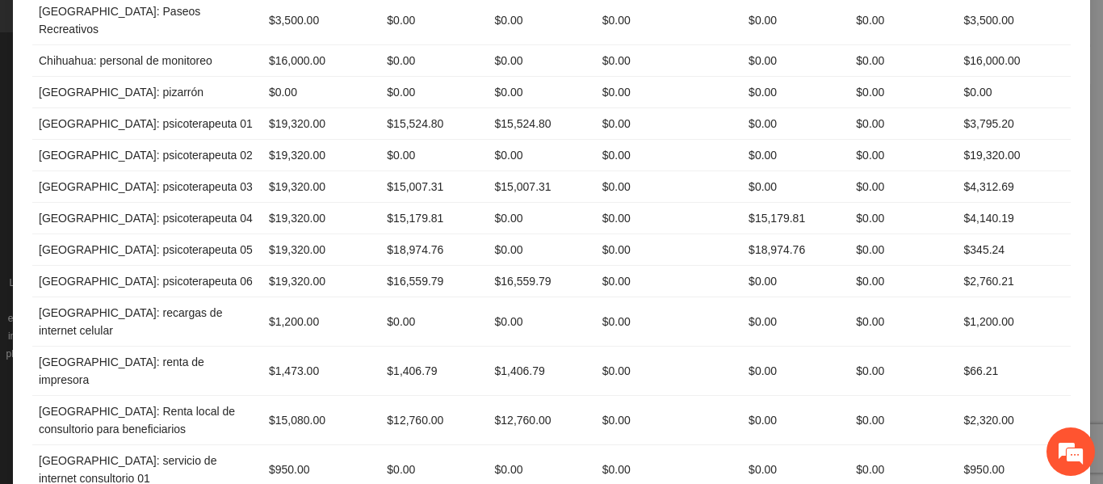
scroll to position [1292, 0]
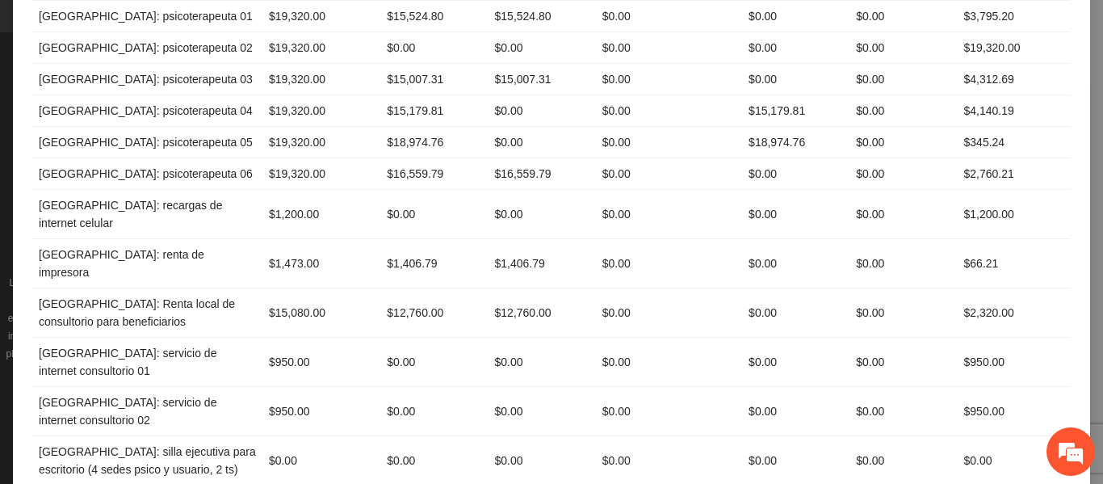
click at [401, 337] on td "$0.00" at bounding box center [433, 361] width 107 height 49
click at [297, 387] on td "$950.00" at bounding box center [321, 411] width 118 height 49
click at [396, 387] on td "$0.00" at bounding box center [433, 411] width 107 height 49
click at [279, 436] on td "$0.00" at bounding box center [321, 460] width 118 height 49
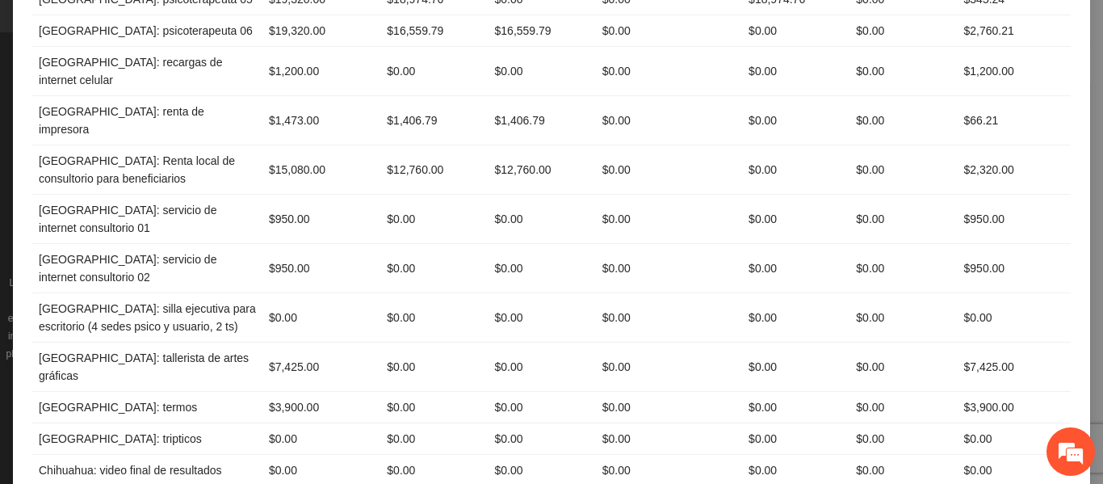
scroll to position [1534, 0]
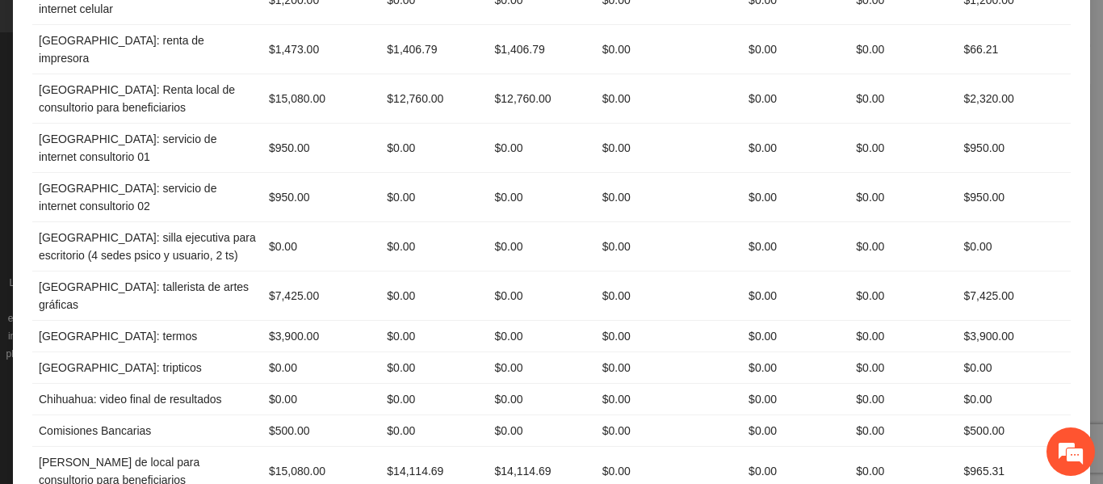
scroll to position [1615, 0]
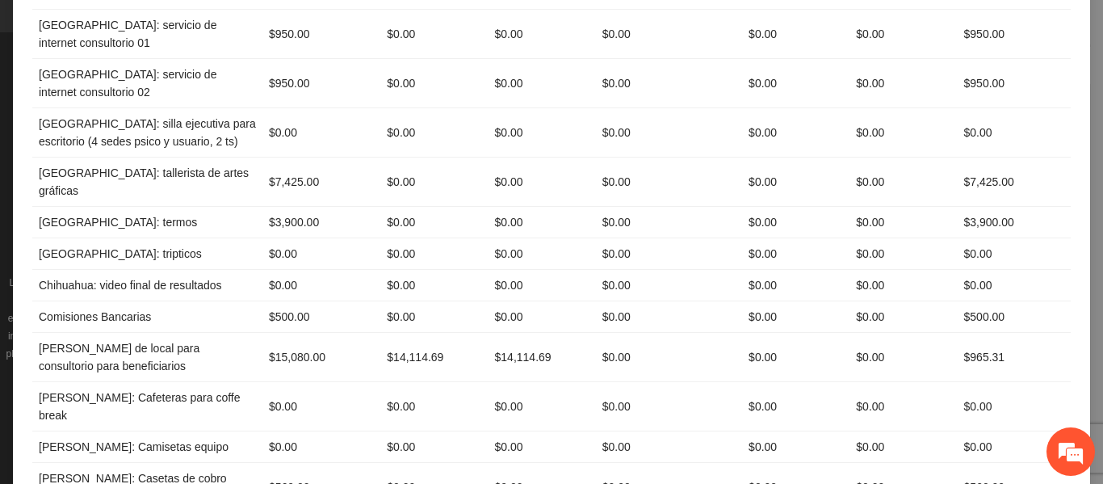
scroll to position [1776, 0]
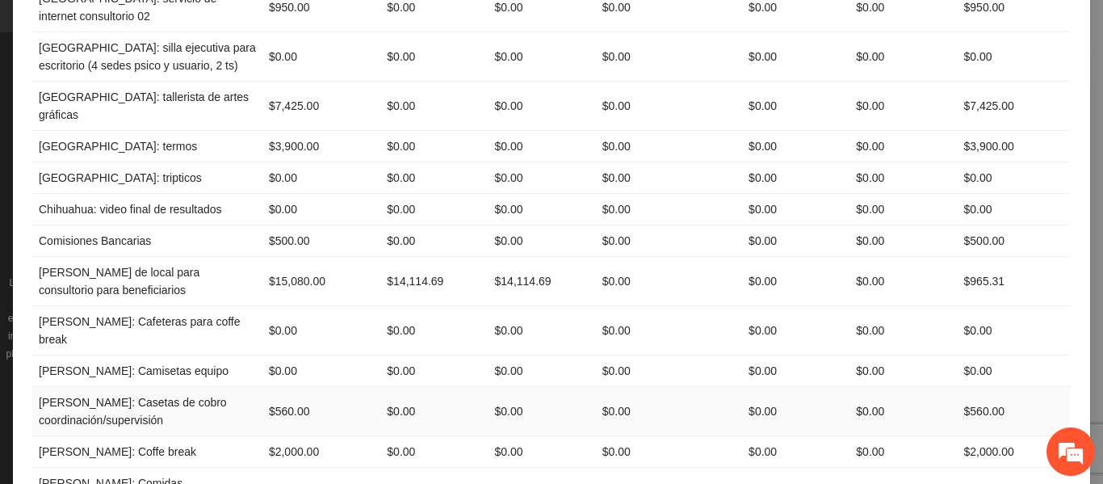
click at [291, 387] on td "$560.00" at bounding box center [321, 411] width 118 height 49
click at [281, 467] on td "$1,000.00" at bounding box center [321, 491] width 118 height 49
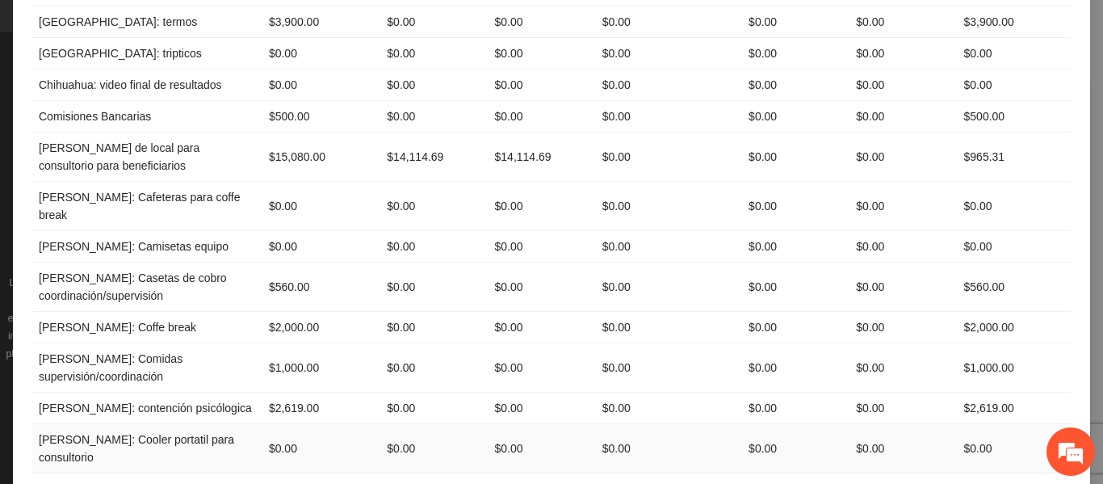
scroll to position [1938, 0]
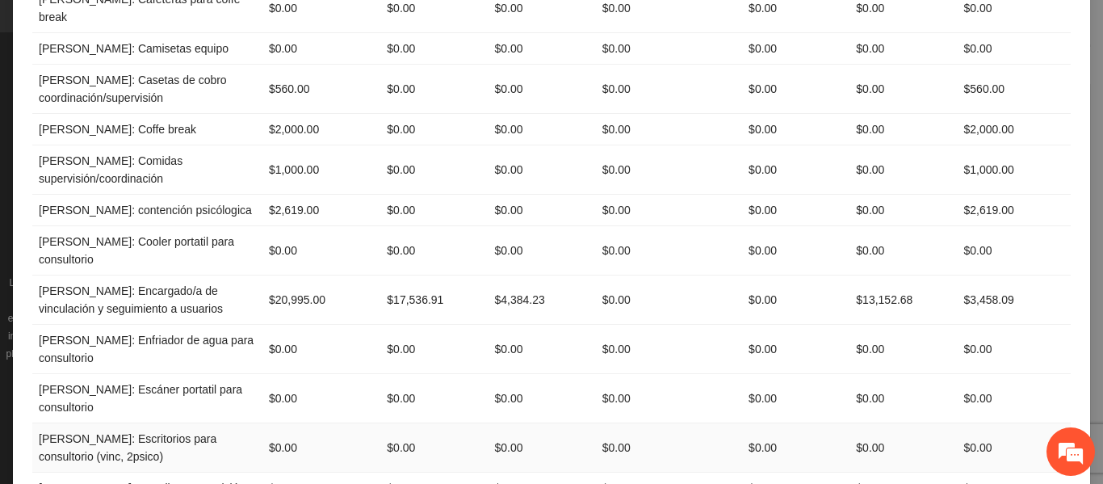
scroll to position [2099, 0]
click at [279, 471] on td "$1,100.00" at bounding box center [321, 486] width 118 height 31
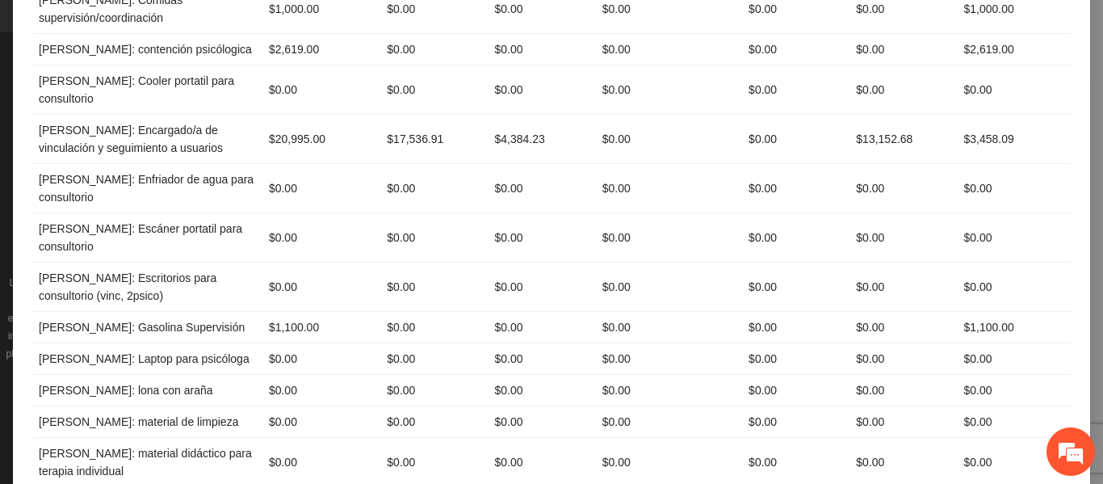
scroll to position [2260, 0]
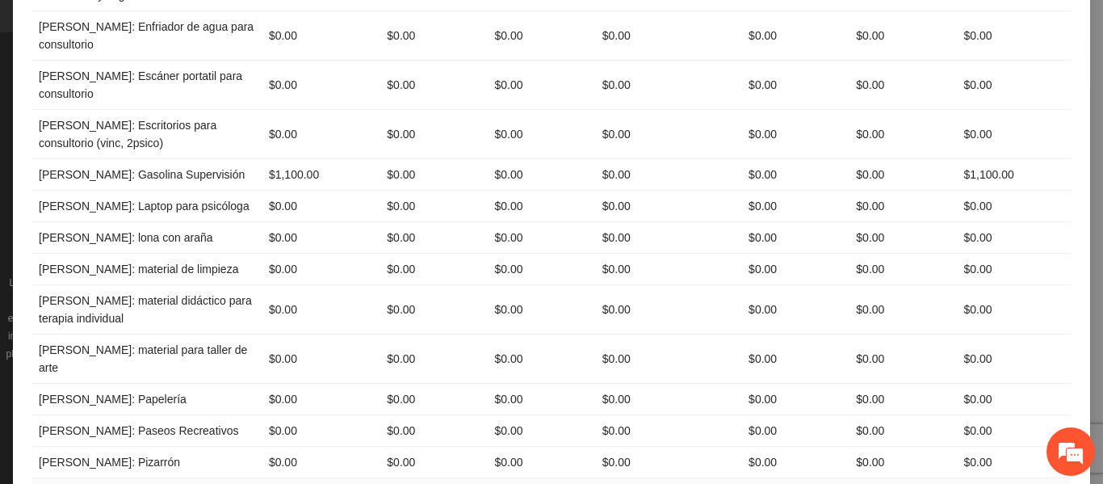
scroll to position [2422, 0]
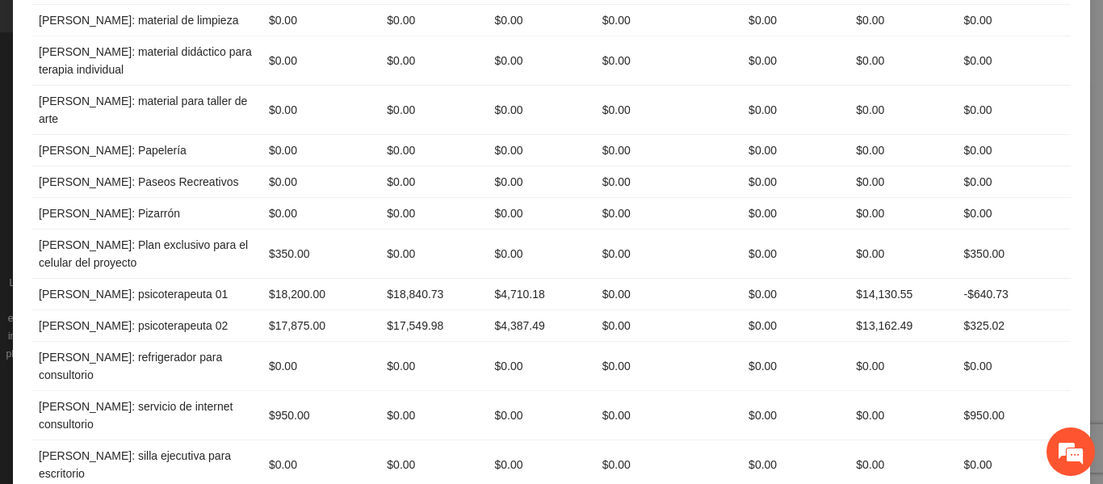
scroll to position [2664, 0]
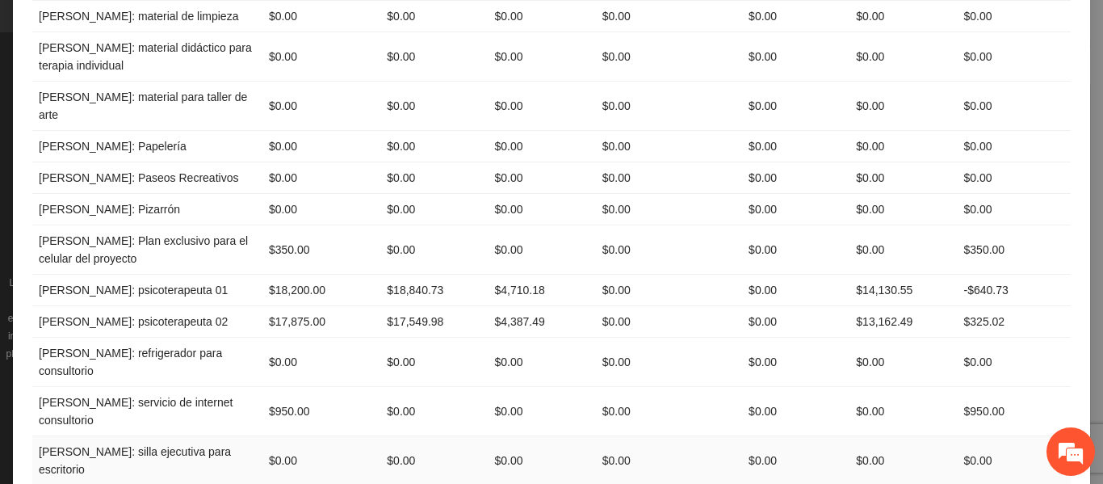
click at [274, 436] on td "$0.00" at bounding box center [321, 460] width 118 height 49
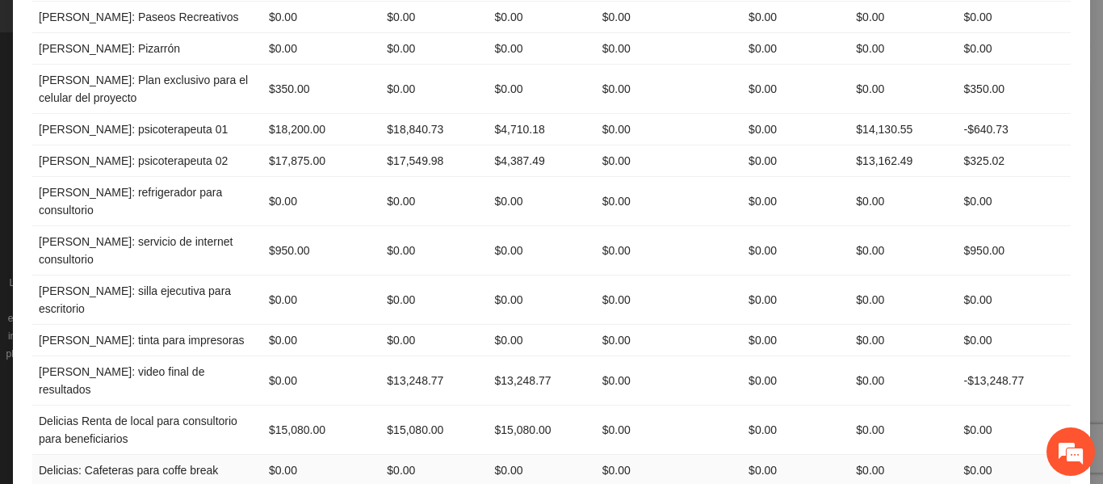
scroll to position [2826, 0]
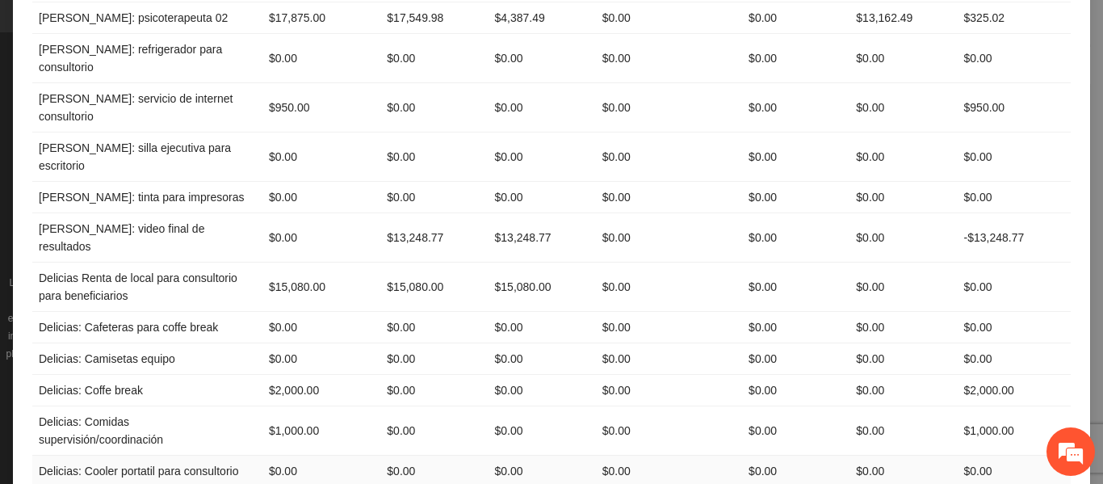
scroll to position [2987, 0]
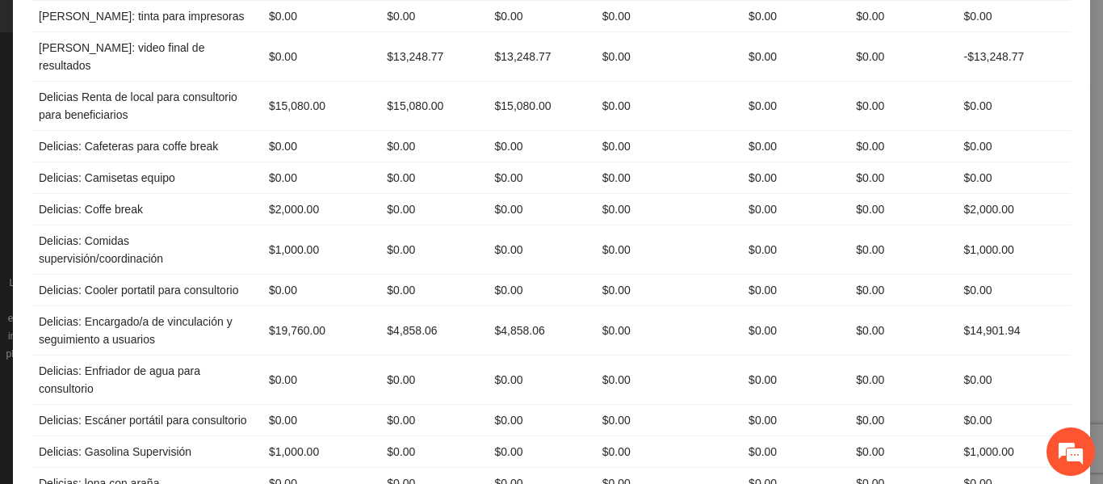
drag, startPoint x: 273, startPoint y: 298, endPoint x: 295, endPoint y: 294, distance: 22.2
drag, startPoint x: 262, startPoint y: 298, endPoint x: 295, endPoint y: 296, distance: 32.3
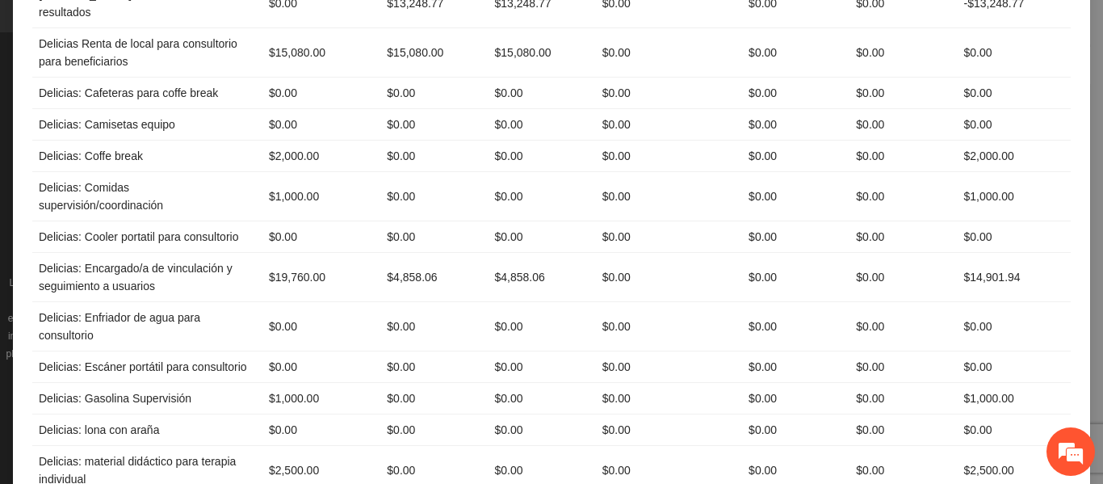
scroll to position [3229, 0]
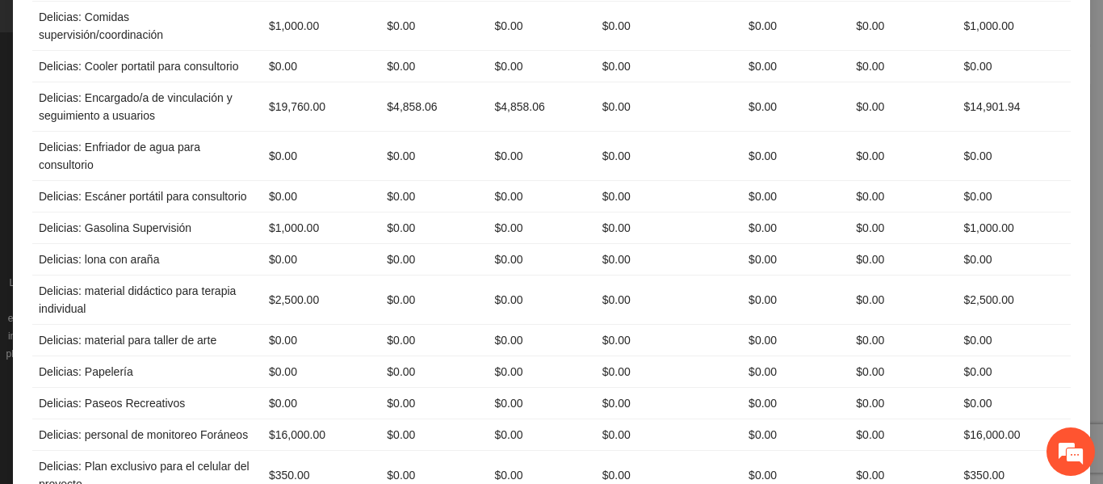
scroll to position [3391, 0]
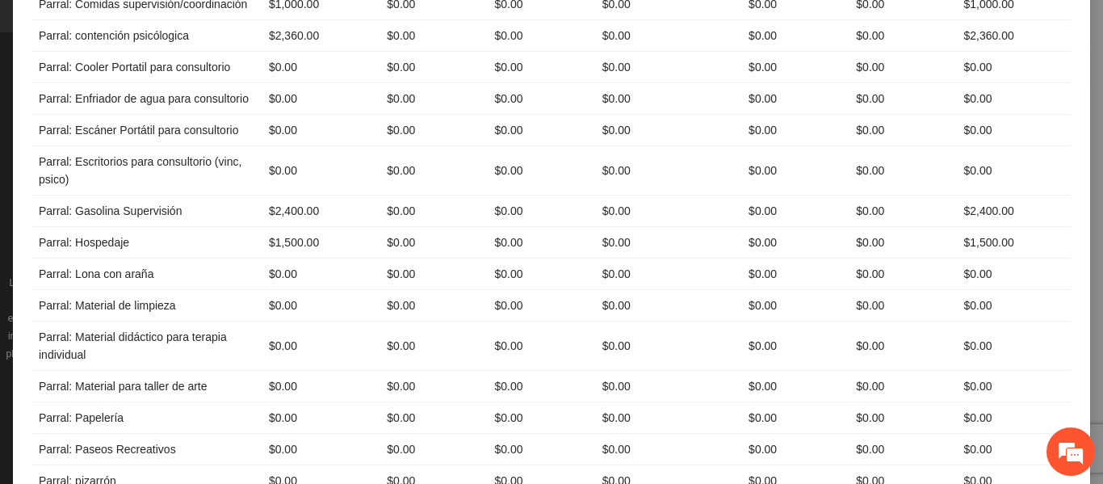
scroll to position [4441, 0]
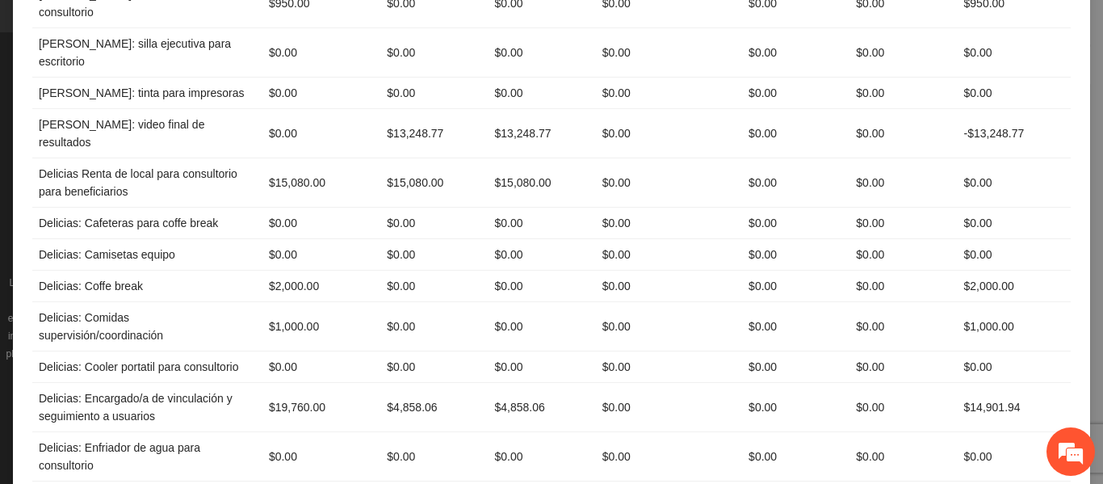
scroll to position [3069, 0]
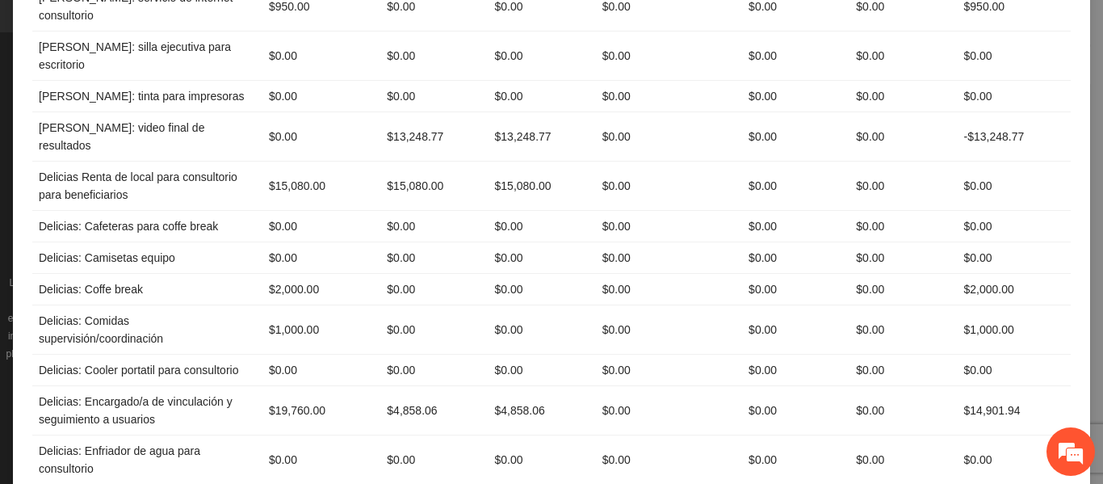
drag, startPoint x: 242, startPoint y: 295, endPoint x: 204, endPoint y: 296, distance: 38.0
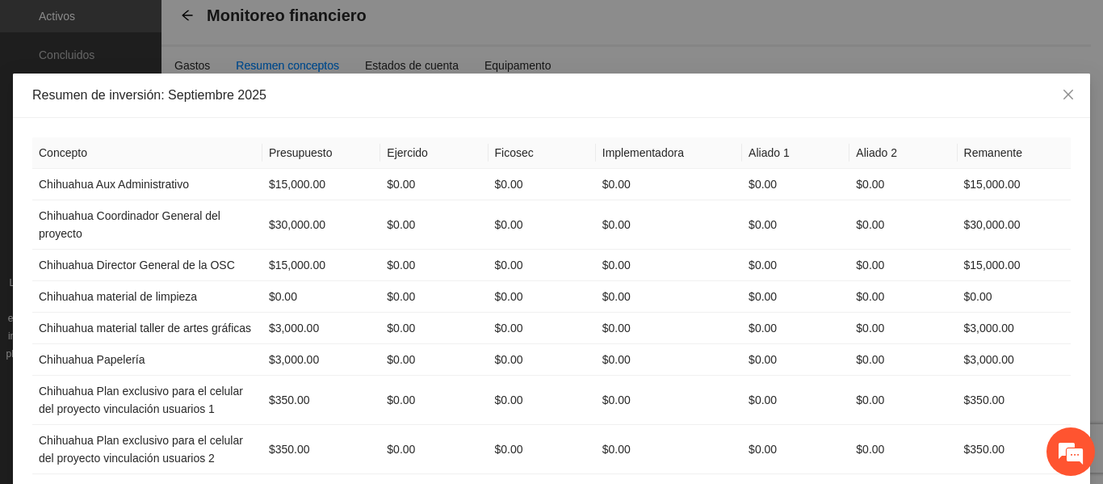
scroll to position [0, 0]
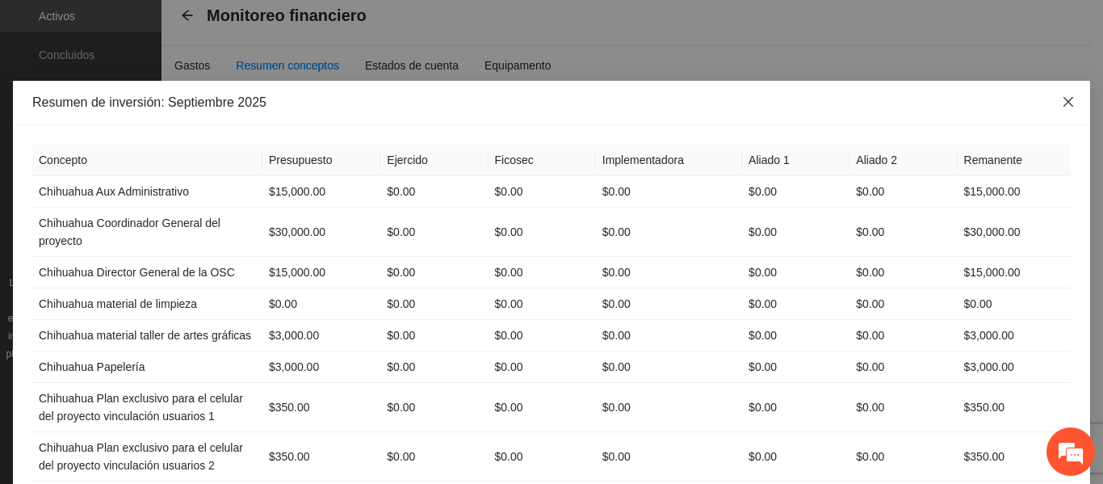
click at [1062, 99] on icon "close" at bounding box center [1068, 101] width 13 height 13
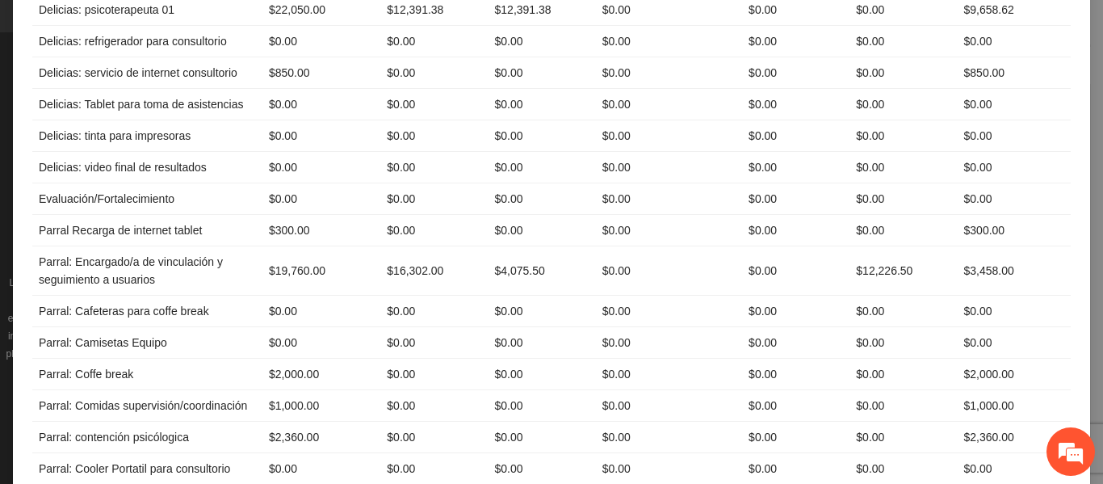
scroll to position [4279, 0]
